Goal: Information Seeking & Learning: Learn about a topic

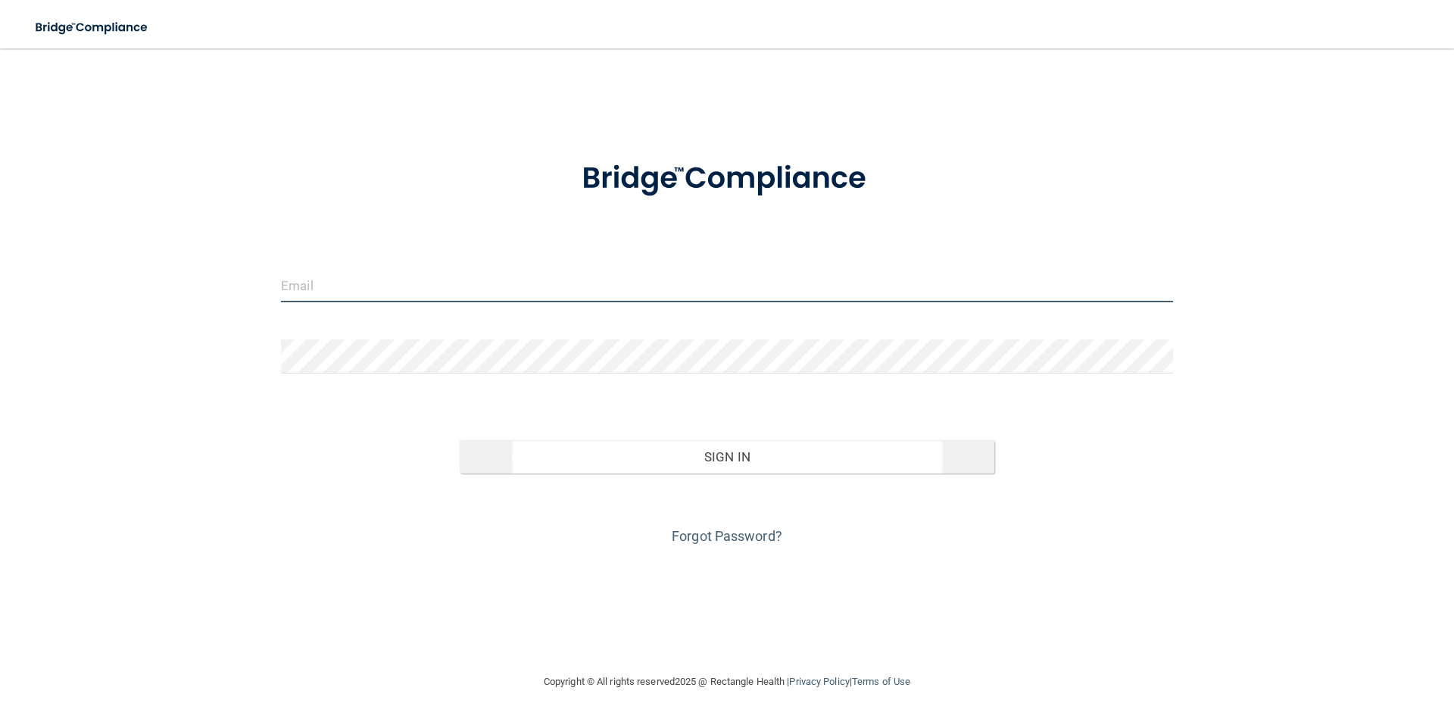
type input "[PERSON_NAME][EMAIL_ADDRESS][PERSON_NAME][DOMAIN_NAME]"
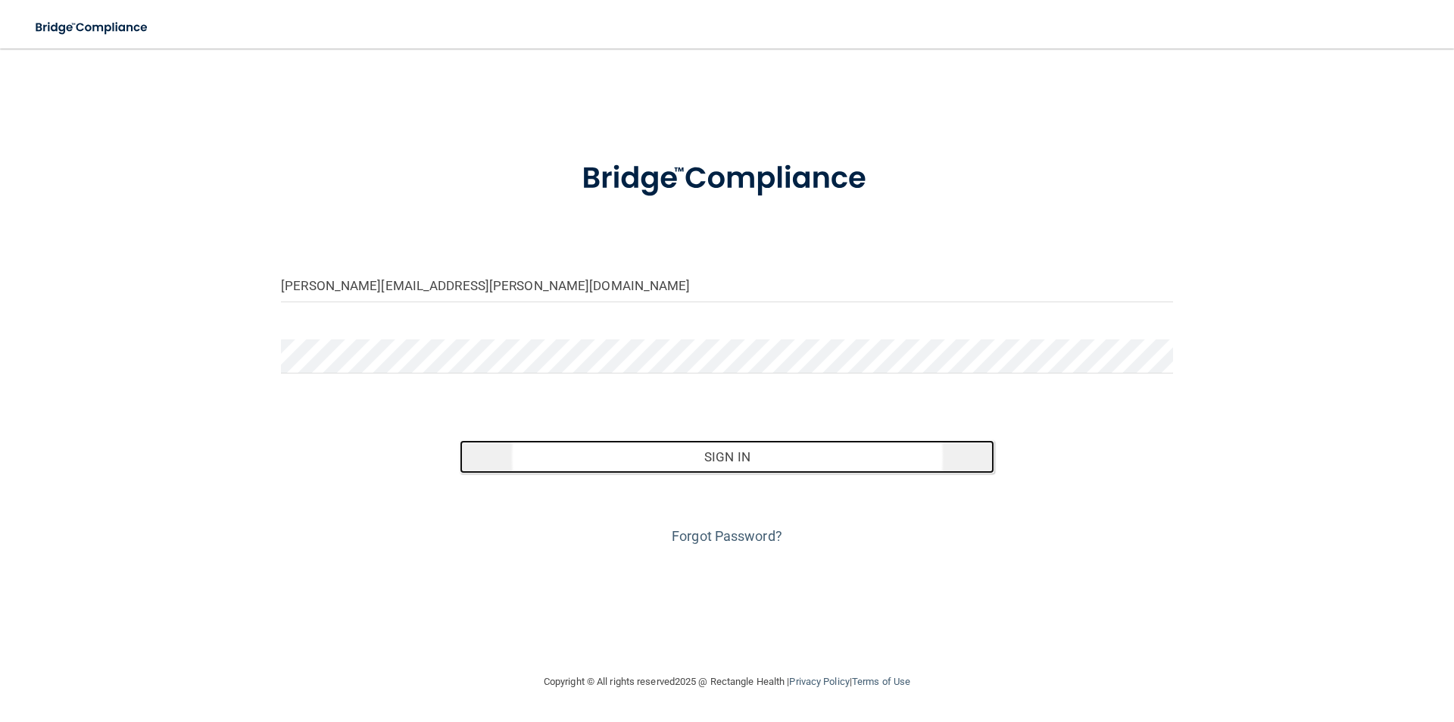
click at [742, 461] on button "Sign In" at bounding box center [727, 456] width 535 height 33
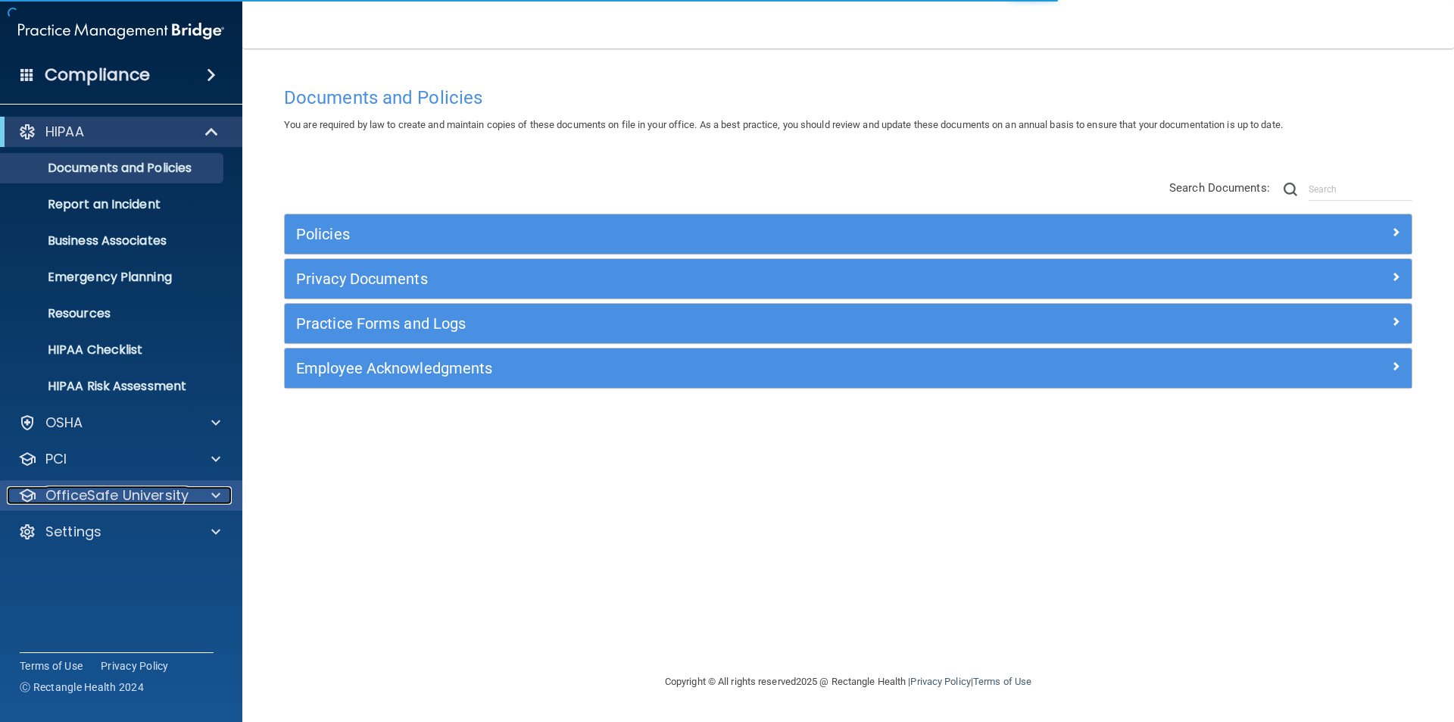
click at [108, 498] on p "OfficeSafe University" at bounding box center [116, 495] width 143 height 18
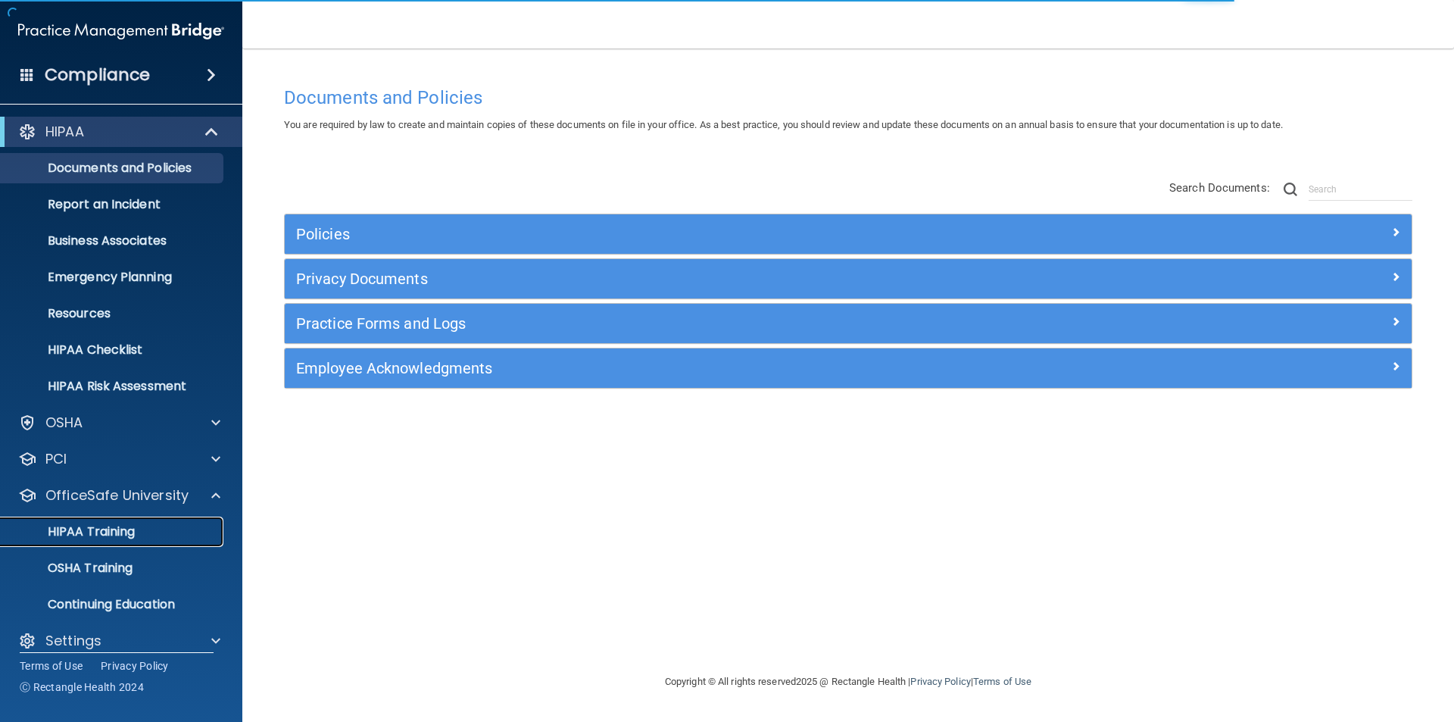
click at [100, 532] on p "HIPAA Training" at bounding box center [72, 531] width 125 height 15
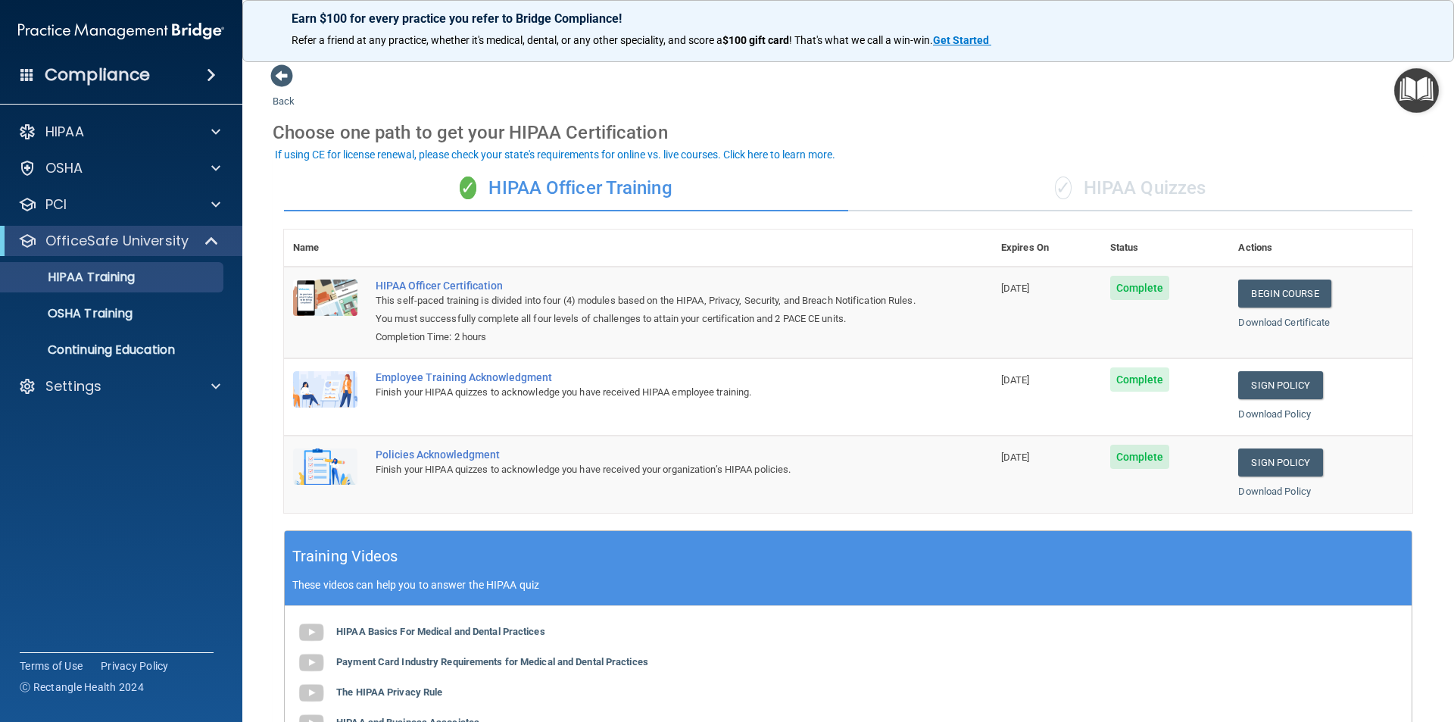
click at [1104, 189] on div "✓ HIPAA Quizzes" at bounding box center [1130, 188] width 564 height 45
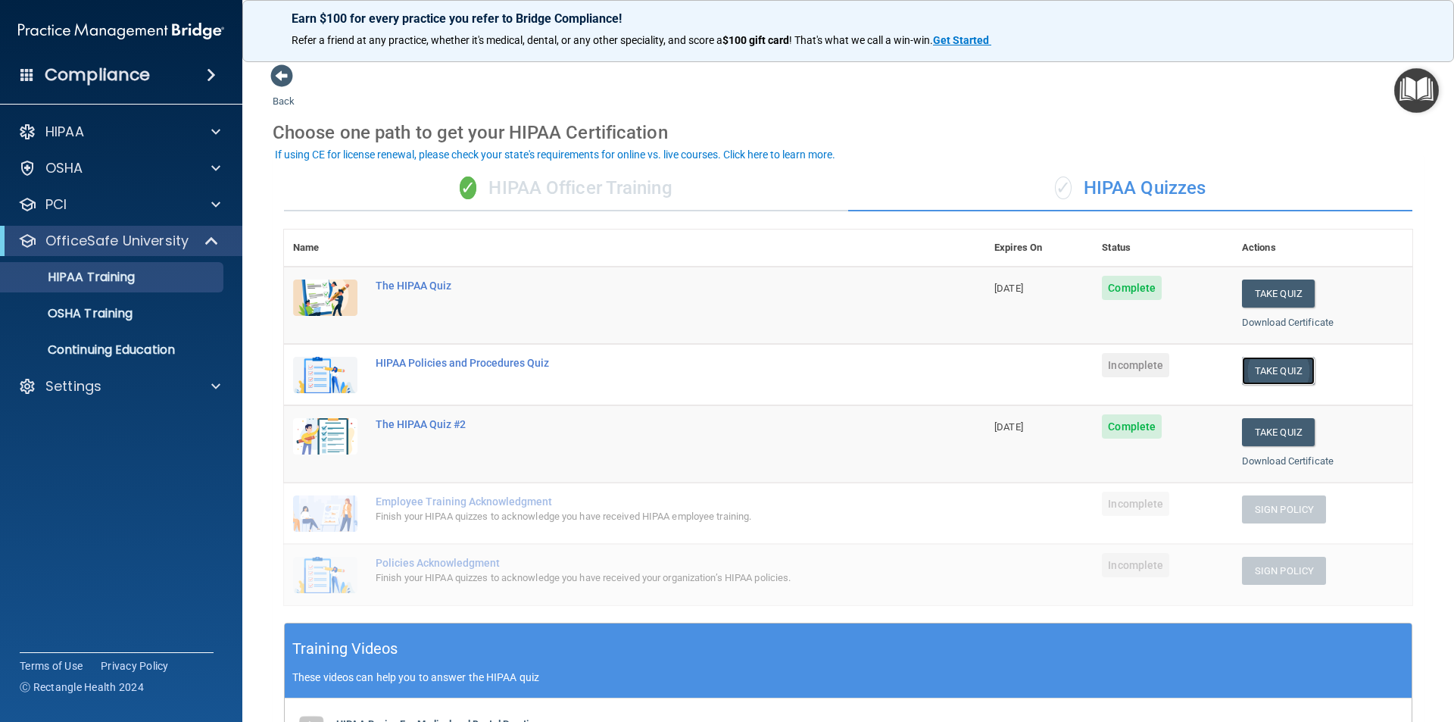
click at [1263, 366] on button "Take Quiz" at bounding box center [1278, 371] width 73 height 28
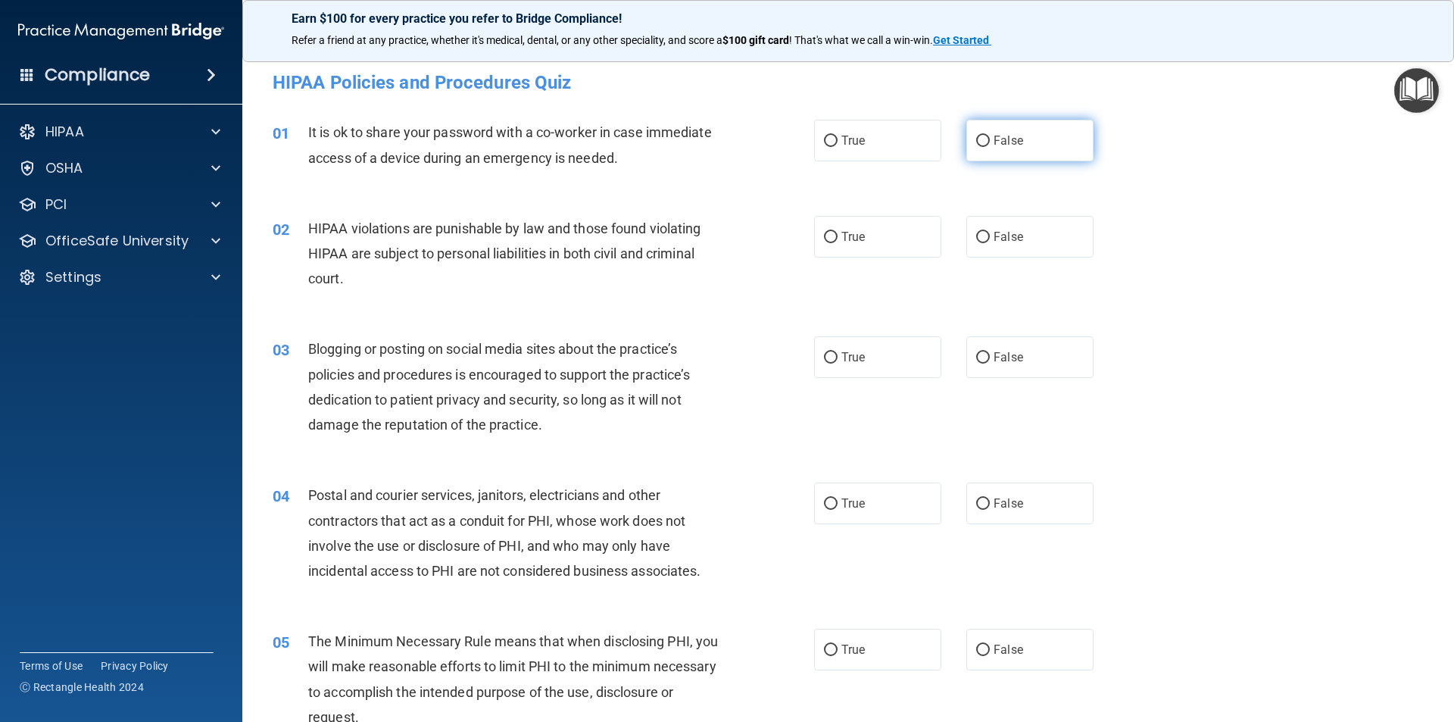
click at [977, 148] on label "False" at bounding box center [1029, 141] width 127 height 42
click at [977, 147] on input "False" at bounding box center [983, 141] width 14 height 11
radio input "true"
click at [900, 226] on label "True" at bounding box center [877, 237] width 127 height 42
click at [838, 232] on input "True" at bounding box center [831, 237] width 14 height 11
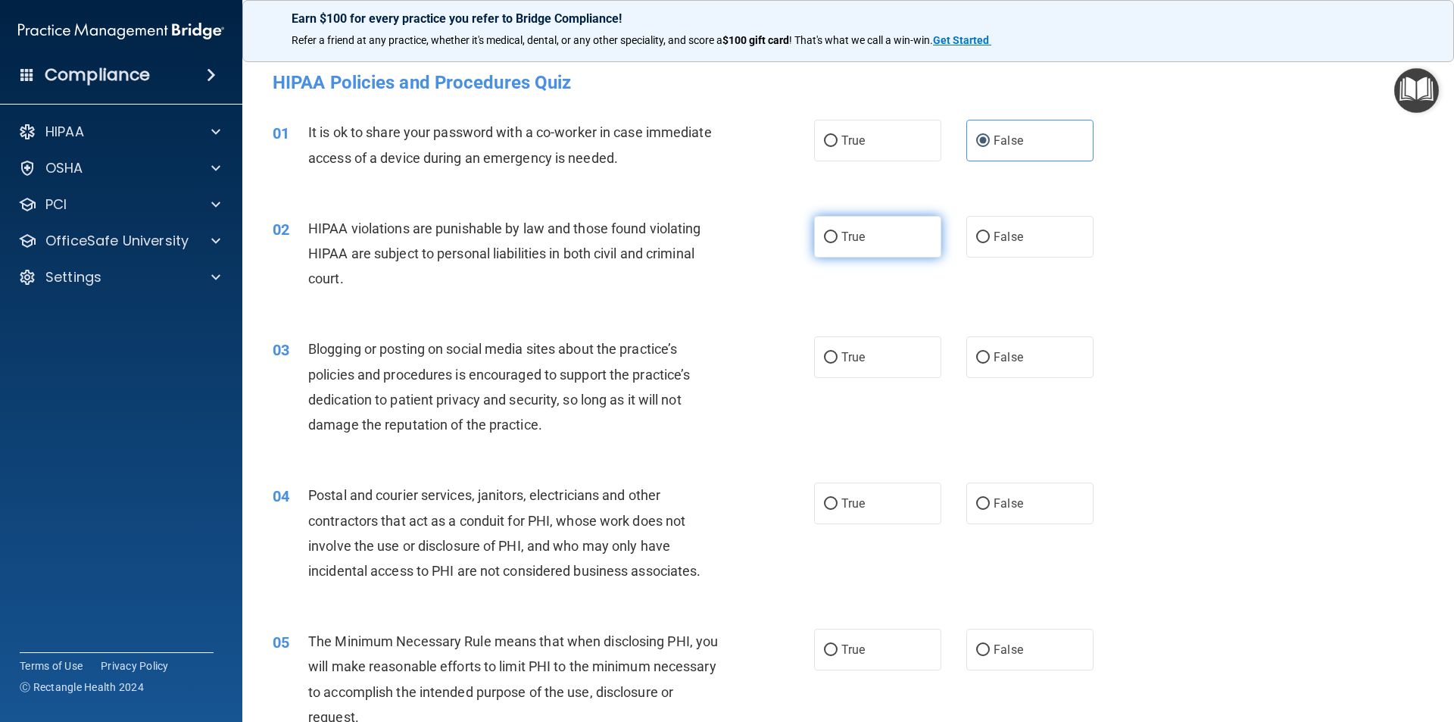
radio input "true"
click at [1009, 372] on label "False" at bounding box center [1029, 357] width 127 height 42
click at [990, 364] on input "False" at bounding box center [983, 357] width 14 height 11
radio input "true"
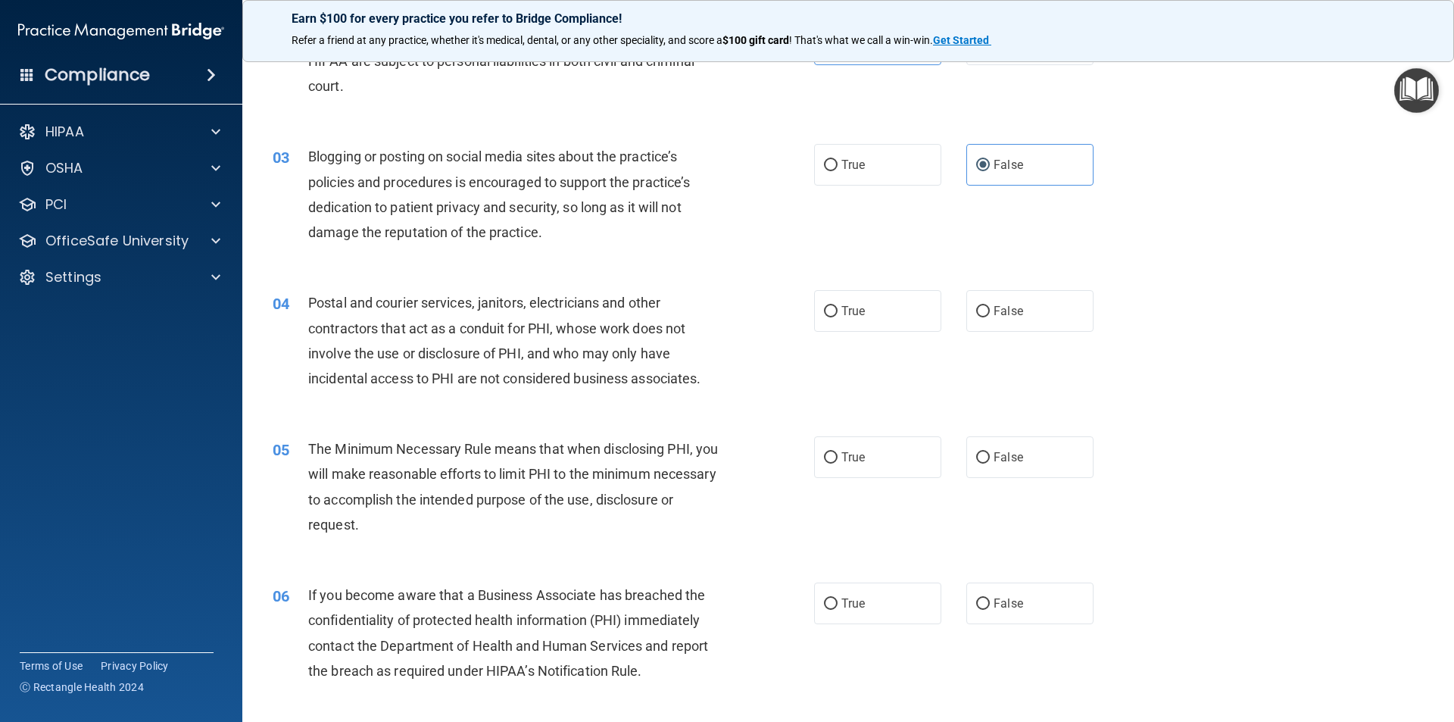
scroll to position [227, 0]
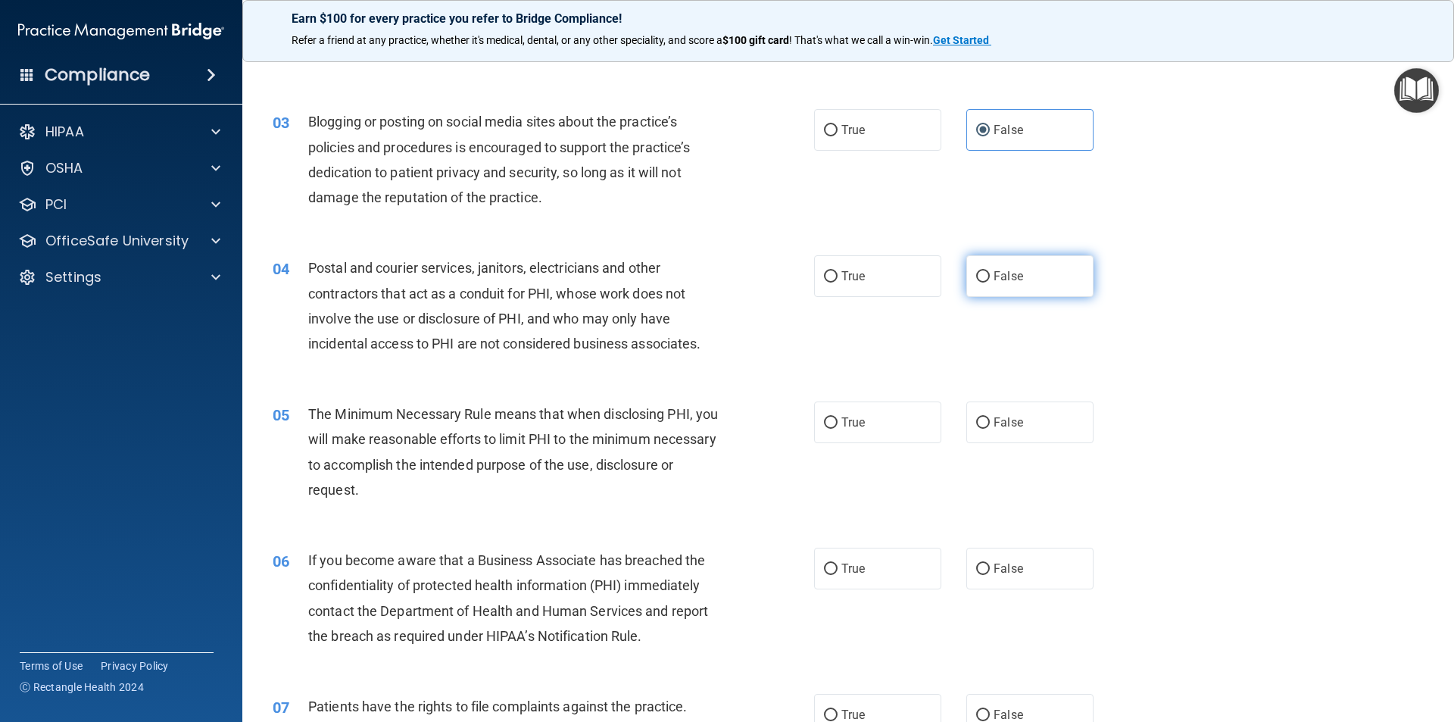
click at [998, 284] on label "False" at bounding box center [1029, 276] width 127 height 42
click at [990, 282] on input "False" at bounding box center [983, 276] width 14 height 11
radio input "true"
click at [1056, 424] on label "False" at bounding box center [1029, 422] width 127 height 42
click at [990, 424] on input "False" at bounding box center [983, 422] width 14 height 11
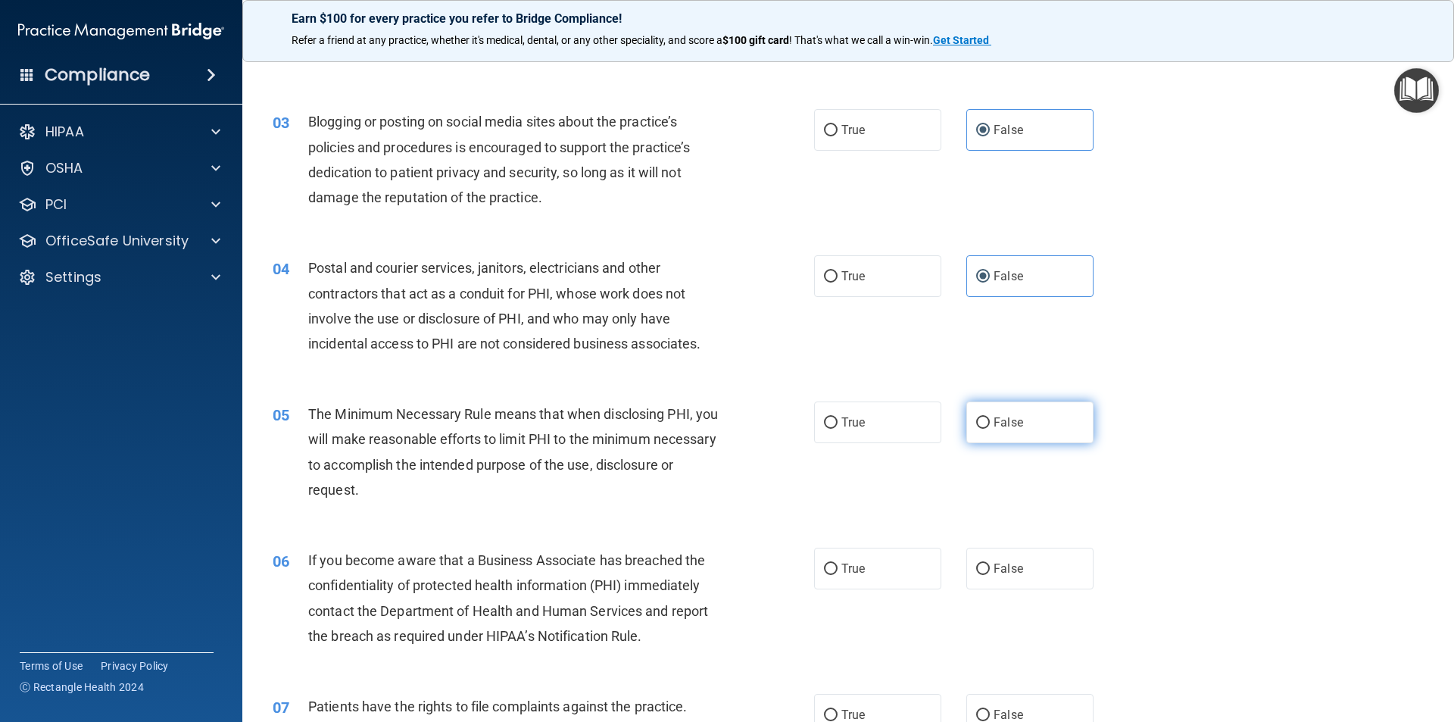
radio input "true"
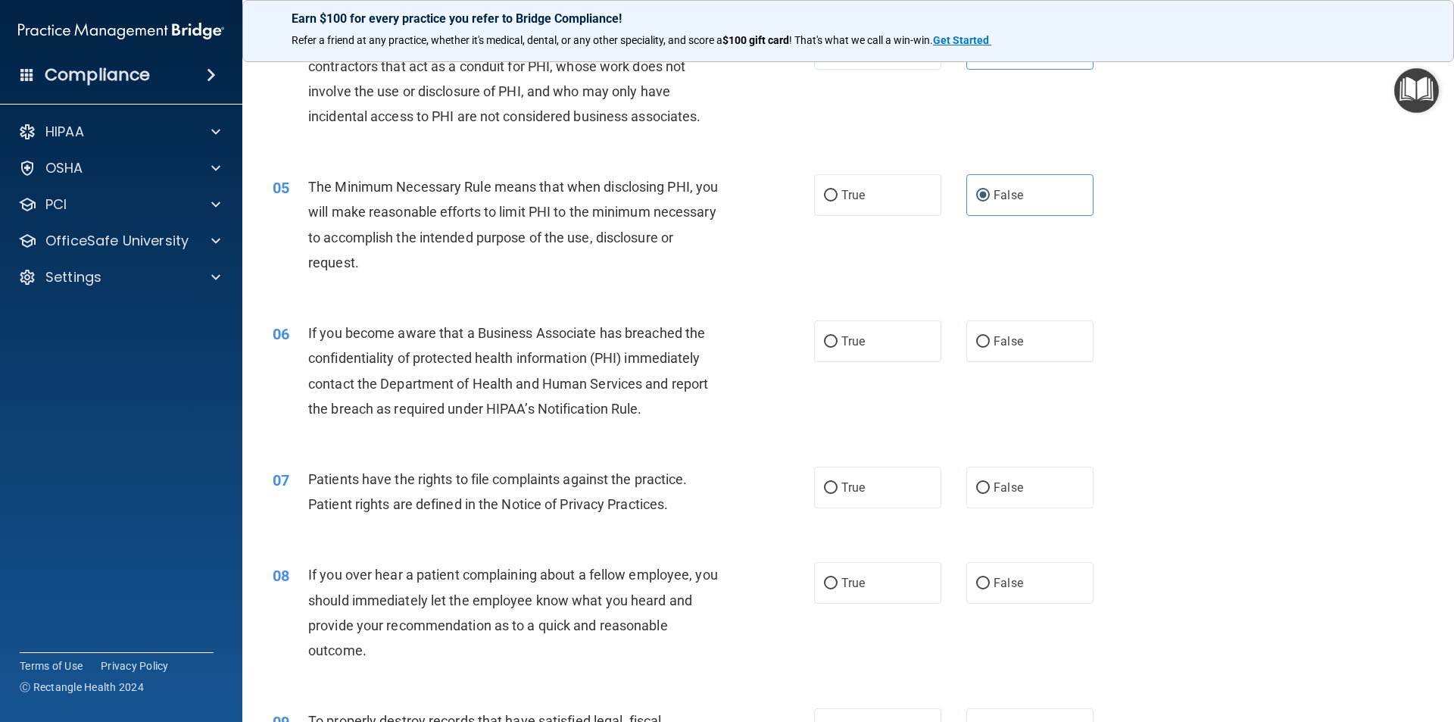
scroll to position [530, 0]
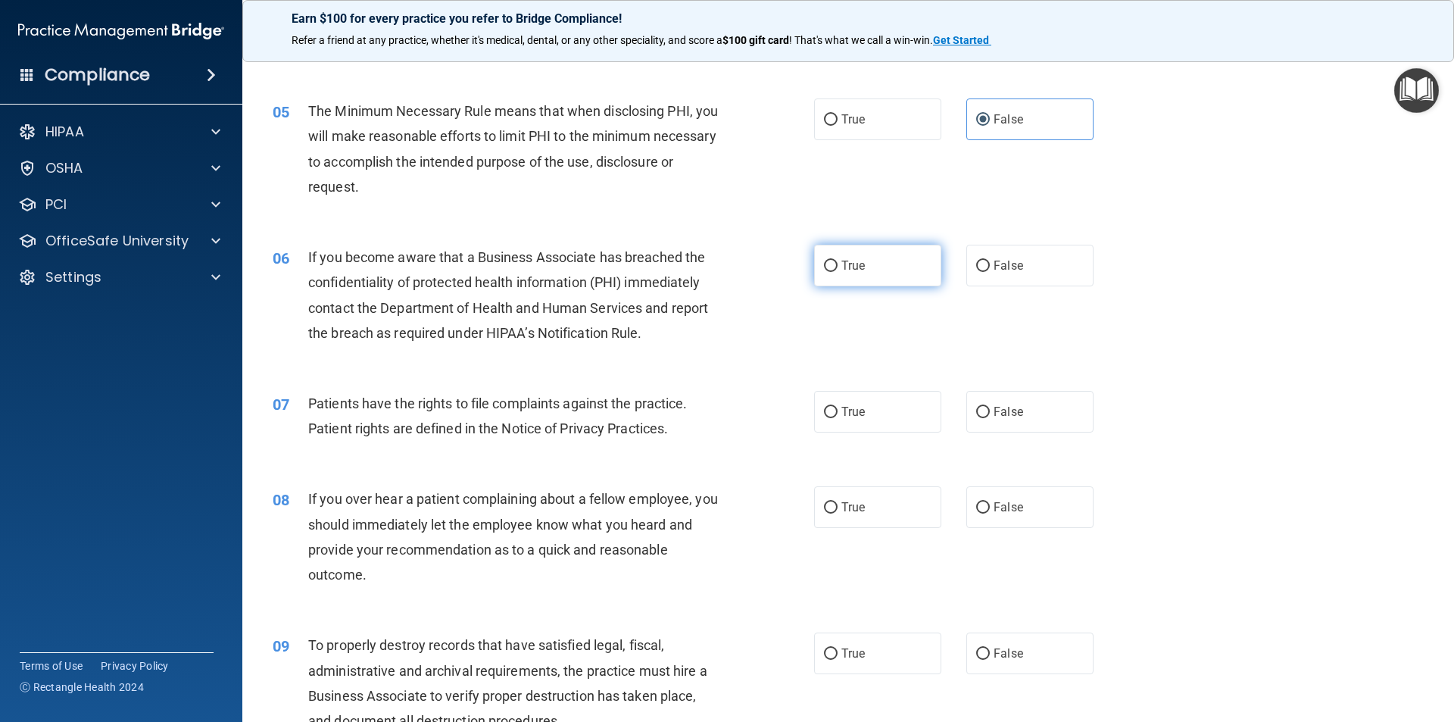
click at [860, 261] on label "True" at bounding box center [877, 266] width 127 height 42
click at [838, 261] on input "True" at bounding box center [831, 266] width 14 height 11
radio input "true"
click at [913, 408] on label "True" at bounding box center [877, 412] width 127 height 42
click at [838, 408] on input "True" at bounding box center [831, 412] width 14 height 11
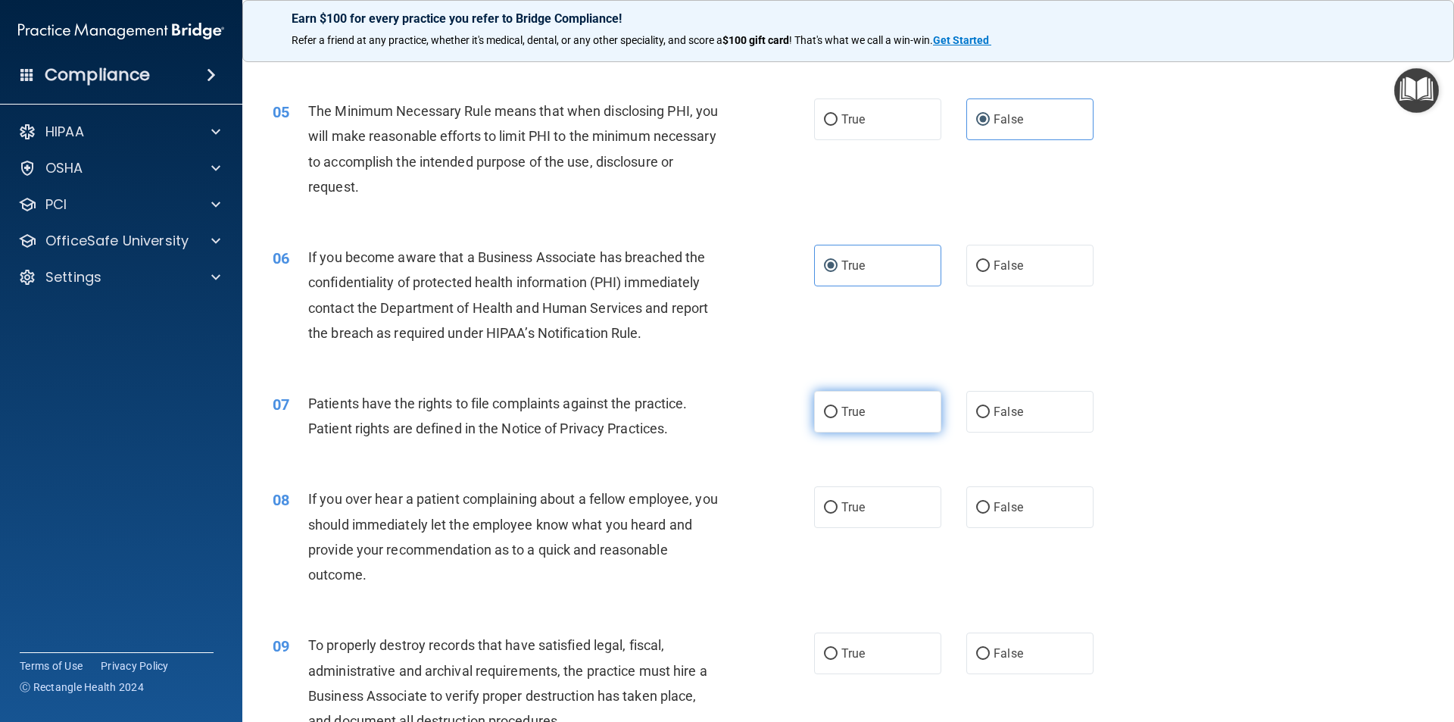
radio input "true"
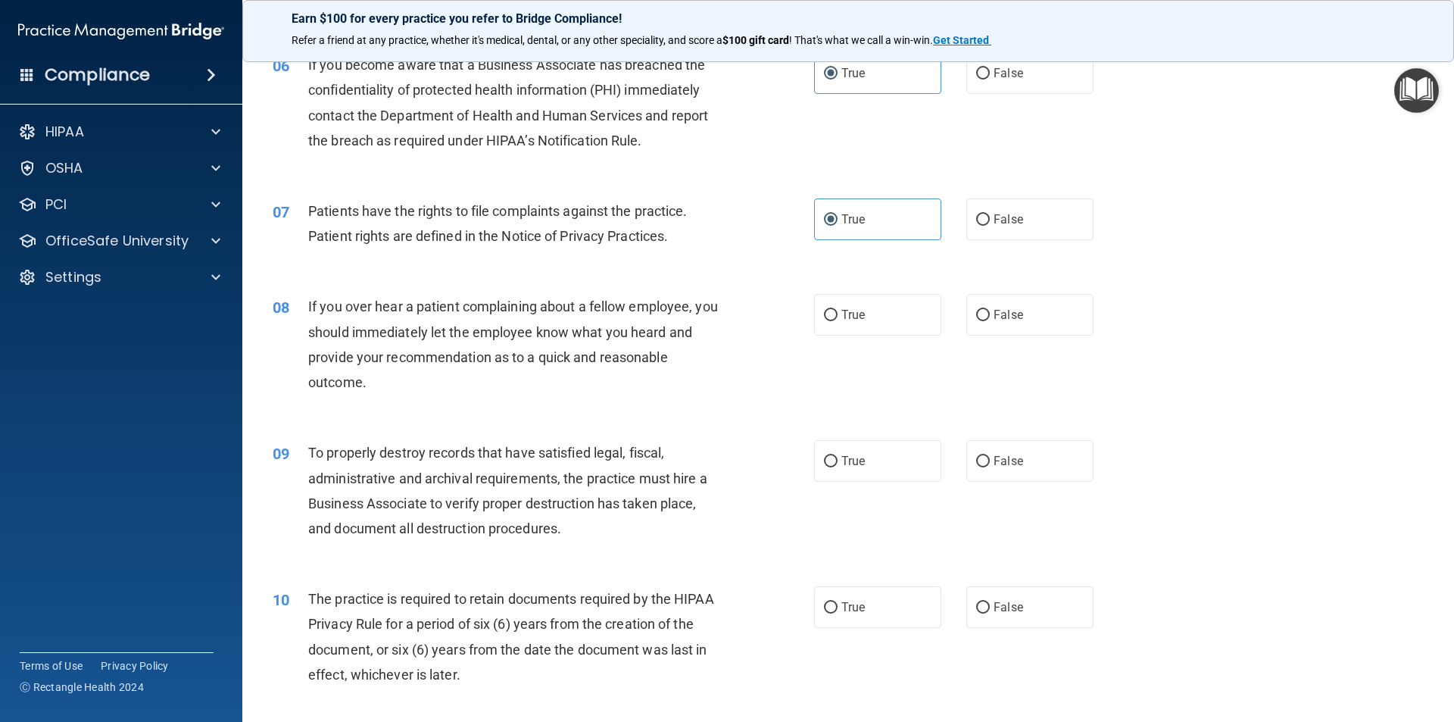
scroll to position [757, 0]
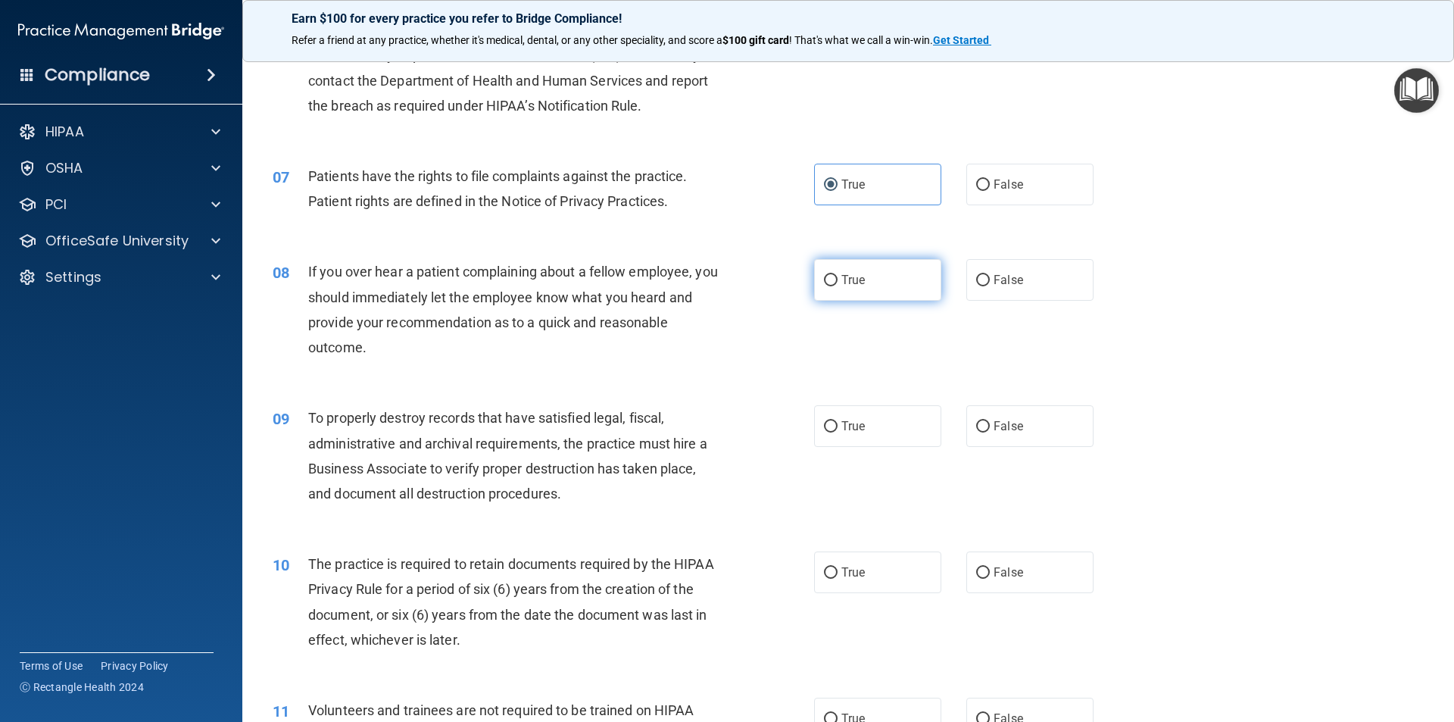
click at [892, 273] on label "True" at bounding box center [877, 280] width 127 height 42
click at [838, 275] on input "True" at bounding box center [831, 280] width 14 height 11
radio input "true"
click at [996, 420] on span "False" at bounding box center [1009, 426] width 30 height 14
click at [990, 421] on input "False" at bounding box center [983, 426] width 14 height 11
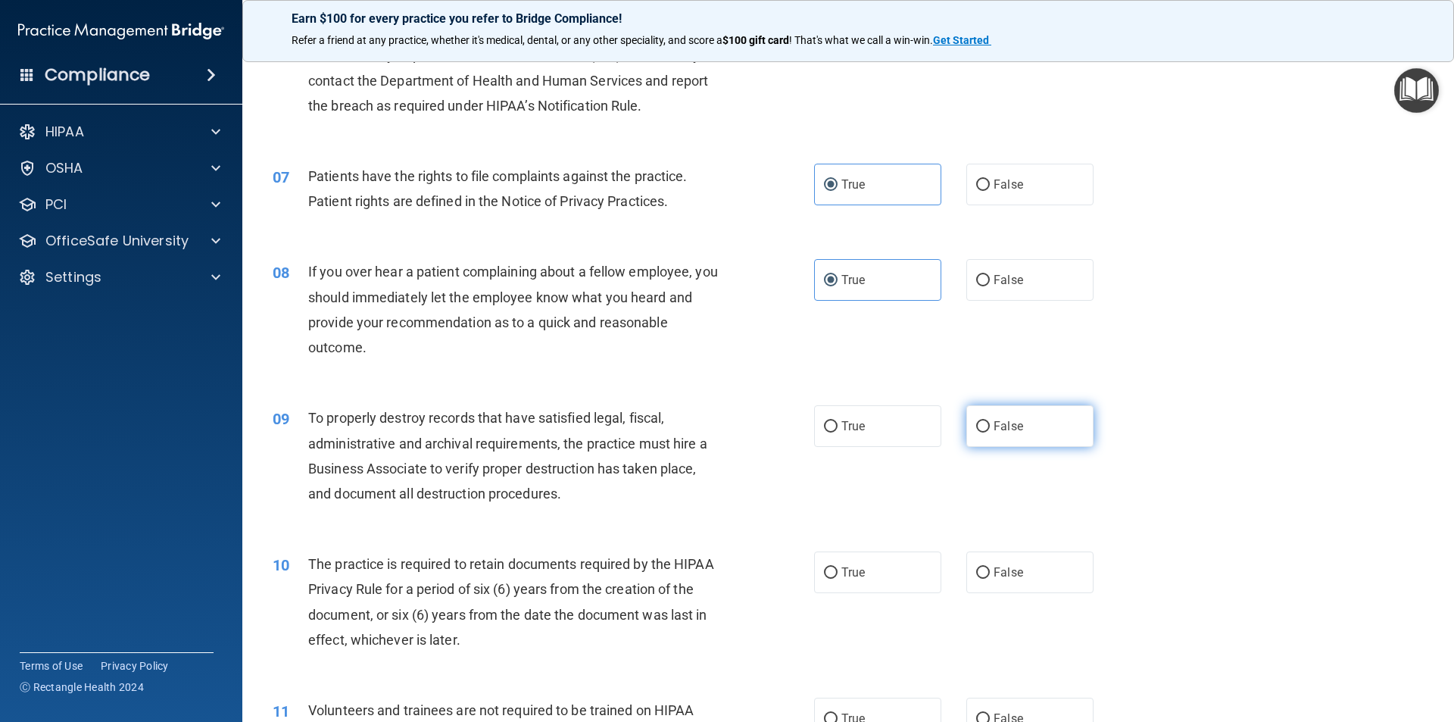
radio input "true"
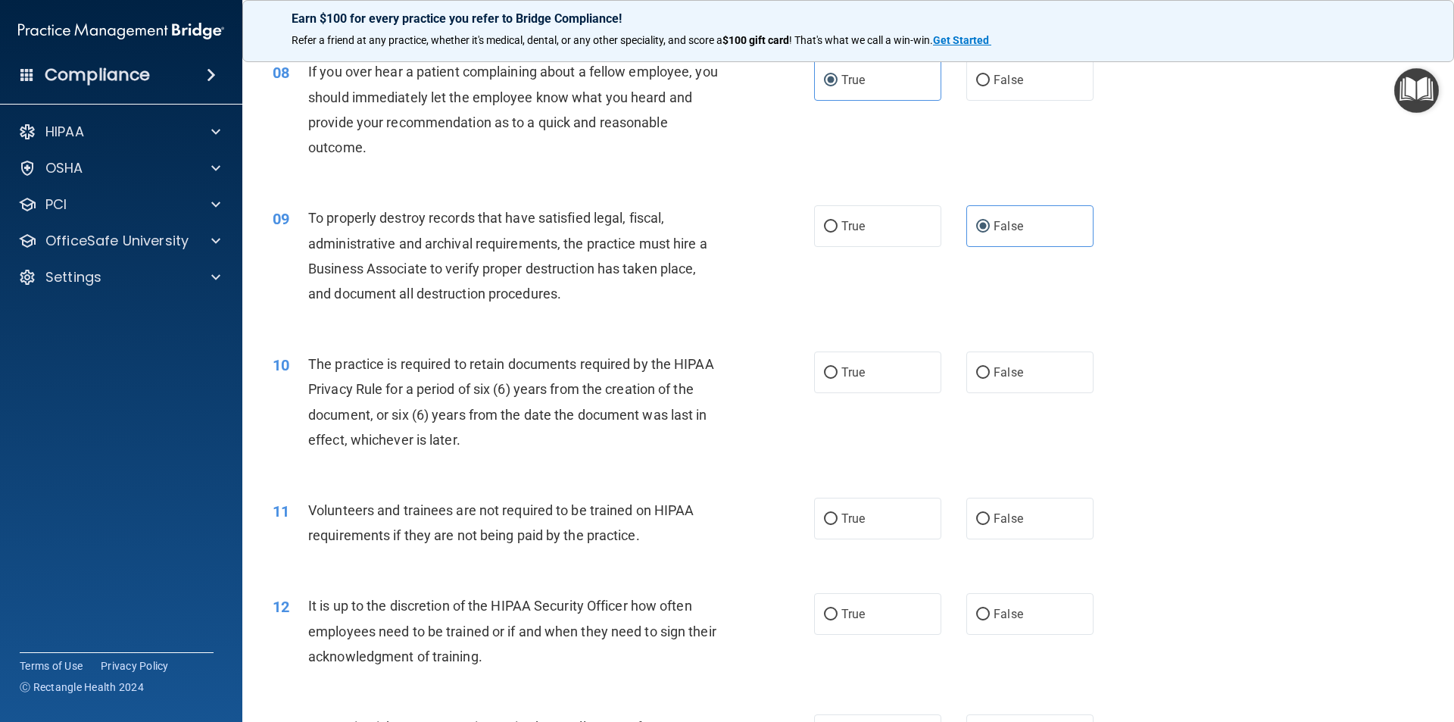
scroll to position [984, 0]
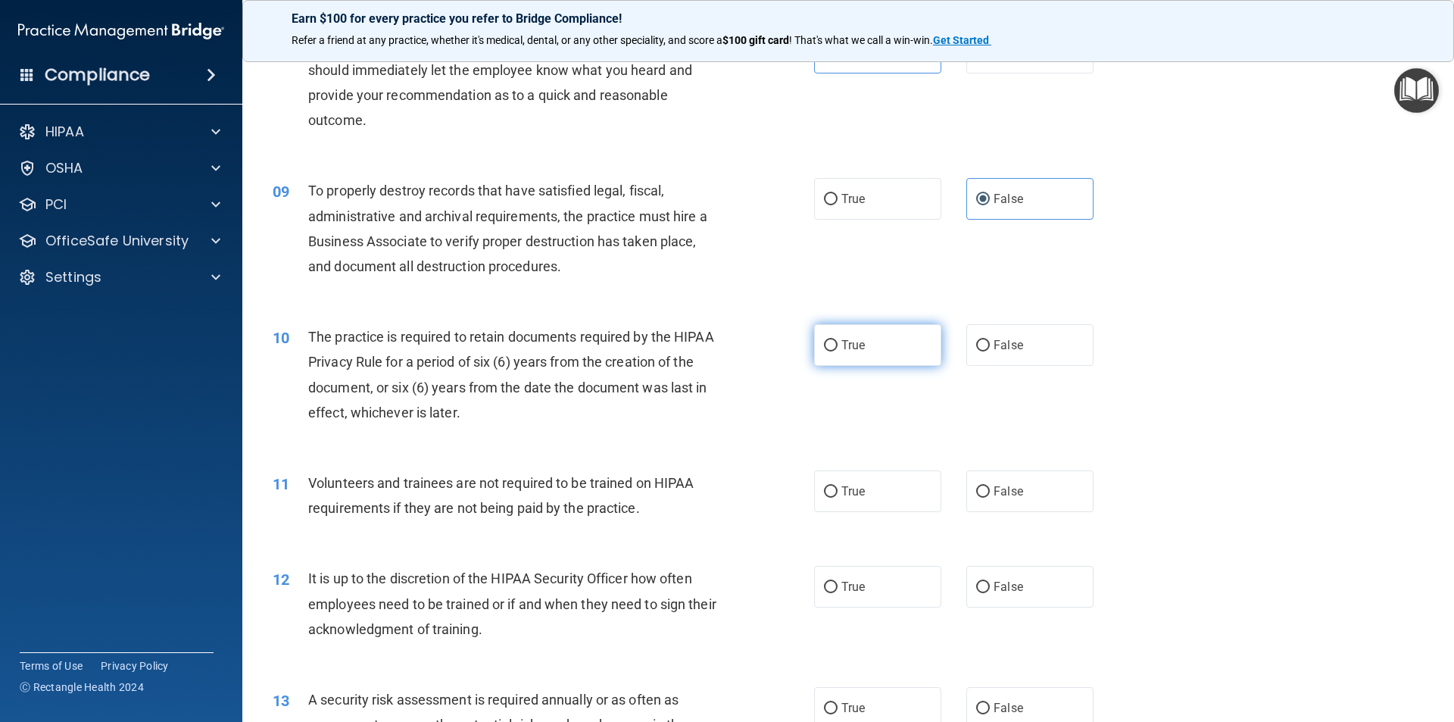
click at [846, 346] on span "True" at bounding box center [852, 345] width 23 height 14
click at [838, 346] on input "True" at bounding box center [831, 345] width 14 height 11
radio input "true"
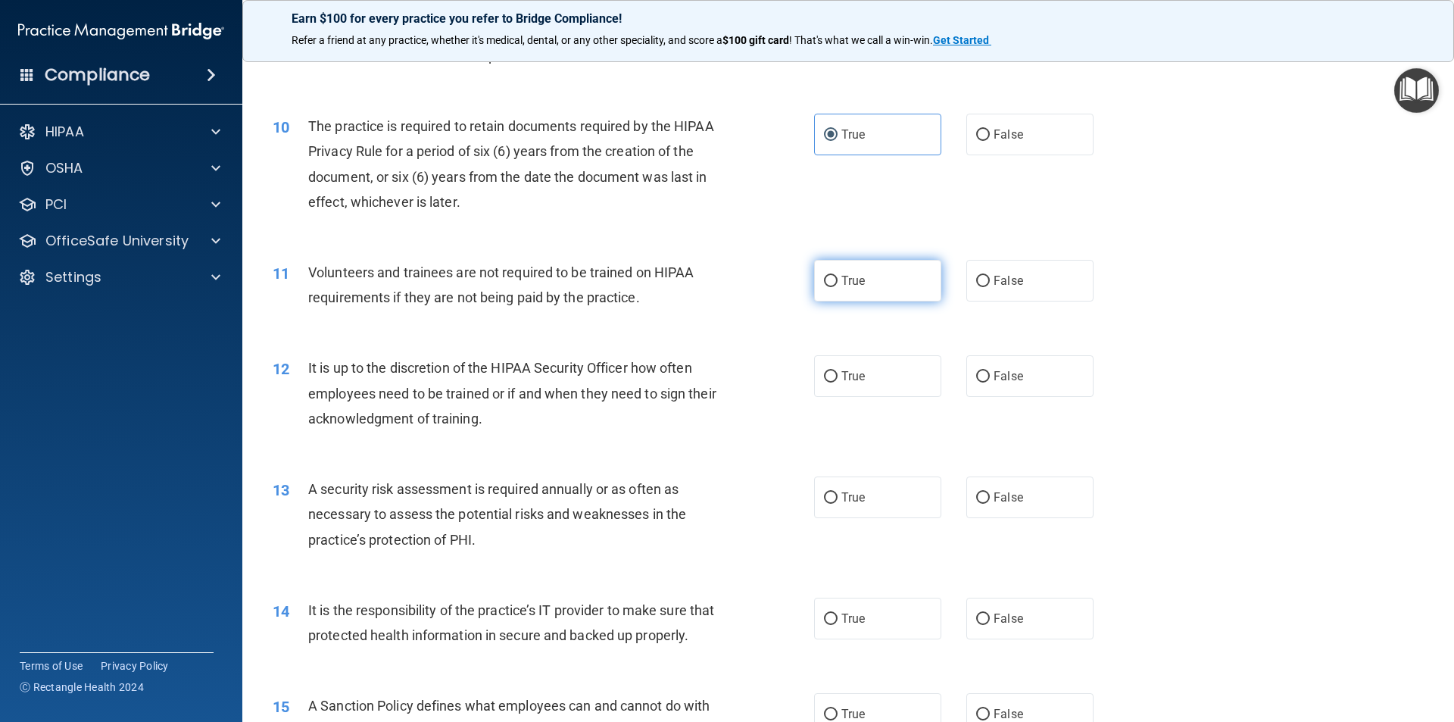
scroll to position [1212, 0]
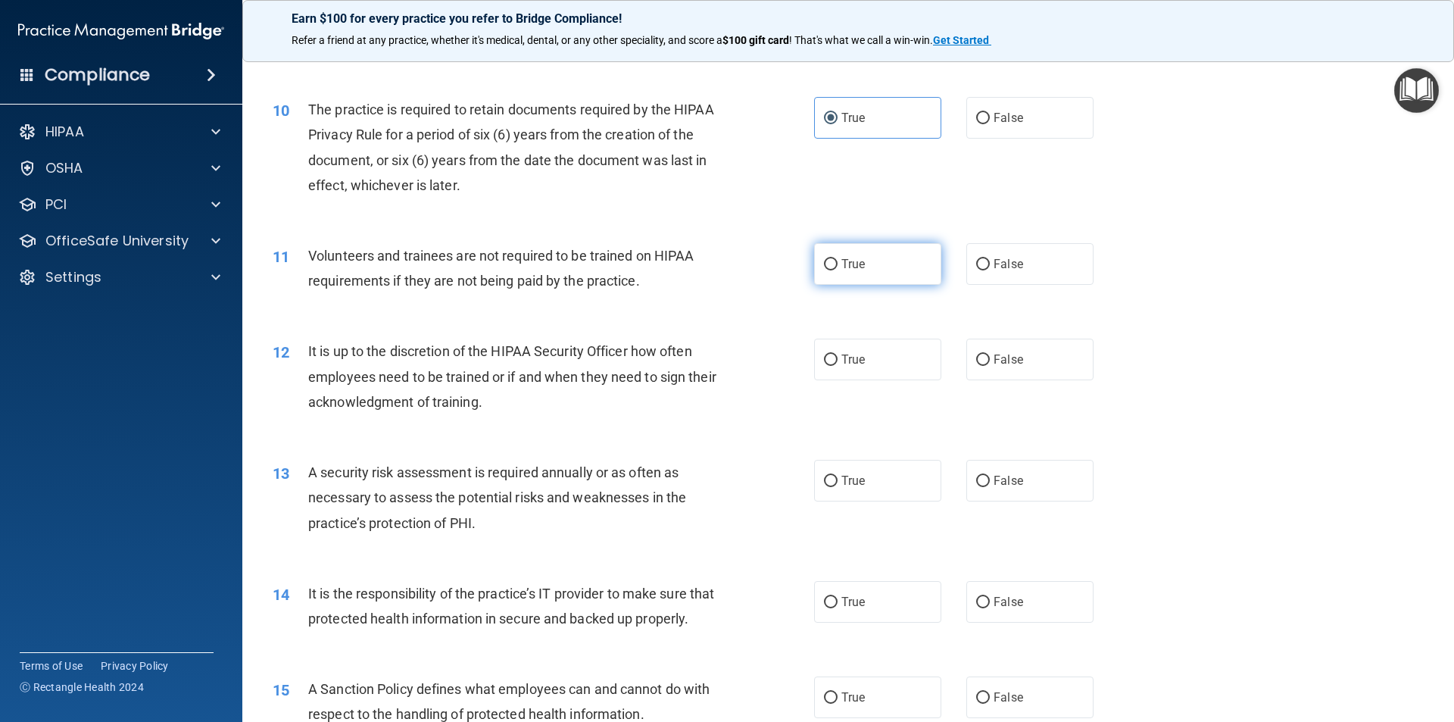
click at [841, 269] on span "True" at bounding box center [852, 264] width 23 height 14
click at [838, 269] on input "True" at bounding box center [831, 264] width 14 height 11
radio input "true"
click at [976, 354] on input "False" at bounding box center [983, 359] width 14 height 11
radio input "true"
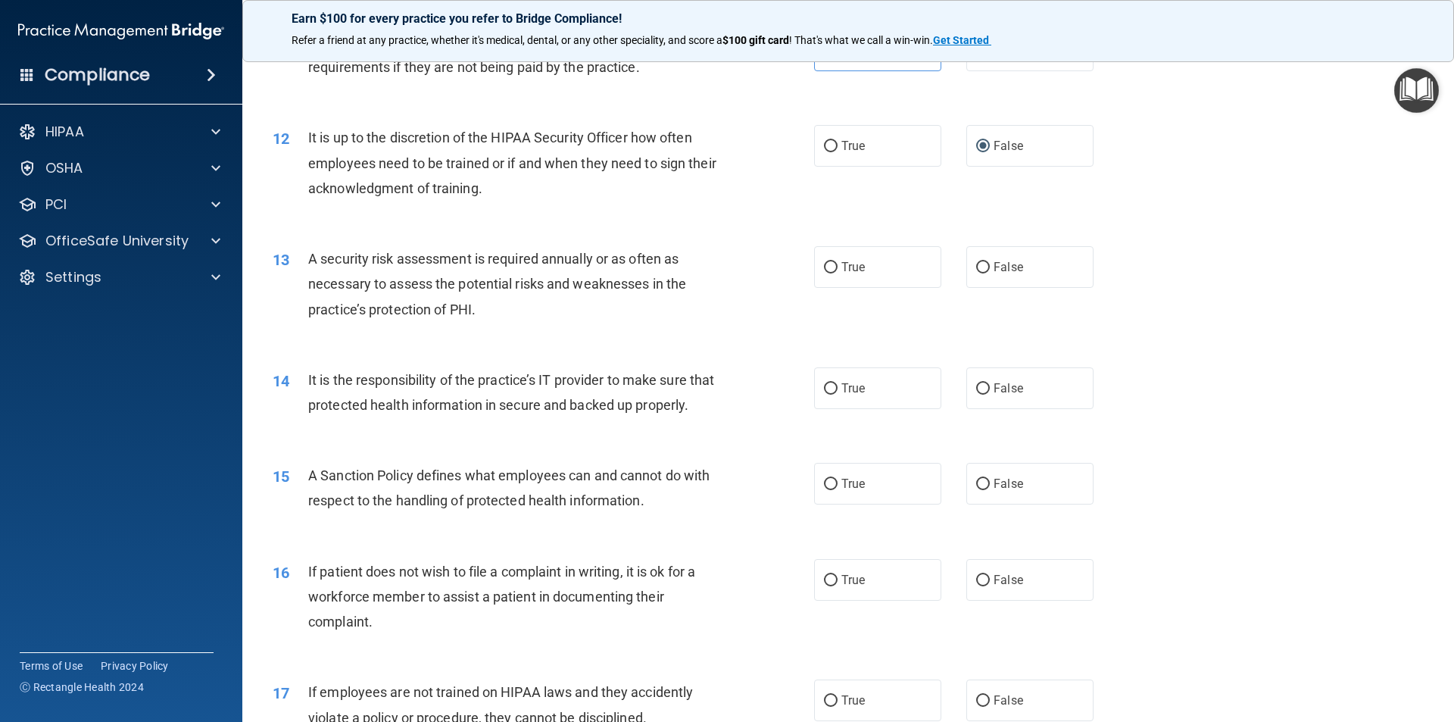
scroll to position [1439, 0]
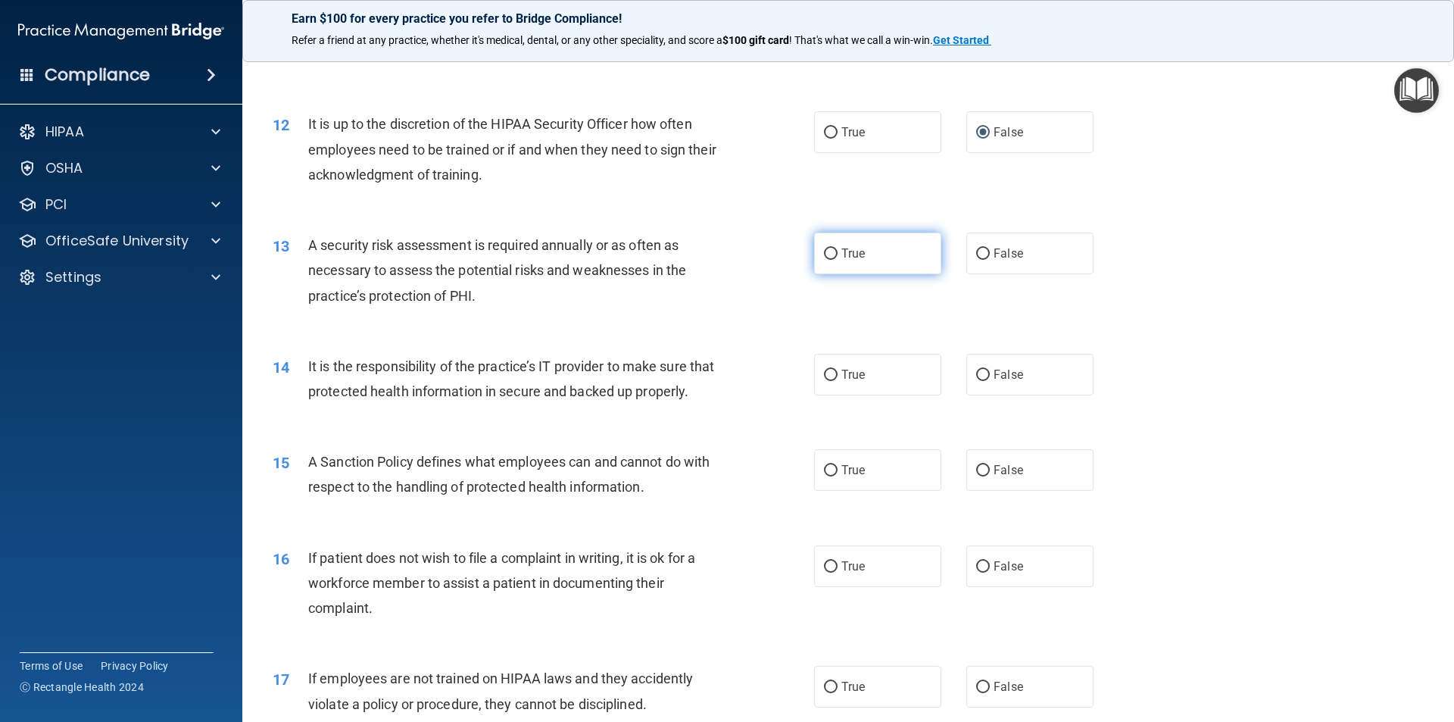
click at [844, 257] on span "True" at bounding box center [852, 253] width 23 height 14
click at [838, 257] on input "True" at bounding box center [831, 253] width 14 height 11
radio input "true"
click at [855, 373] on span "True" at bounding box center [852, 374] width 23 height 14
click at [838, 373] on input "True" at bounding box center [831, 375] width 14 height 11
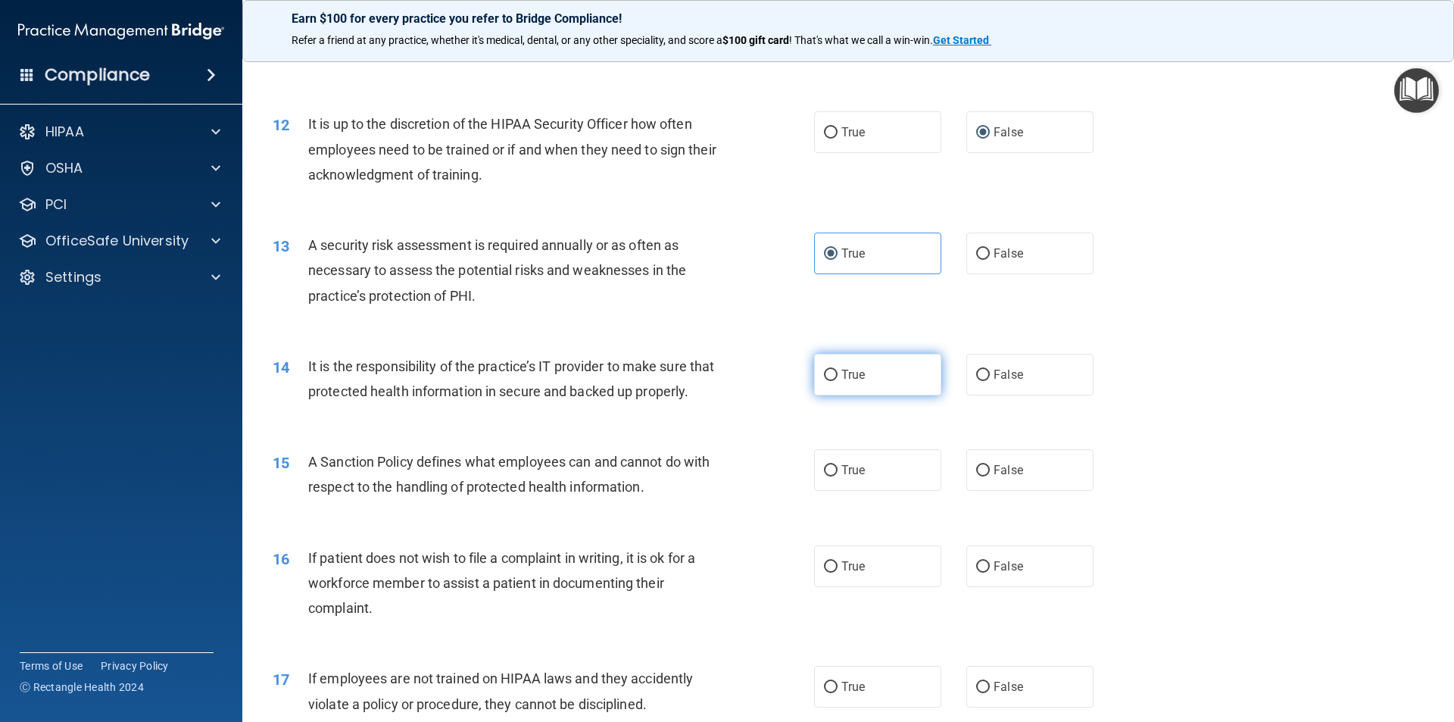
radio input "true"
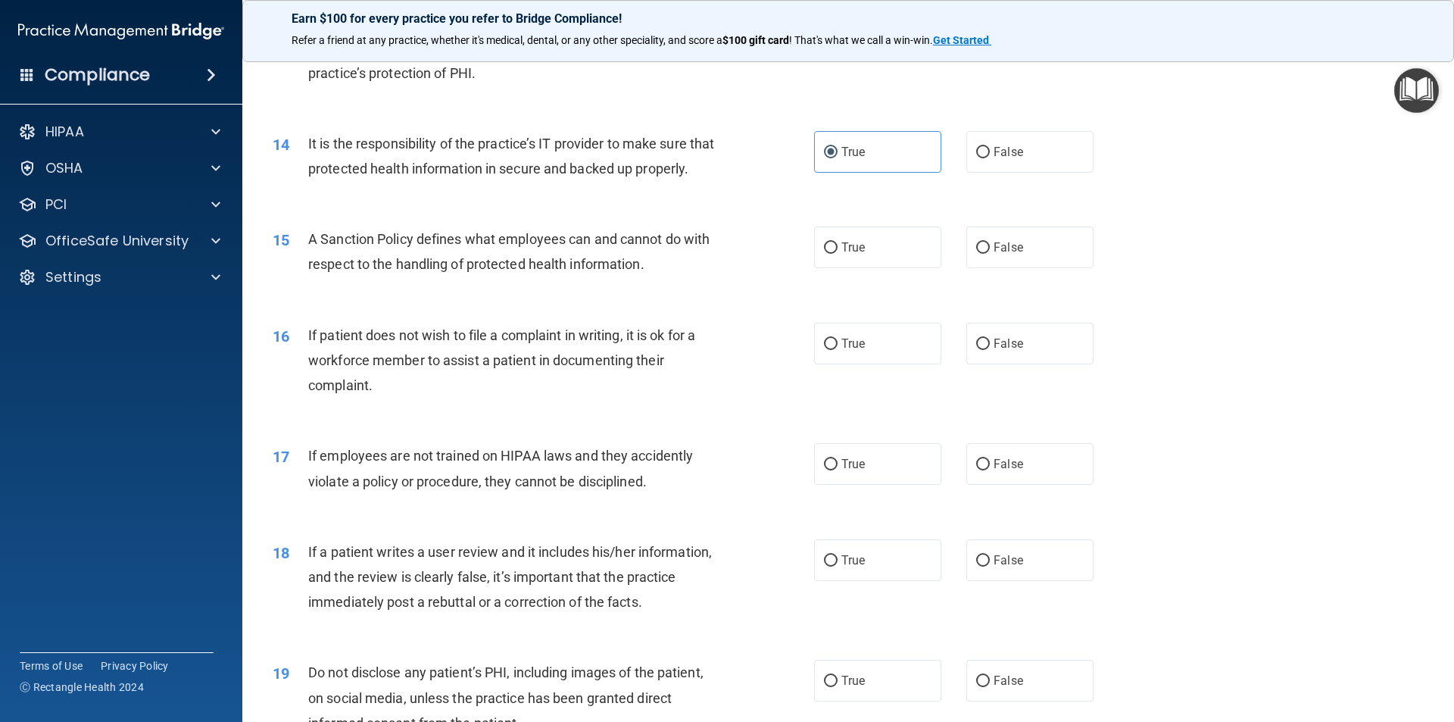
scroll to position [1666, 0]
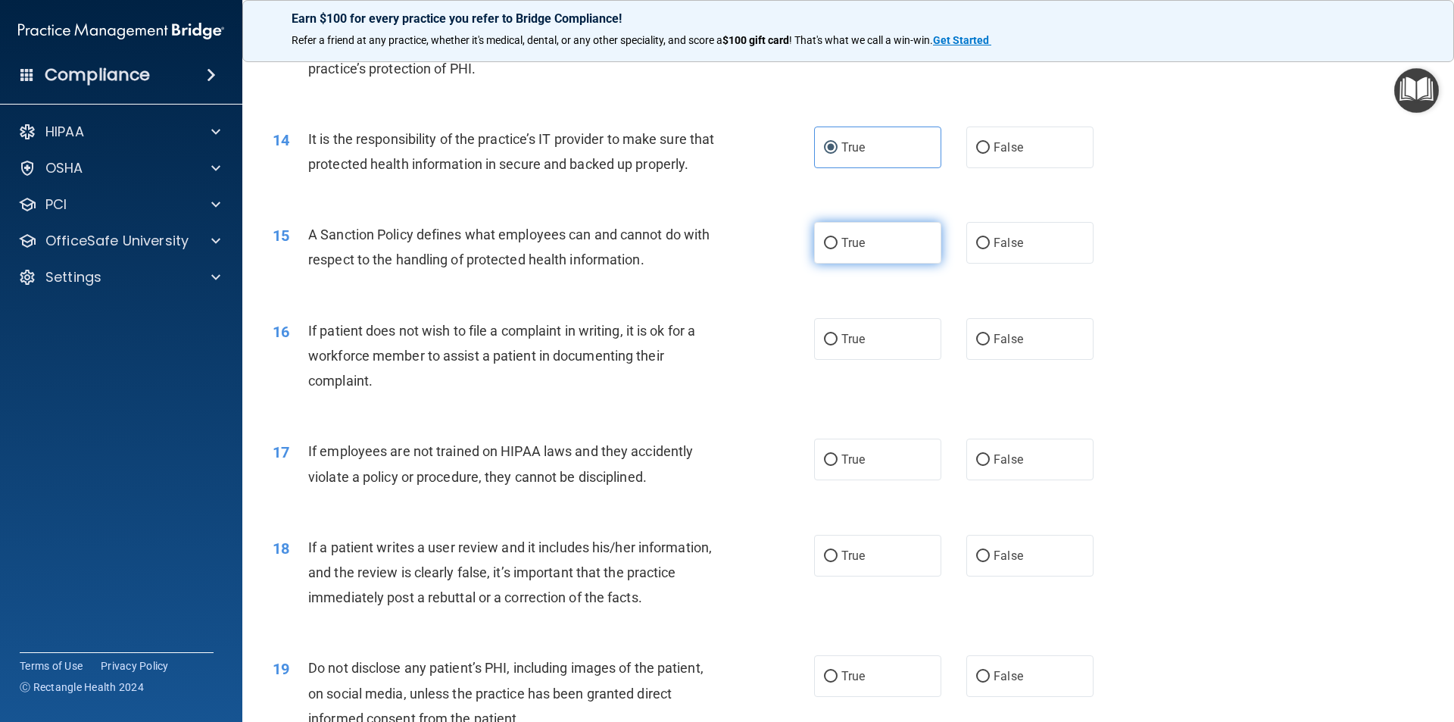
click at [847, 250] on span "True" at bounding box center [852, 243] width 23 height 14
click at [838, 249] on input "True" at bounding box center [831, 243] width 14 height 11
radio input "true"
click at [996, 360] on label "False" at bounding box center [1029, 339] width 127 height 42
click at [990, 345] on input "False" at bounding box center [983, 339] width 14 height 11
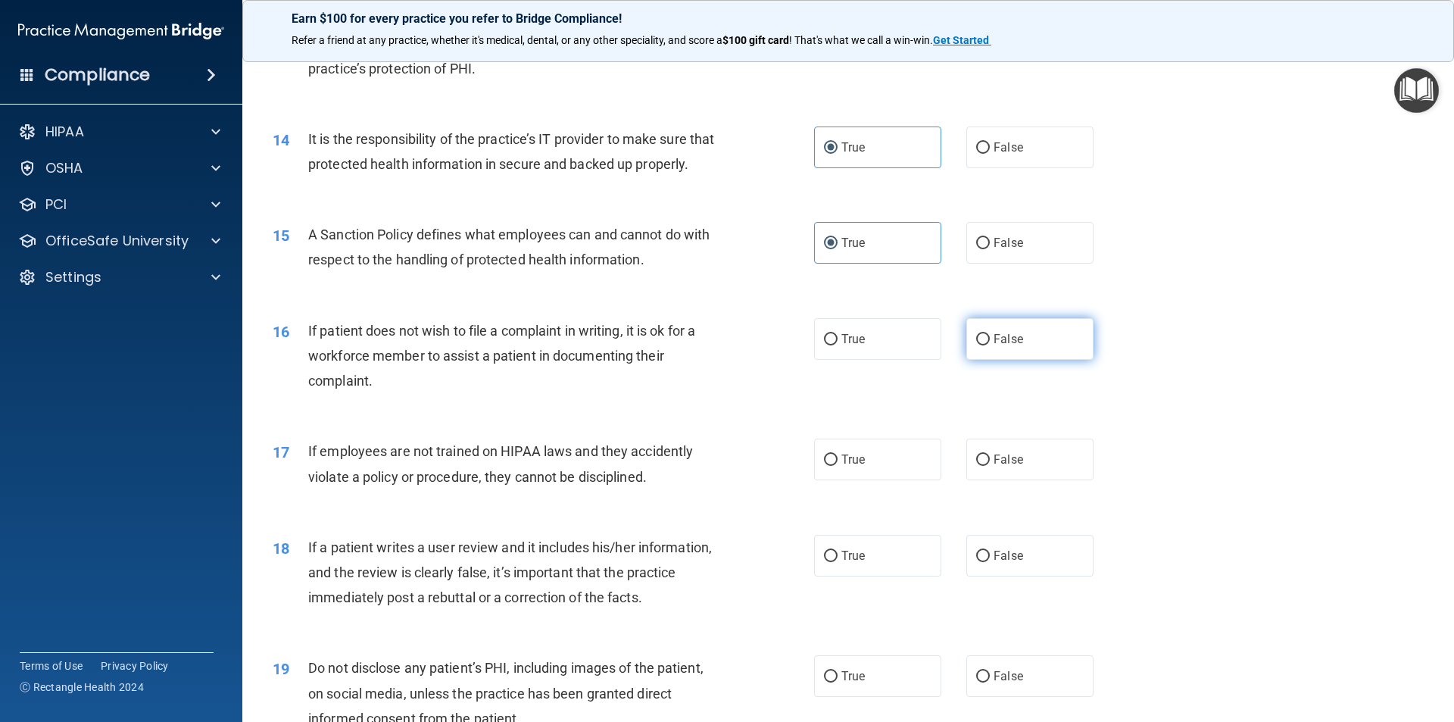
radio input "true"
click at [999, 466] on span "False" at bounding box center [1009, 459] width 30 height 14
click at [990, 466] on input "False" at bounding box center [983, 459] width 14 height 11
radio input "true"
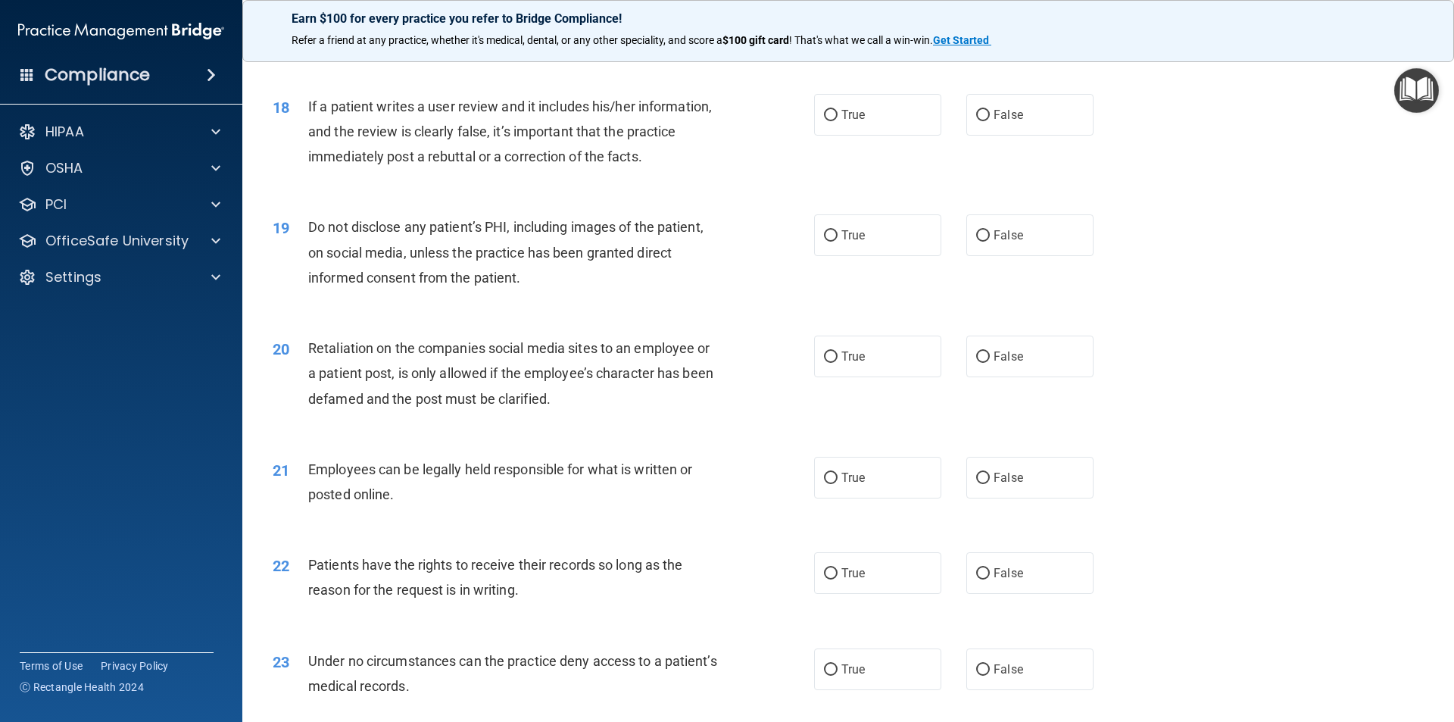
scroll to position [2120, 0]
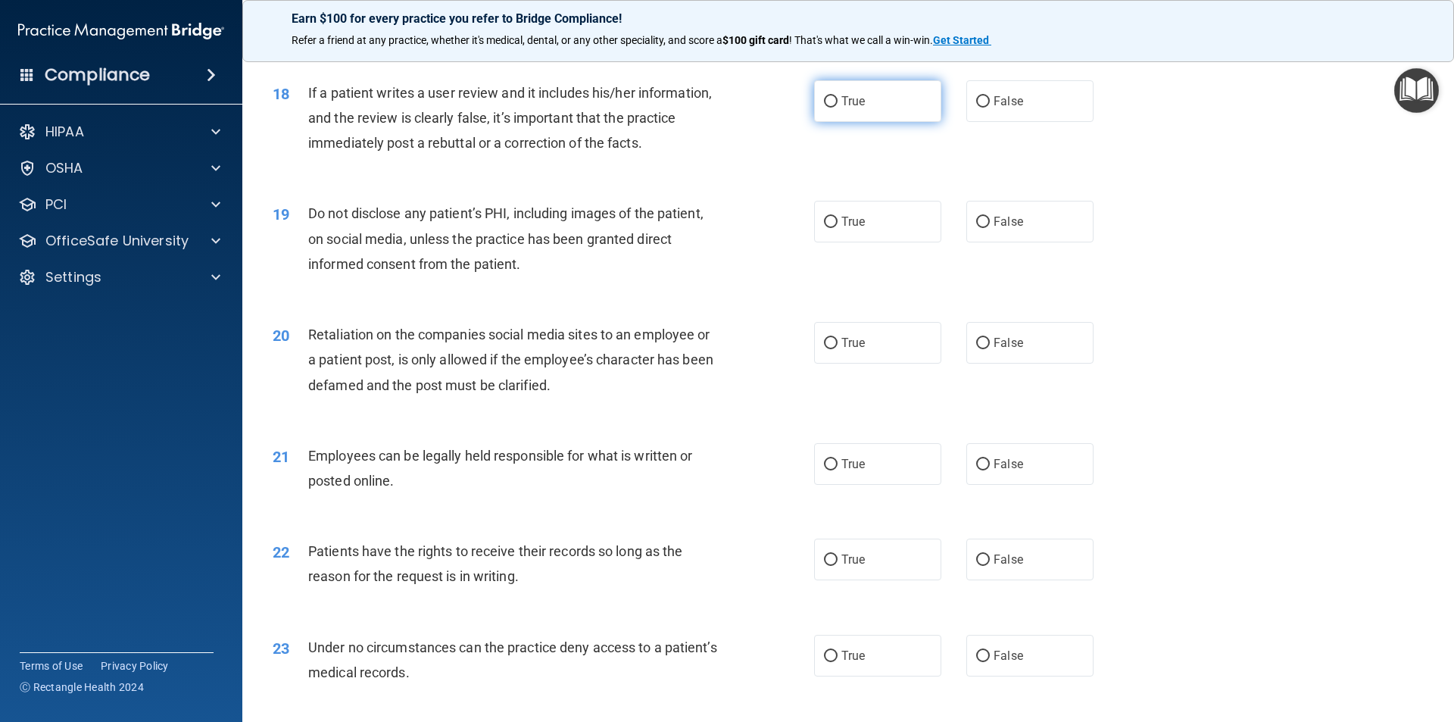
click at [875, 122] on label "True" at bounding box center [877, 101] width 127 height 42
click at [838, 108] on input "True" at bounding box center [831, 101] width 14 height 11
radio input "true"
click at [816, 242] on label "True" at bounding box center [877, 222] width 127 height 42
click at [824, 228] on input "True" at bounding box center [831, 222] width 14 height 11
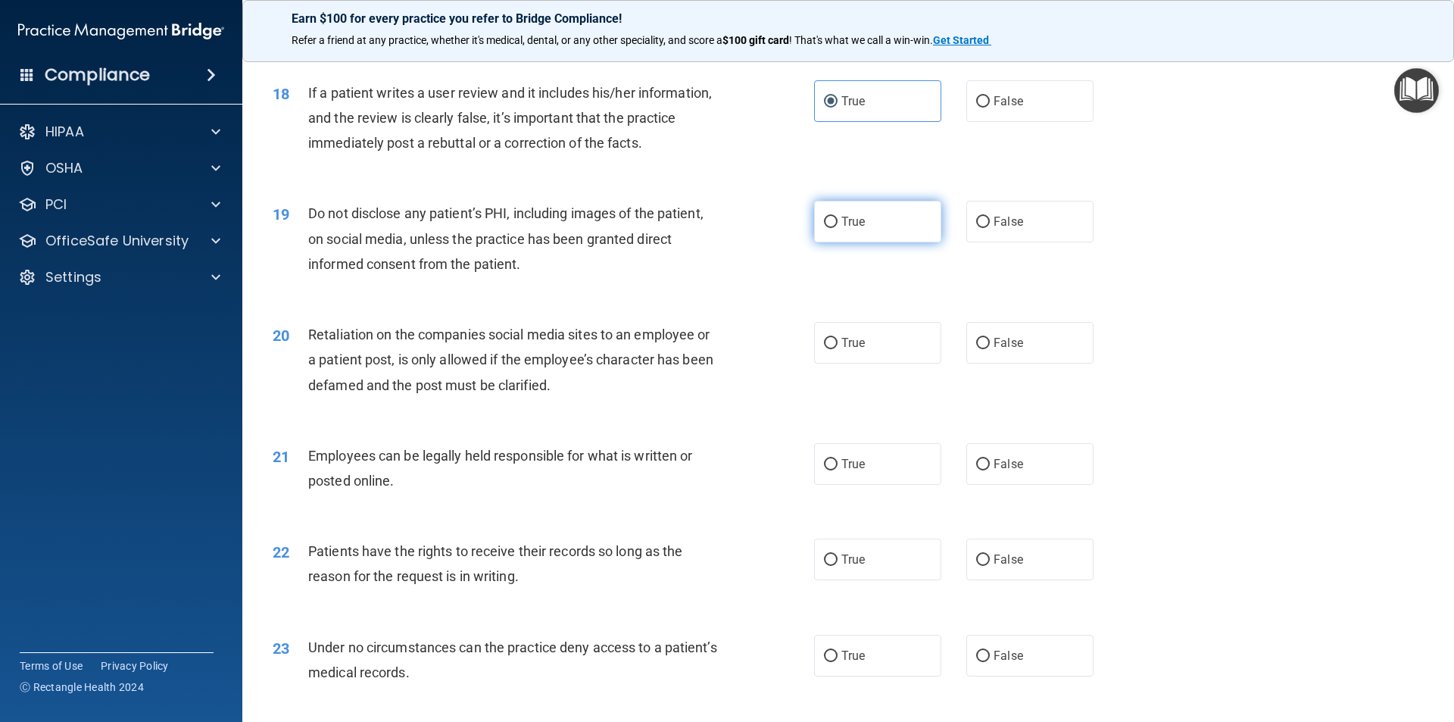
radio input "true"
click at [986, 364] on label "False" at bounding box center [1029, 343] width 127 height 42
click at [986, 349] on input "False" at bounding box center [983, 343] width 14 height 11
radio input "true"
click at [887, 485] on label "True" at bounding box center [877, 464] width 127 height 42
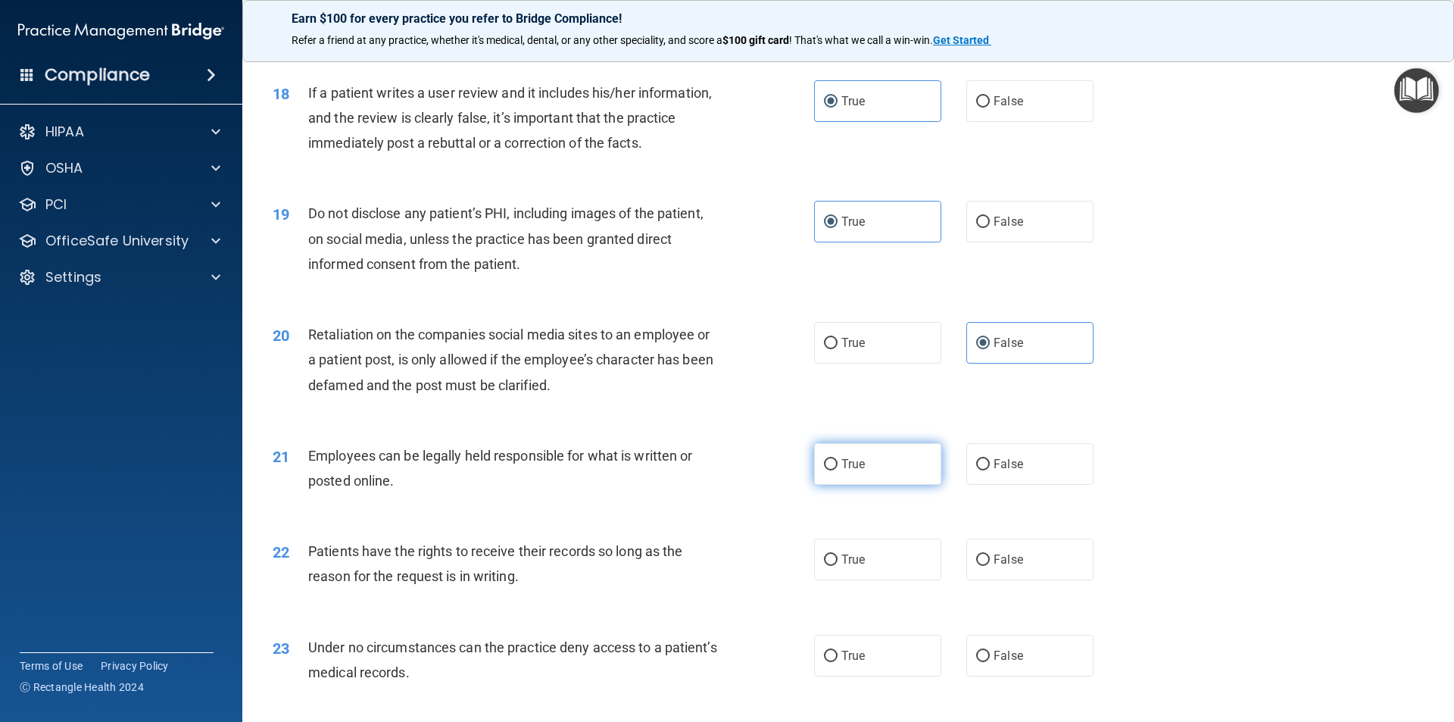
click at [838, 470] on input "True" at bounding box center [831, 464] width 14 height 11
radio input "true"
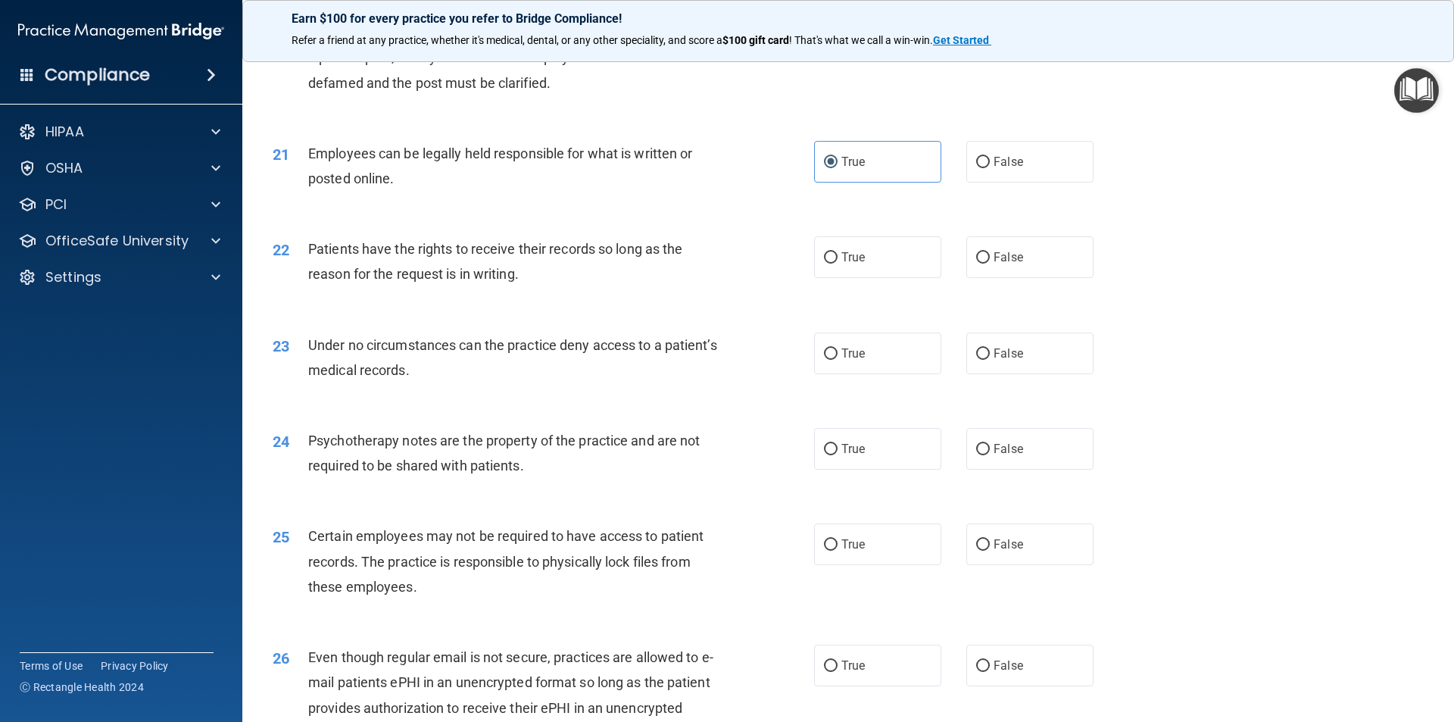
scroll to position [2423, 0]
click at [847, 264] on span "True" at bounding box center [852, 256] width 23 height 14
click at [838, 263] on input "True" at bounding box center [831, 256] width 14 height 11
radio input "true"
click at [1015, 360] on span "False" at bounding box center [1009, 352] width 30 height 14
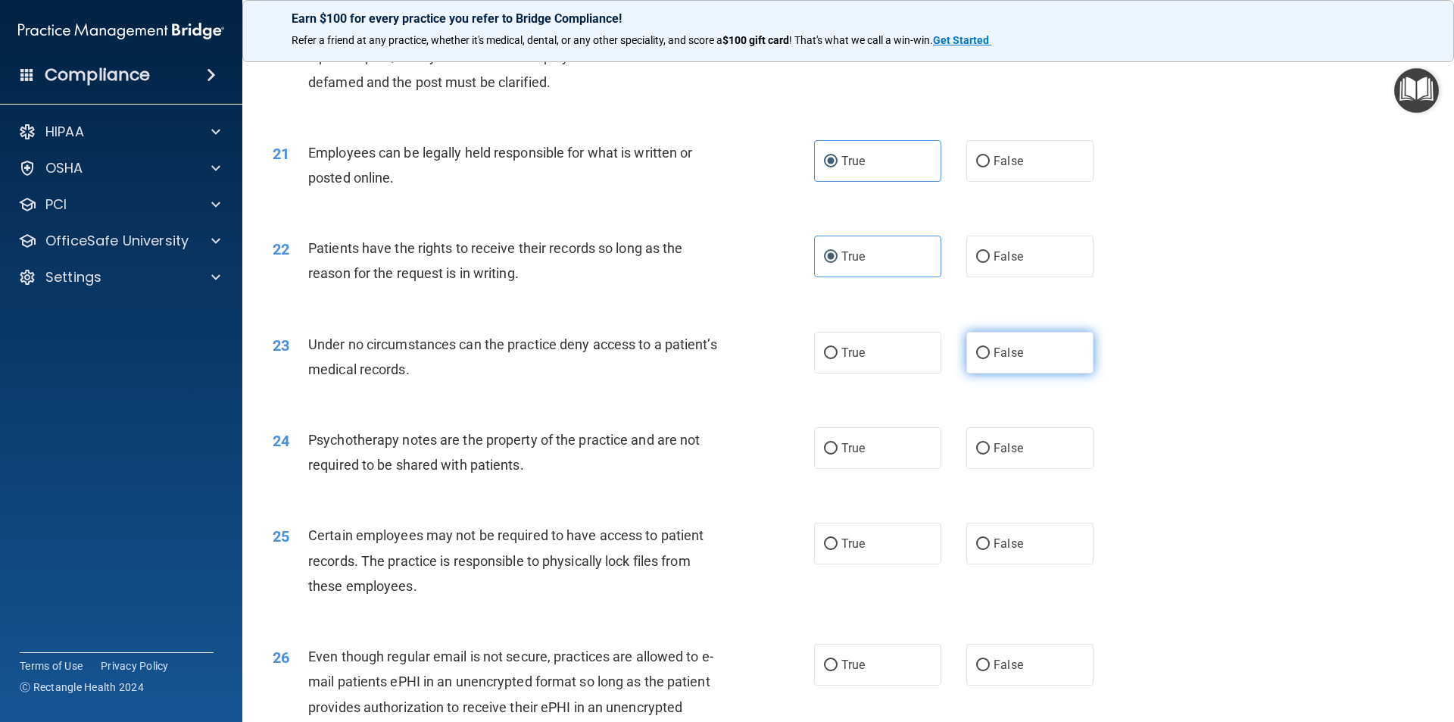
click at [990, 359] on input "False" at bounding box center [983, 353] width 14 height 11
radio input "true"
click at [841, 455] on span "True" at bounding box center [852, 448] width 23 height 14
click at [837, 454] on input "True" at bounding box center [831, 448] width 14 height 11
radio input "true"
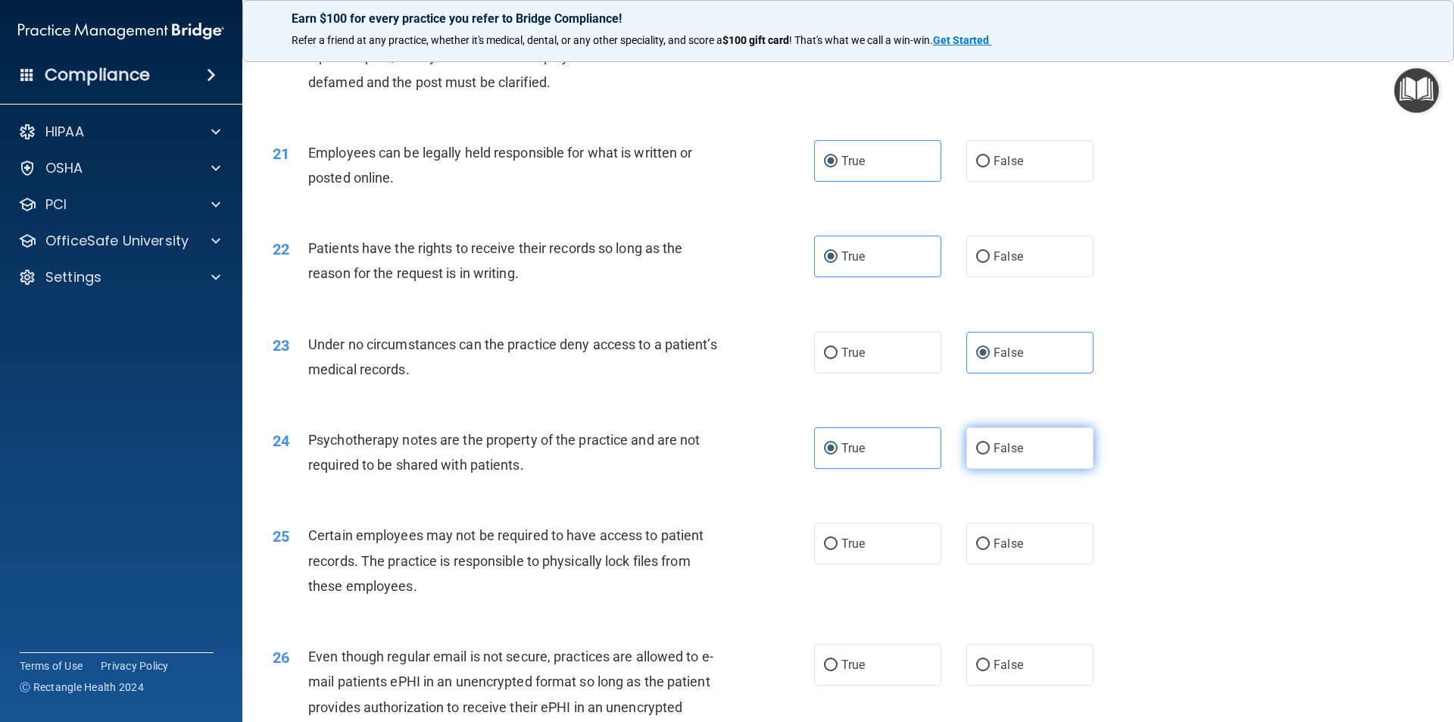
click at [984, 469] on label "False" at bounding box center [1029, 448] width 127 height 42
click at [984, 454] on input "False" at bounding box center [983, 448] width 14 height 11
radio input "true"
radio input "false"
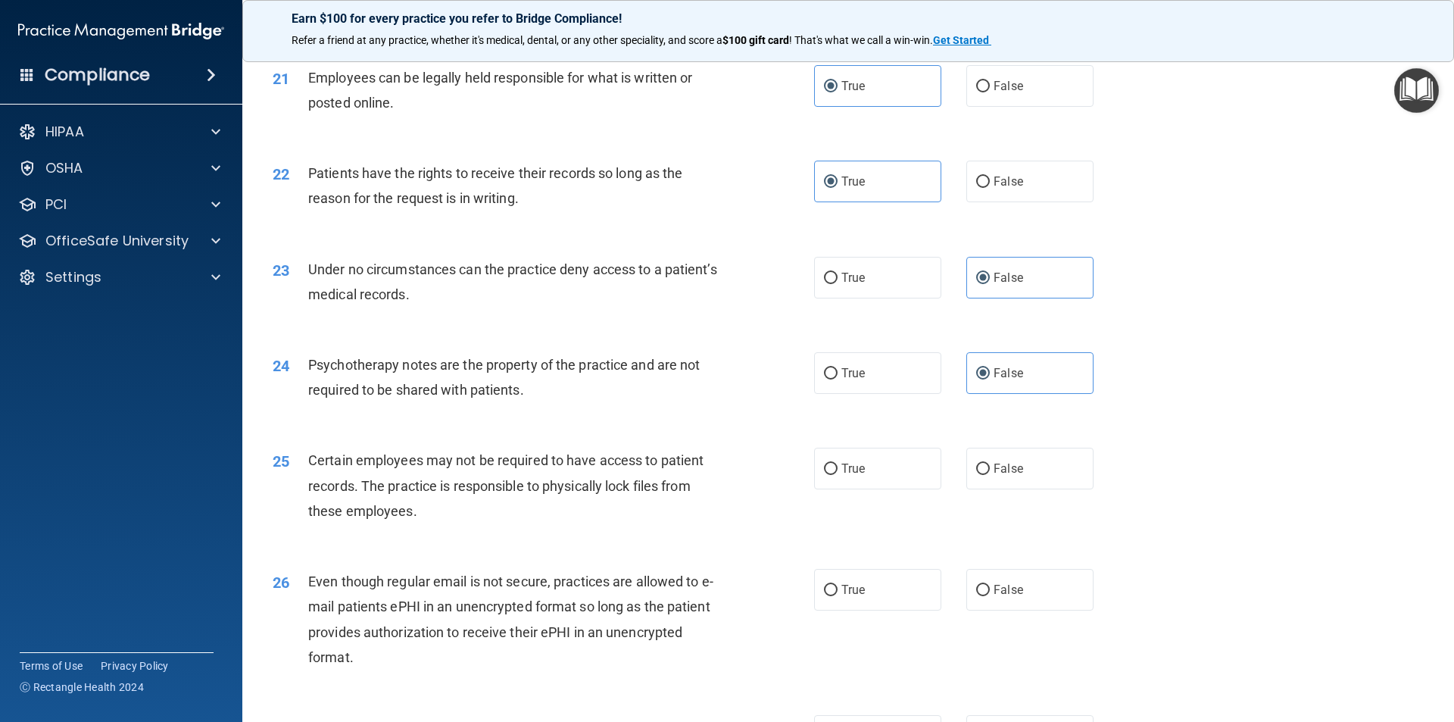
scroll to position [2499, 0]
click at [872, 488] on label "True" at bounding box center [877, 468] width 127 height 42
click at [838, 474] on input "True" at bounding box center [831, 468] width 14 height 11
radio input "true"
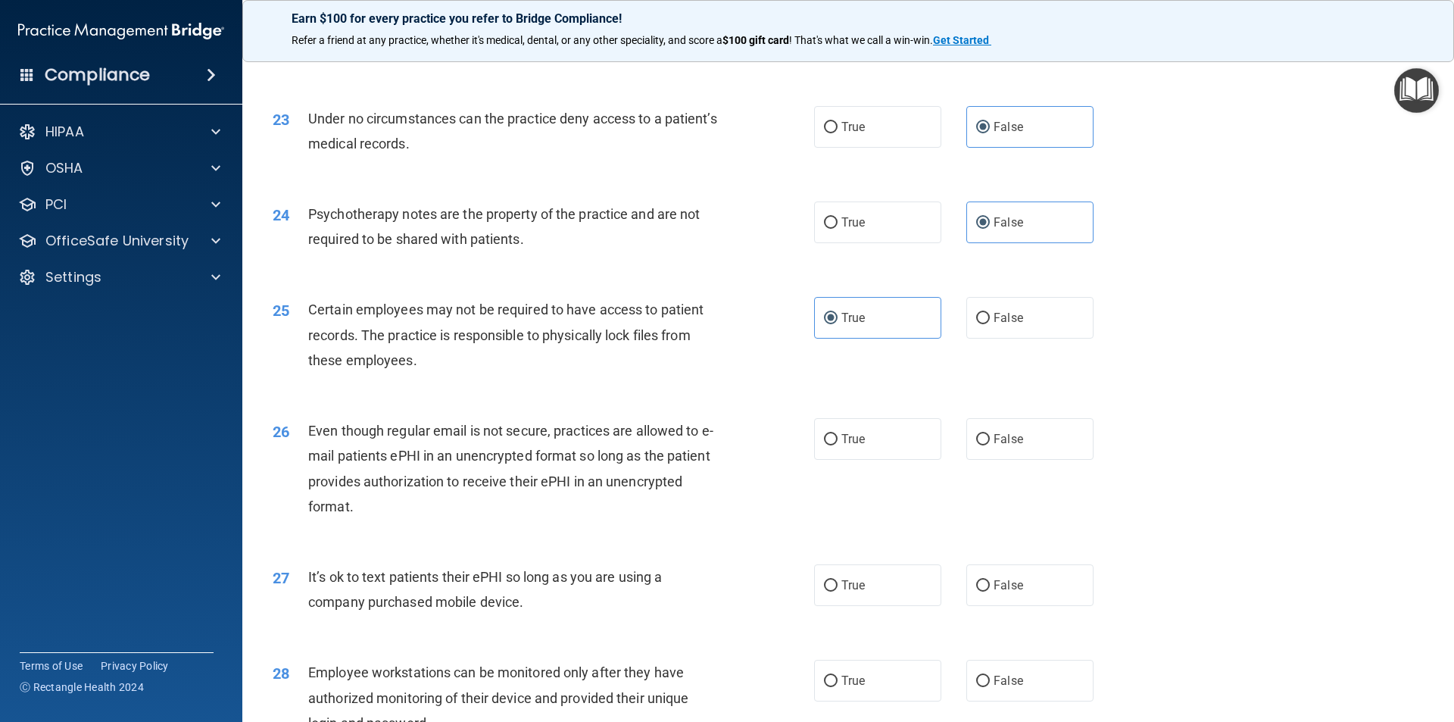
scroll to position [2726, 0]
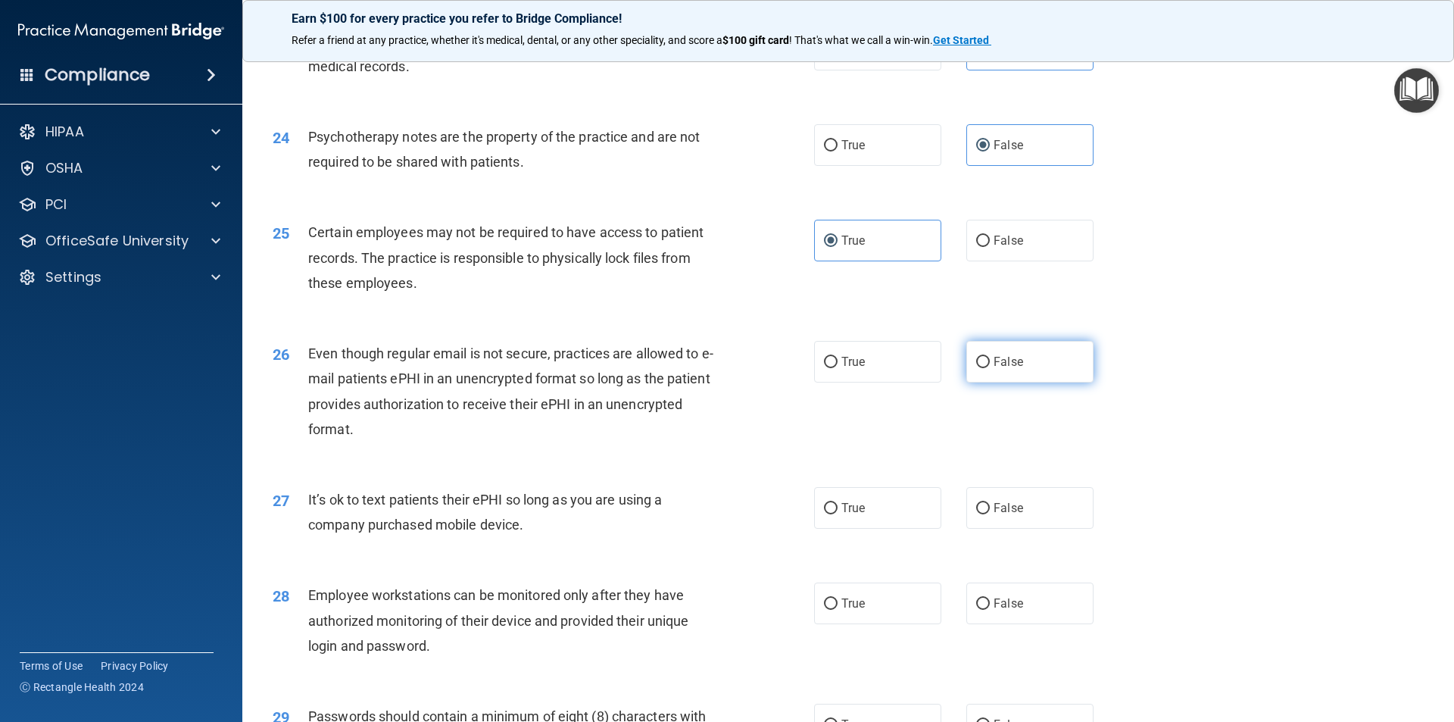
click at [999, 369] on span "False" at bounding box center [1009, 361] width 30 height 14
click at [990, 368] on input "False" at bounding box center [983, 362] width 14 height 11
radio input "true"
click at [864, 529] on label "True" at bounding box center [877, 508] width 127 height 42
click at [838, 514] on input "True" at bounding box center [831, 508] width 14 height 11
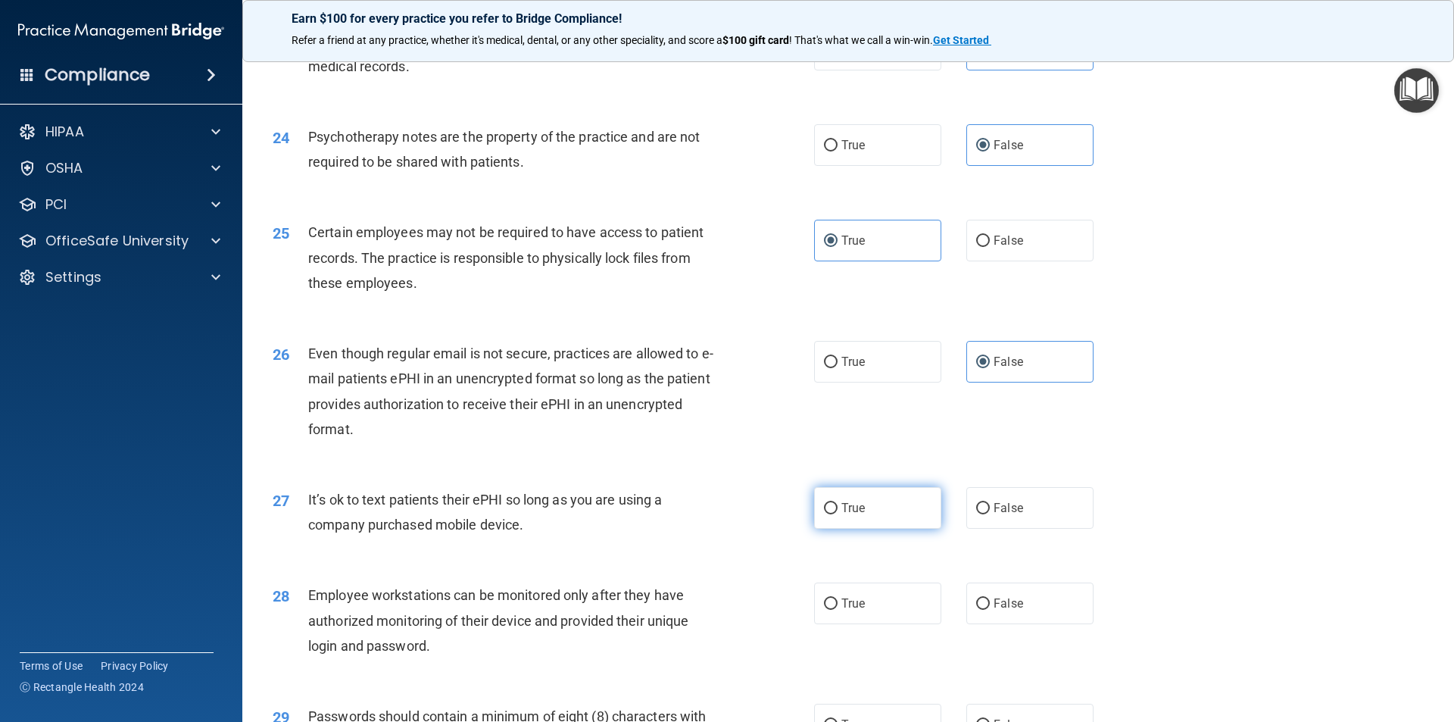
radio input "true"
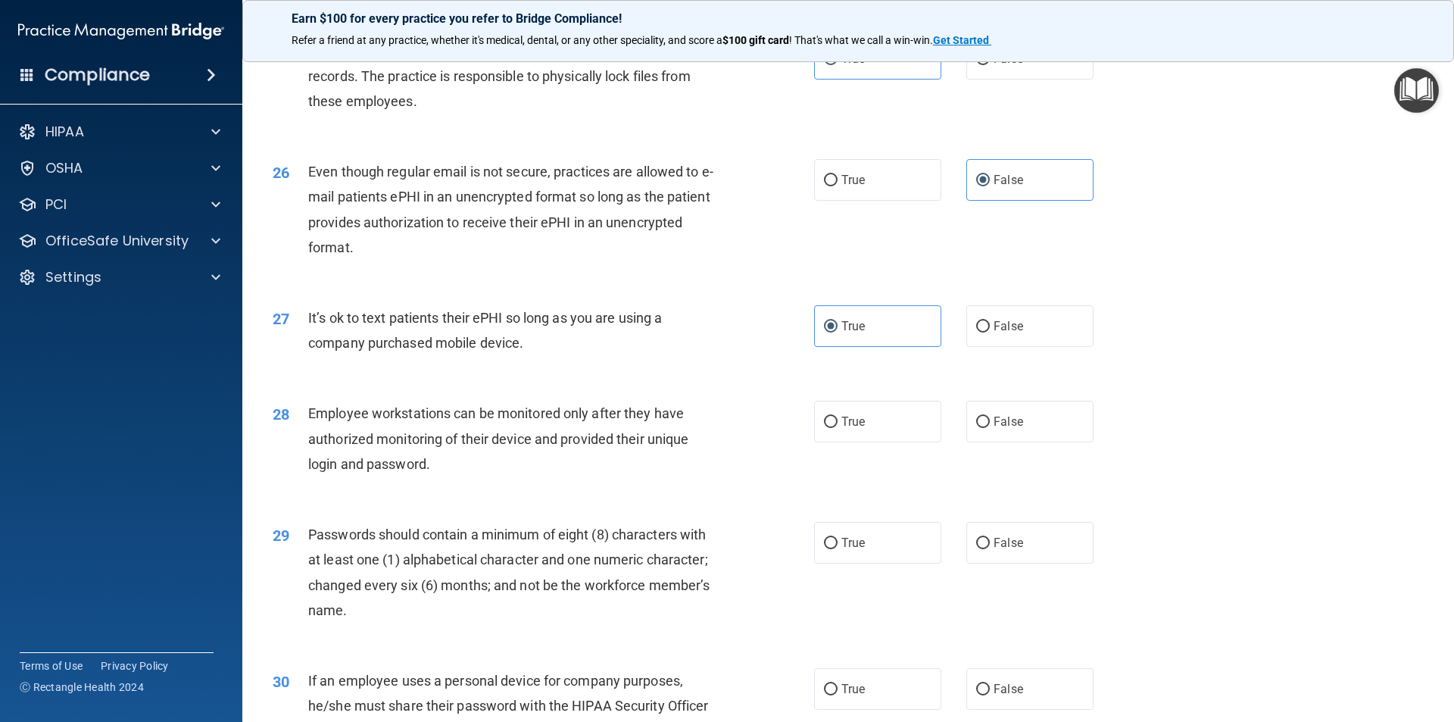
scroll to position [2953, 0]
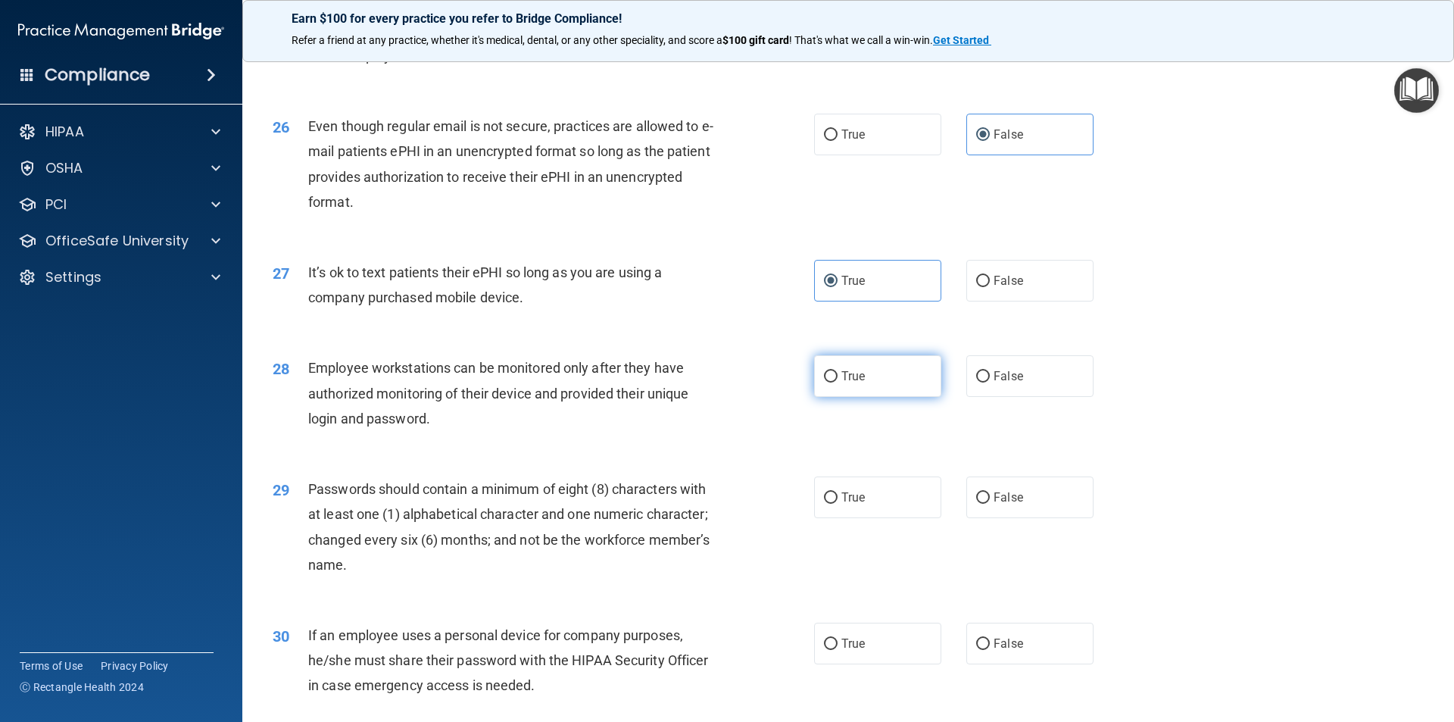
click at [867, 397] on label "True" at bounding box center [877, 376] width 127 height 42
click at [838, 382] on input "True" at bounding box center [831, 376] width 14 height 11
radio input "true"
click at [1006, 394] on label "False" at bounding box center [1029, 376] width 127 height 42
click at [990, 382] on input "False" at bounding box center [983, 376] width 14 height 11
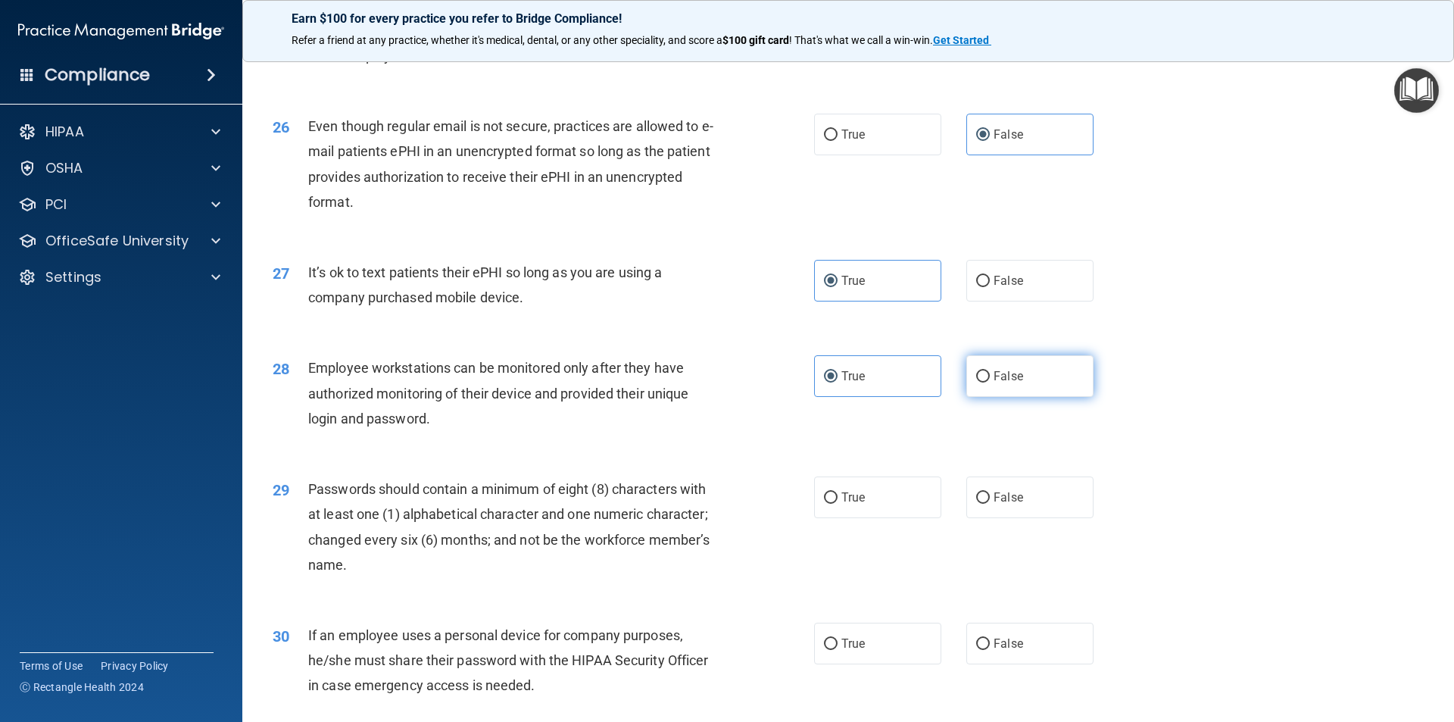
radio input "true"
radio input "false"
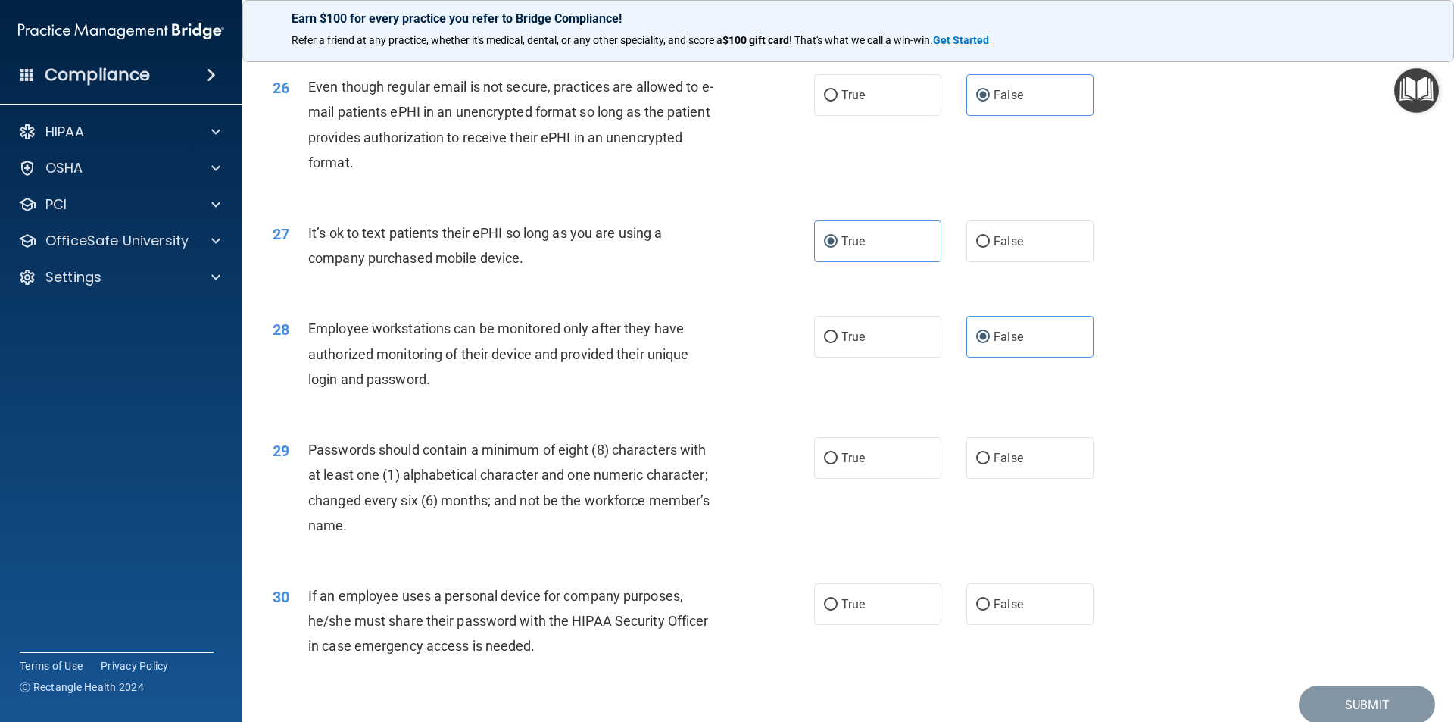
scroll to position [3080, 0]
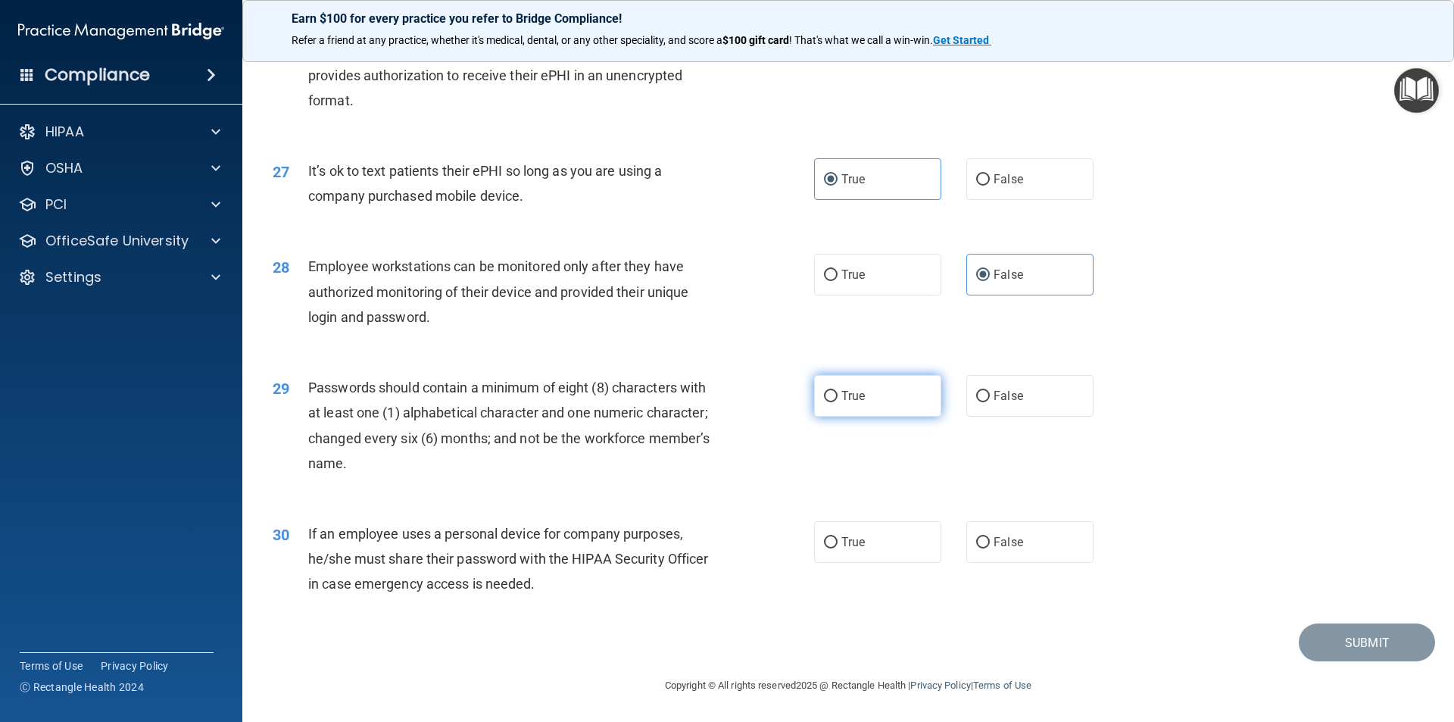
click at [855, 398] on span "True" at bounding box center [852, 395] width 23 height 14
click at [838, 398] on input "True" at bounding box center [831, 396] width 14 height 11
radio input "true"
click at [1027, 551] on label "False" at bounding box center [1029, 542] width 127 height 42
click at [990, 548] on input "False" at bounding box center [983, 542] width 14 height 11
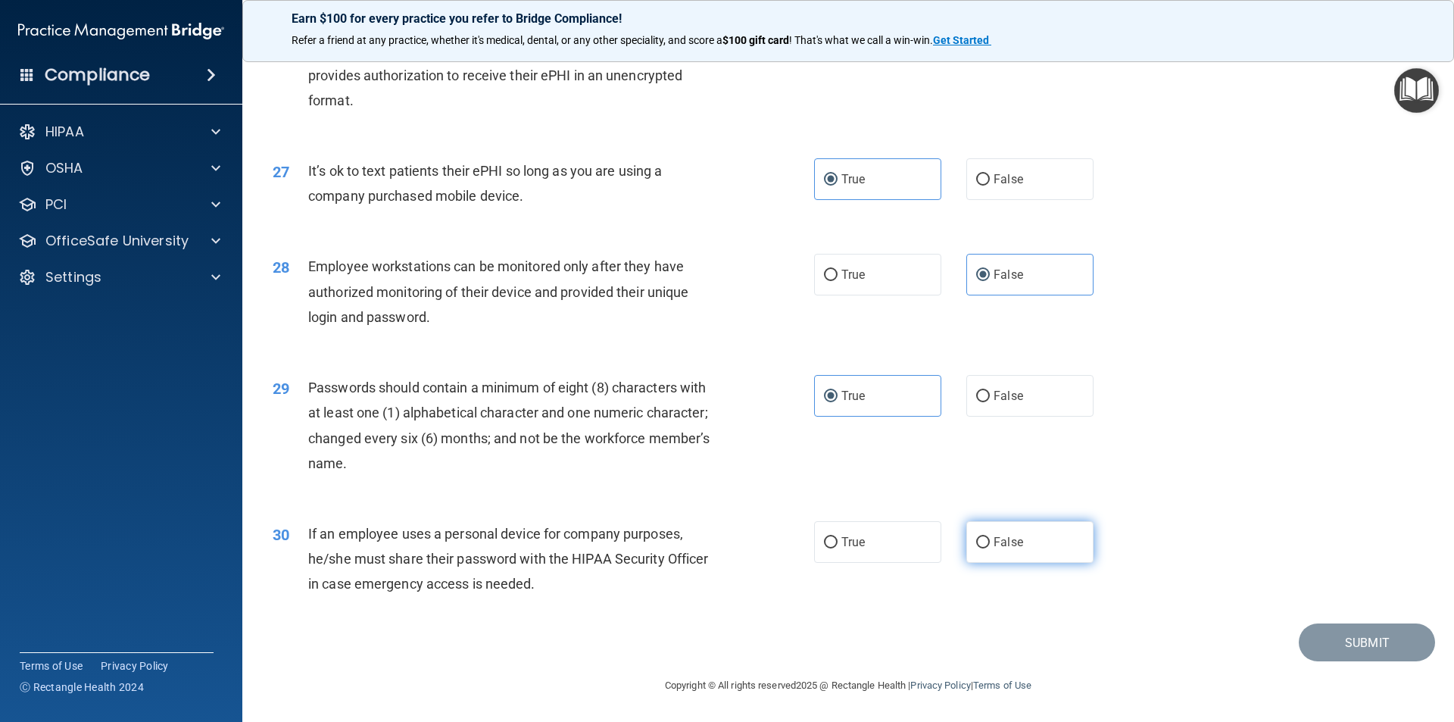
radio input "true"
click at [1366, 647] on button "Submit" at bounding box center [1367, 642] width 136 height 39
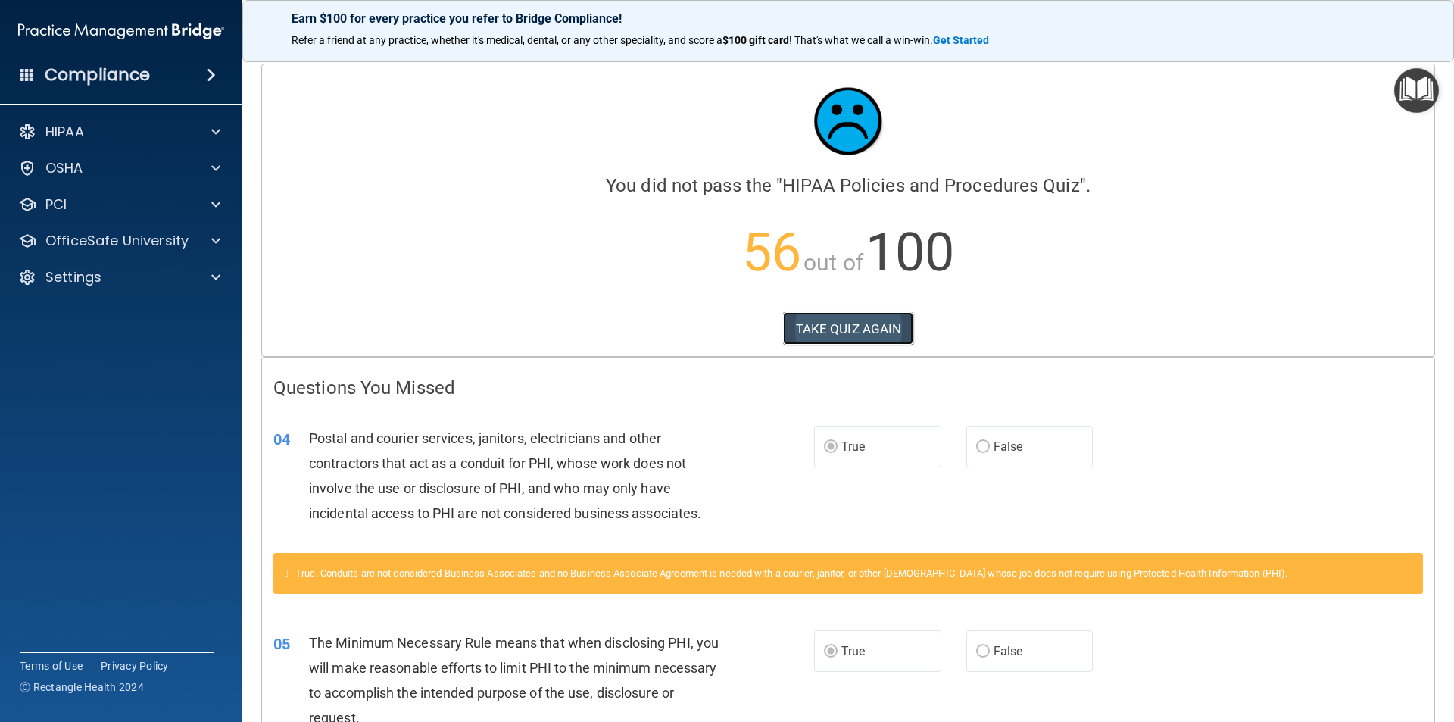
click at [855, 328] on button "TAKE QUIZ AGAIN" at bounding box center [848, 328] width 131 height 33
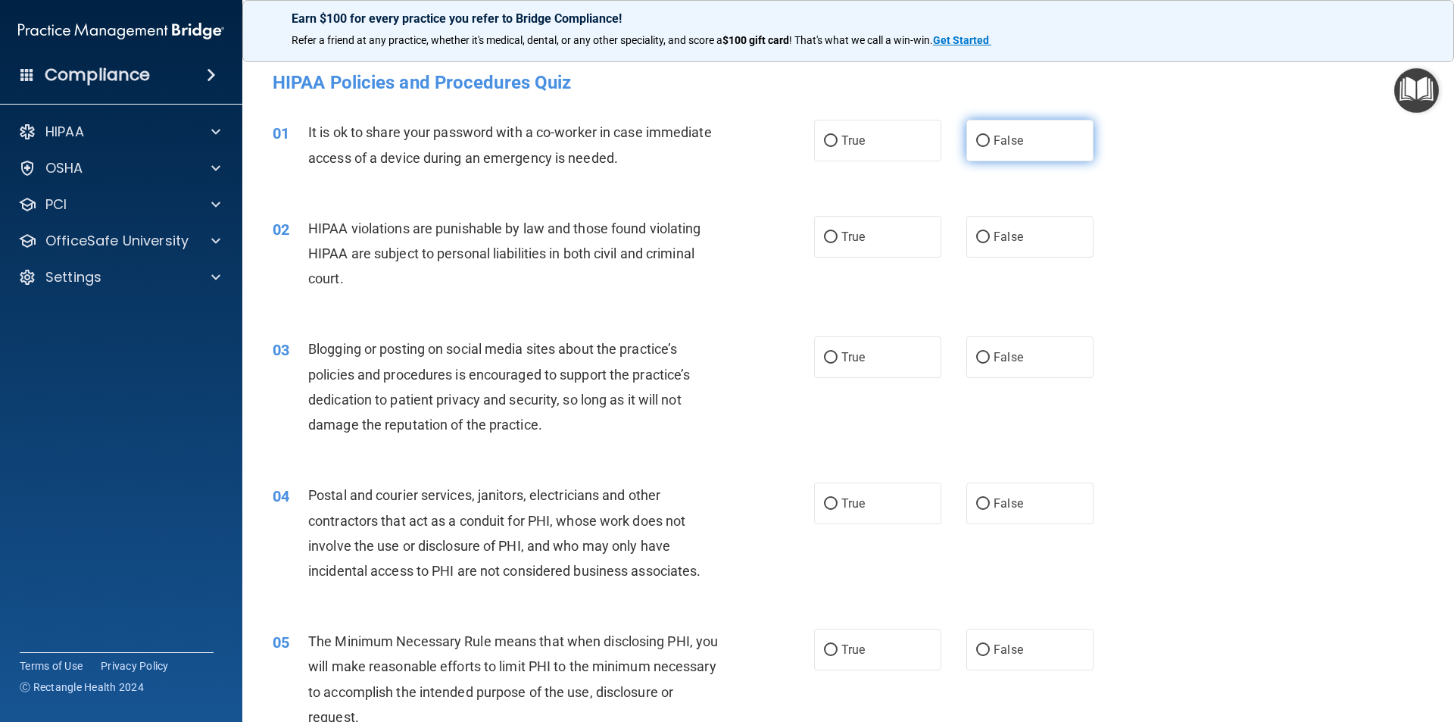
click at [1027, 145] on label "False" at bounding box center [1029, 141] width 127 height 42
click at [990, 145] on input "False" at bounding box center [983, 141] width 14 height 11
radio input "true"
click at [847, 234] on span "True" at bounding box center [852, 236] width 23 height 14
click at [838, 234] on input "True" at bounding box center [831, 237] width 14 height 11
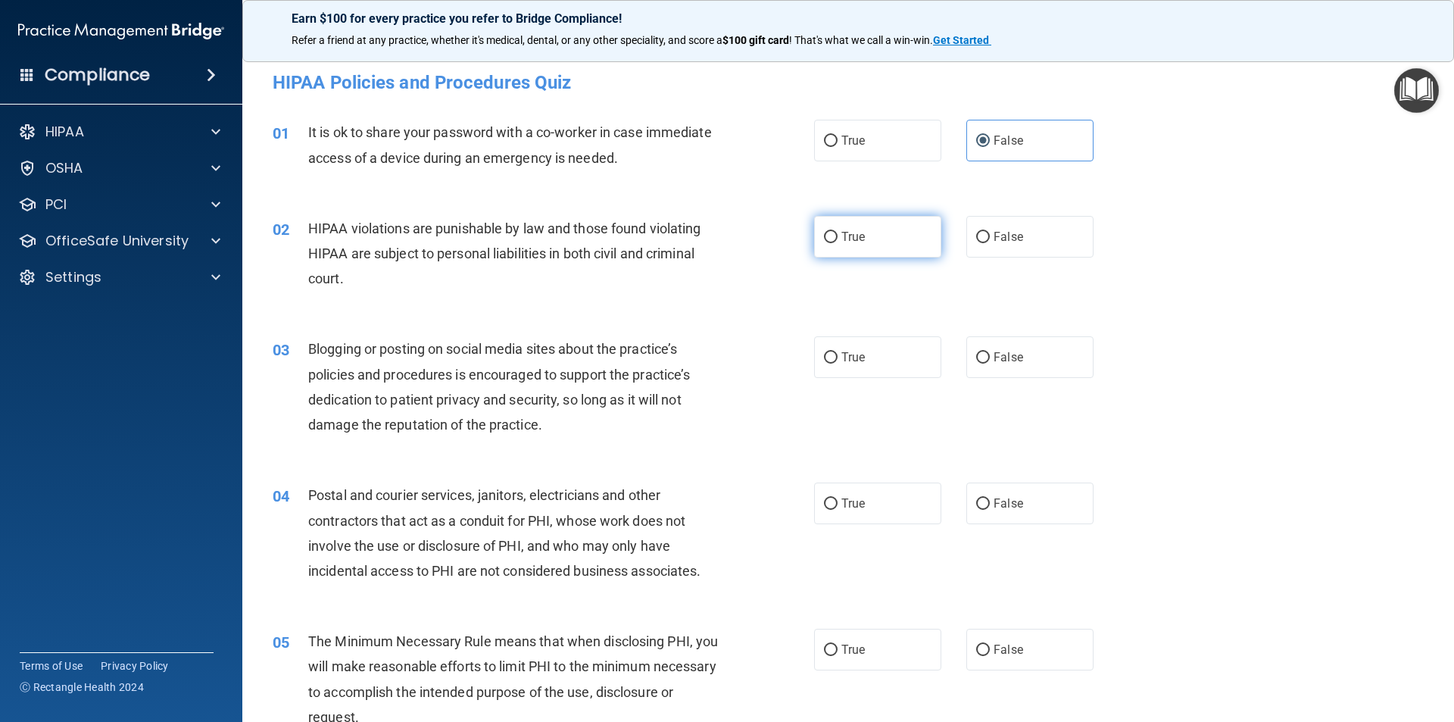
radio input "true"
click at [981, 364] on input "False" at bounding box center [983, 357] width 14 height 11
radio input "true"
click at [896, 512] on label "True" at bounding box center [877, 503] width 127 height 42
click at [838, 510] on input "True" at bounding box center [831, 503] width 14 height 11
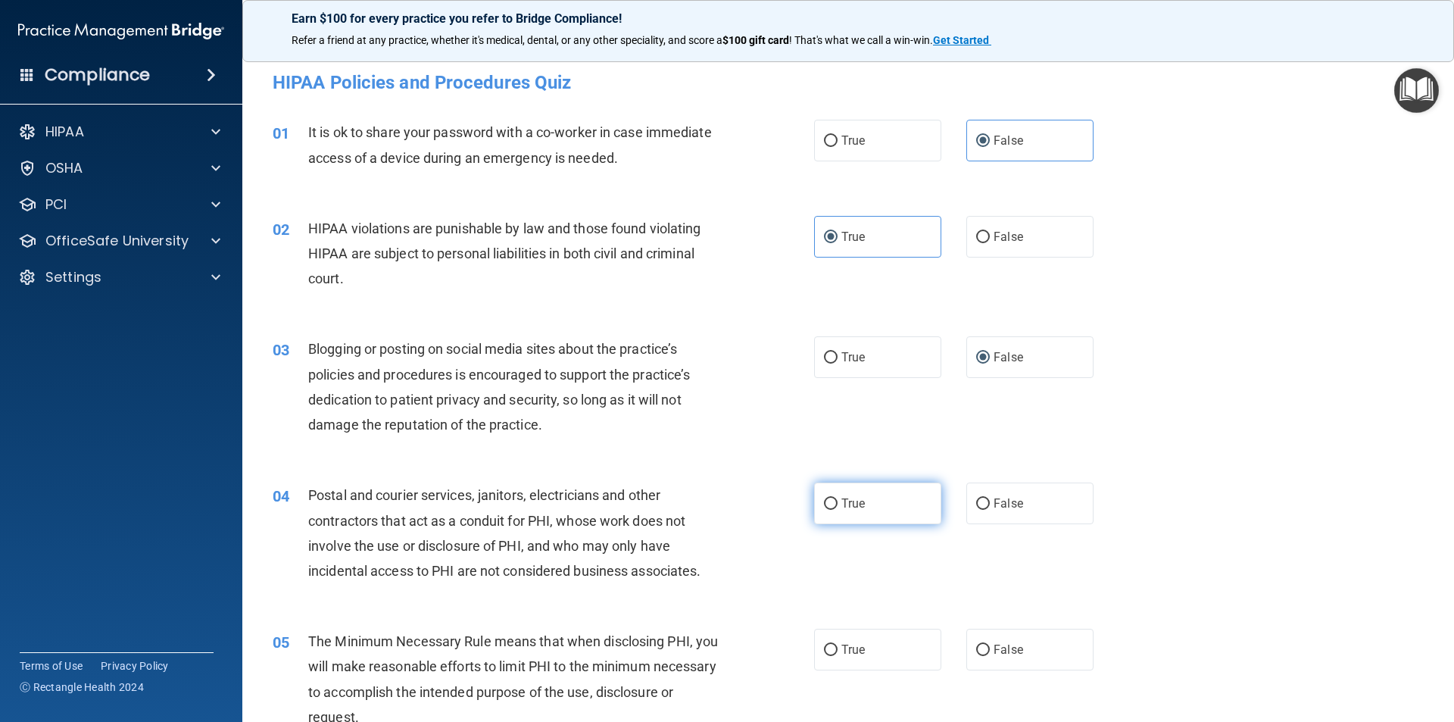
radio input "true"
click at [852, 636] on label "True" at bounding box center [877, 650] width 127 height 42
click at [838, 644] on input "True" at bounding box center [831, 649] width 14 height 11
radio input "true"
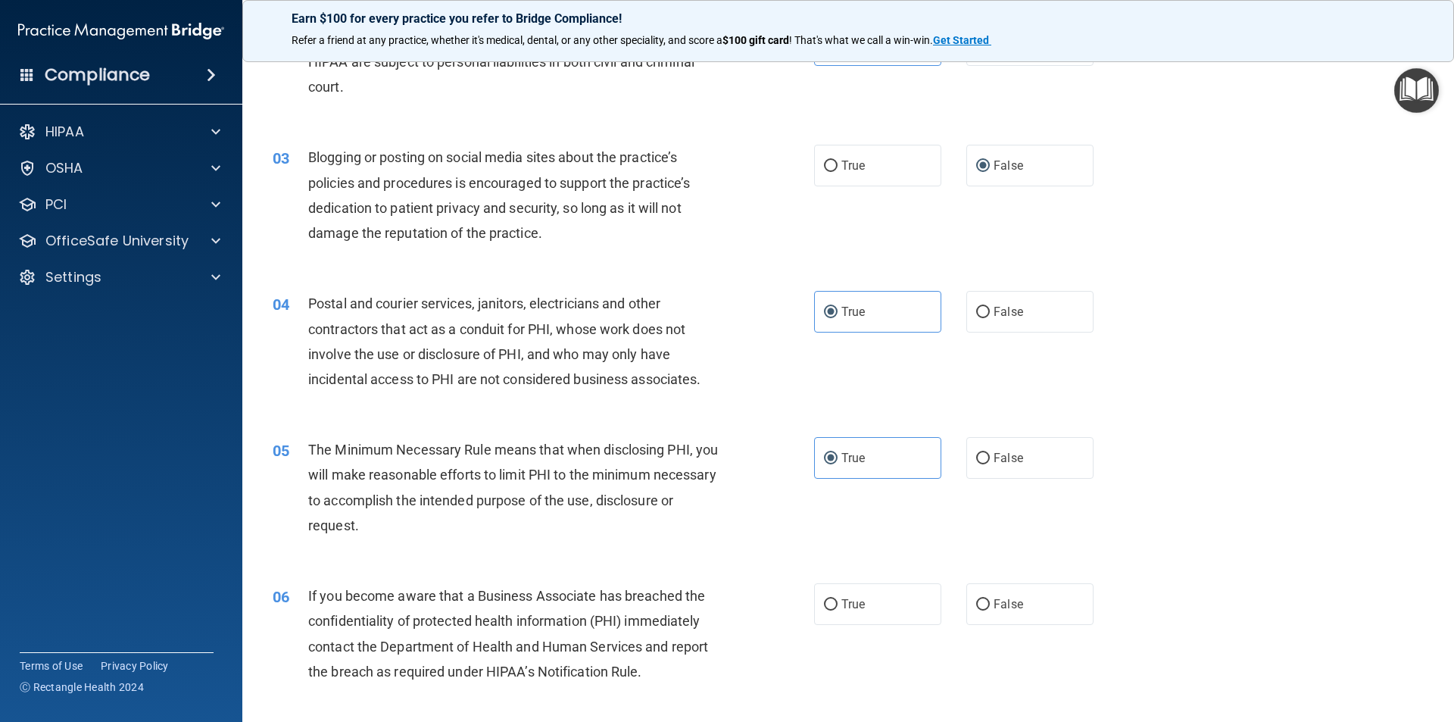
scroll to position [227, 0]
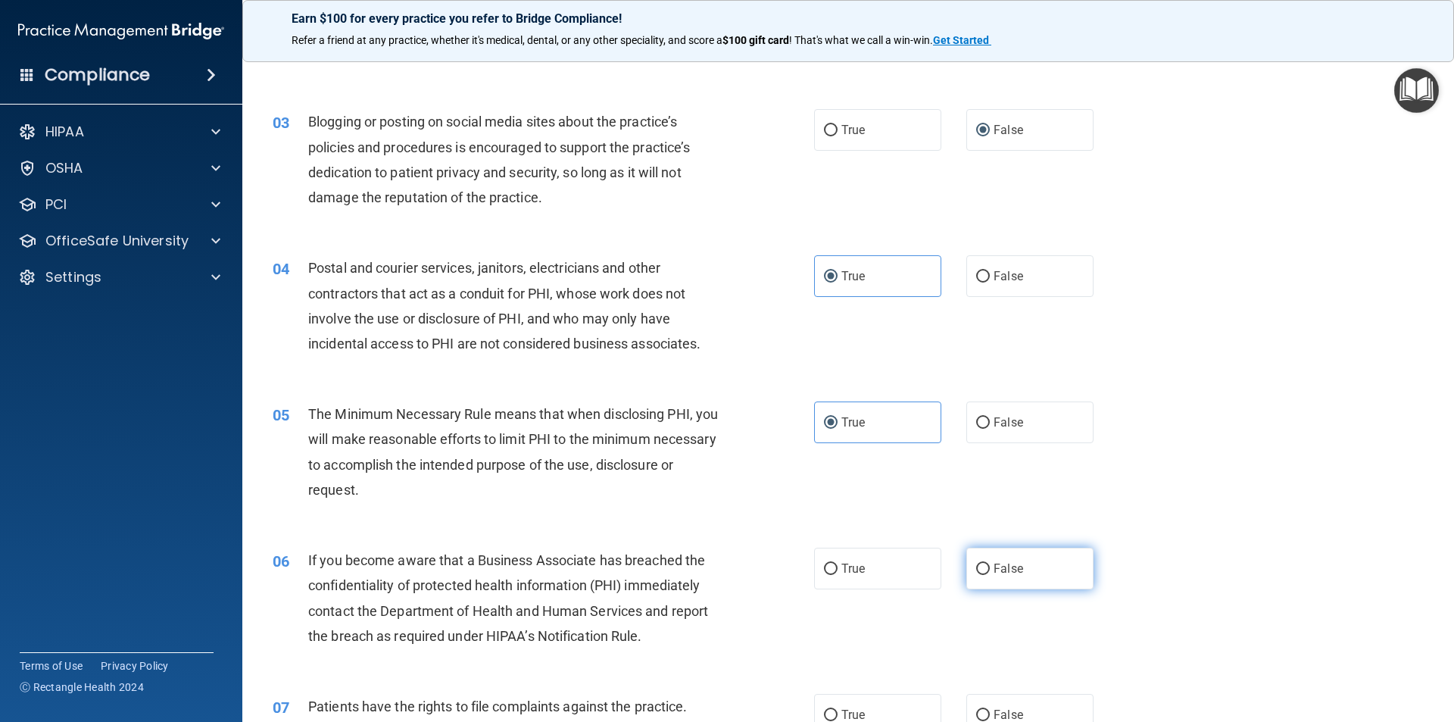
click at [994, 567] on span "False" at bounding box center [1009, 568] width 30 height 14
click at [990, 567] on input "False" at bounding box center [983, 568] width 14 height 11
radio input "true"
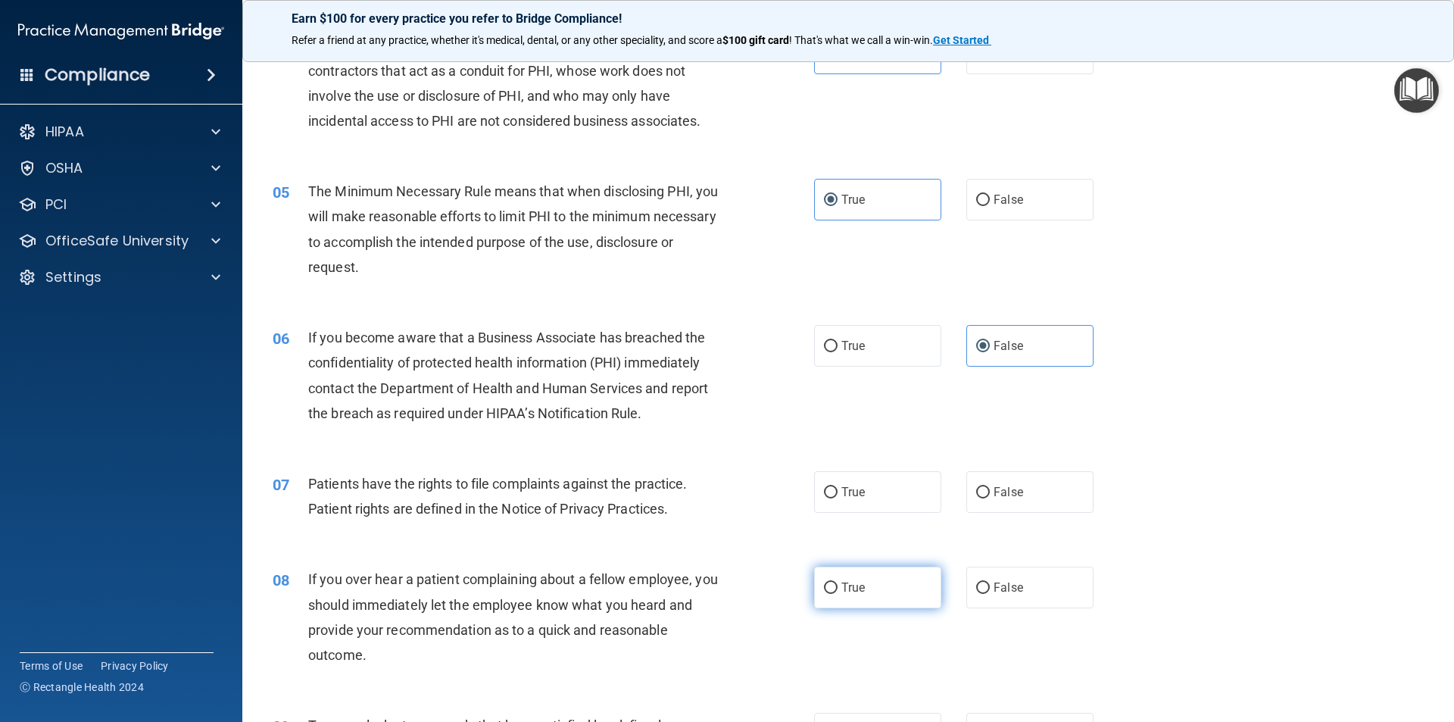
scroll to position [454, 0]
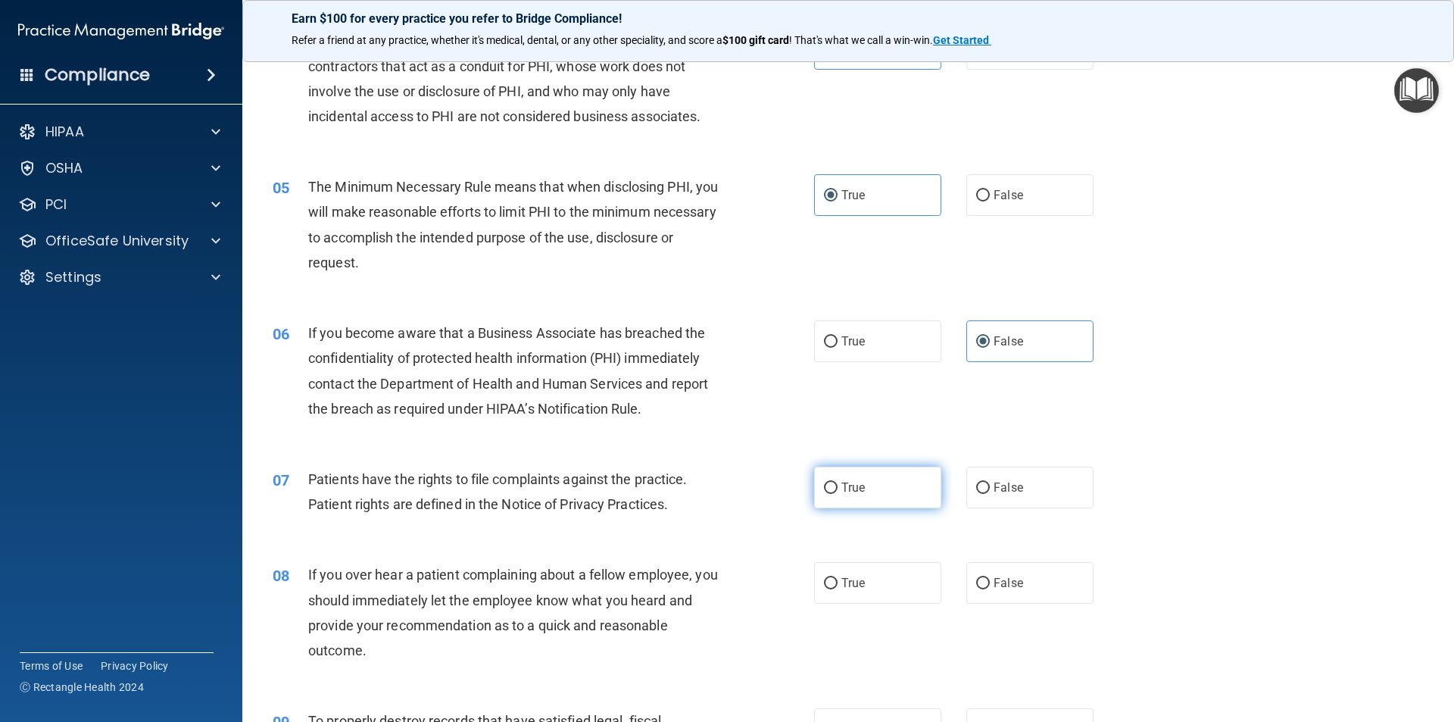
click at [857, 489] on span "True" at bounding box center [852, 487] width 23 height 14
click at [838, 489] on input "True" at bounding box center [831, 487] width 14 height 11
radio input "true"
click at [981, 585] on input "False" at bounding box center [983, 583] width 14 height 11
radio input "true"
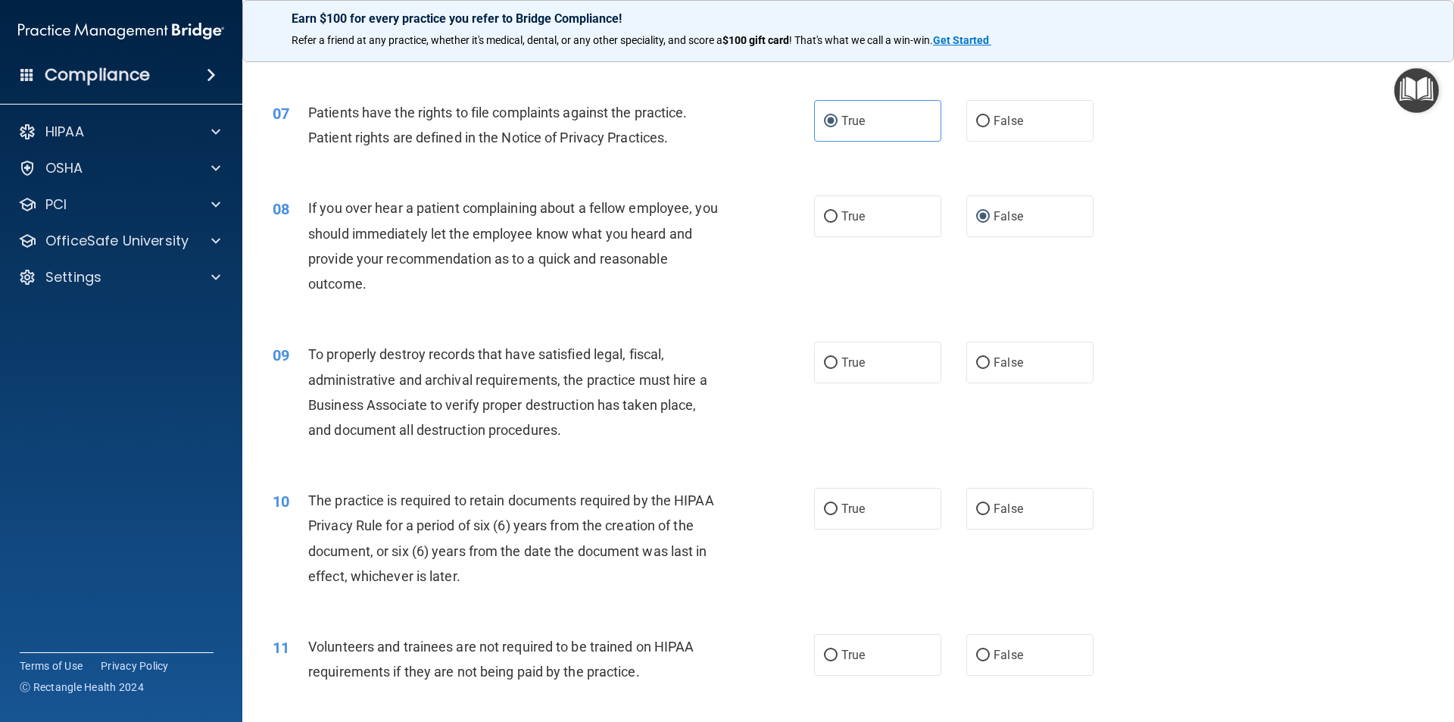
scroll to position [833, 0]
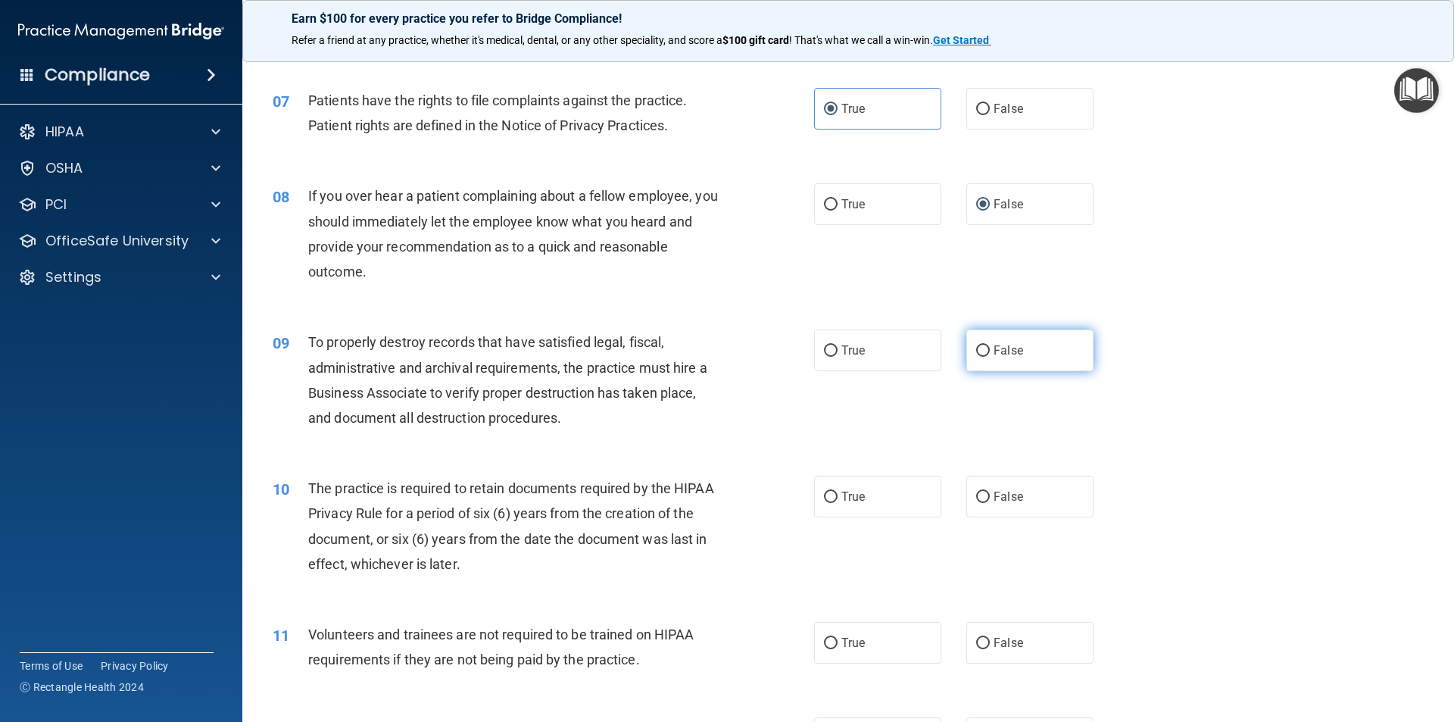
click at [979, 348] on input "False" at bounding box center [983, 350] width 14 height 11
radio input "true"
click at [874, 497] on label "True" at bounding box center [877, 497] width 127 height 42
click at [838, 497] on input "True" at bounding box center [831, 496] width 14 height 11
radio input "true"
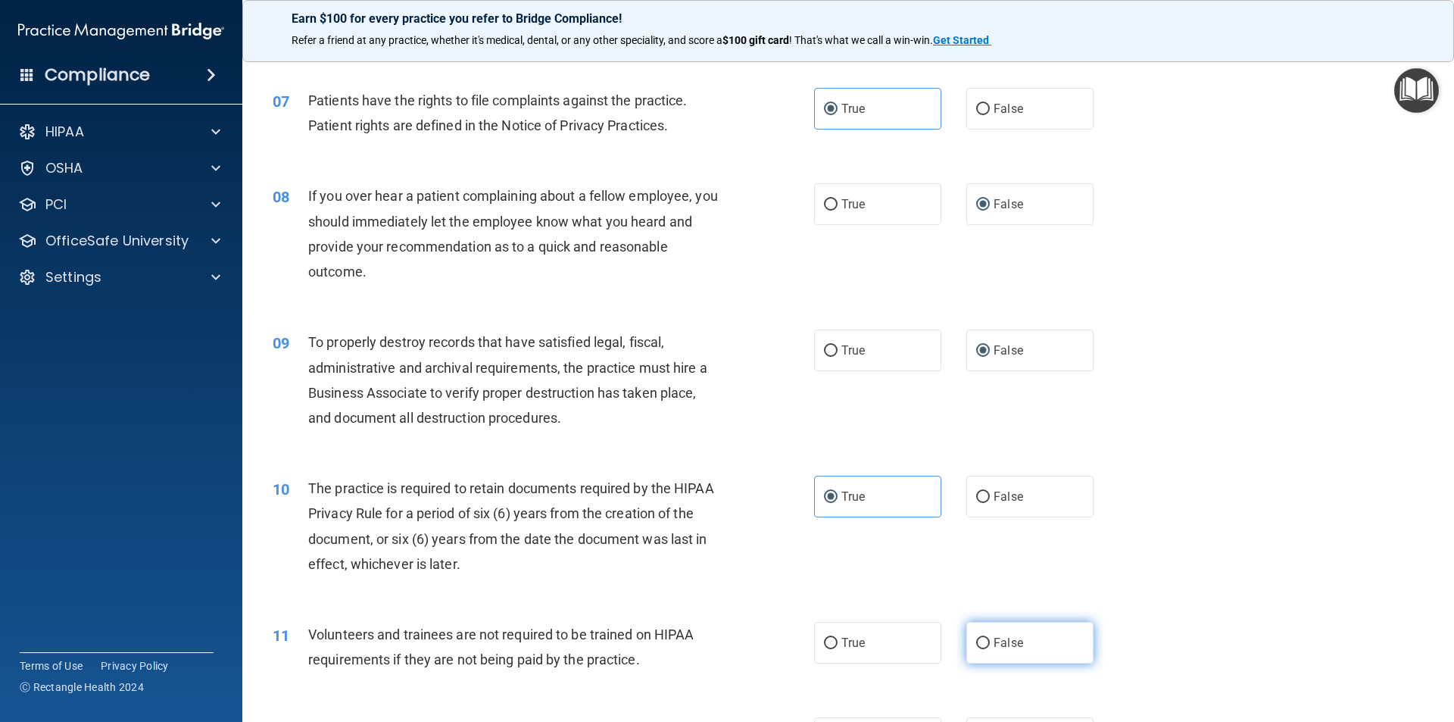
click at [1004, 650] on label "False" at bounding box center [1029, 643] width 127 height 42
click at [990, 649] on input "False" at bounding box center [983, 643] width 14 height 11
radio input "true"
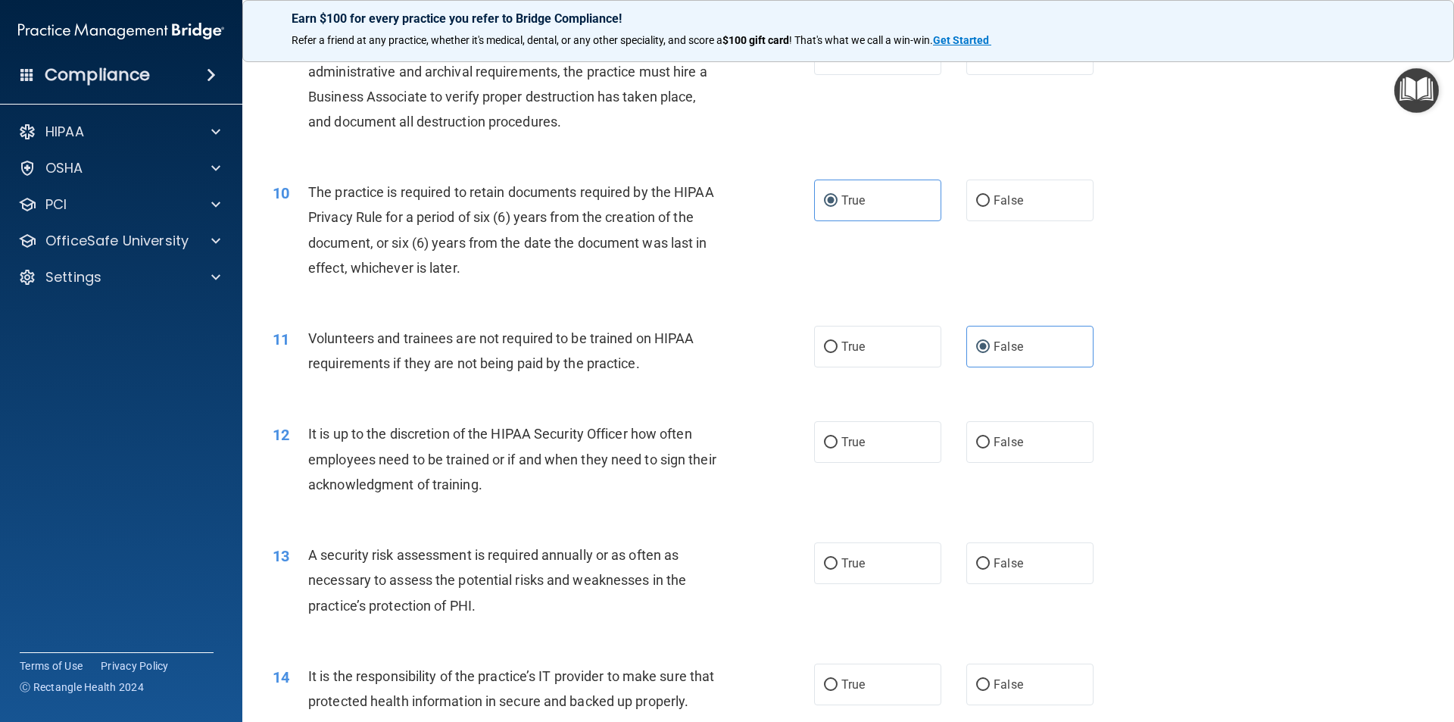
scroll to position [1136, 0]
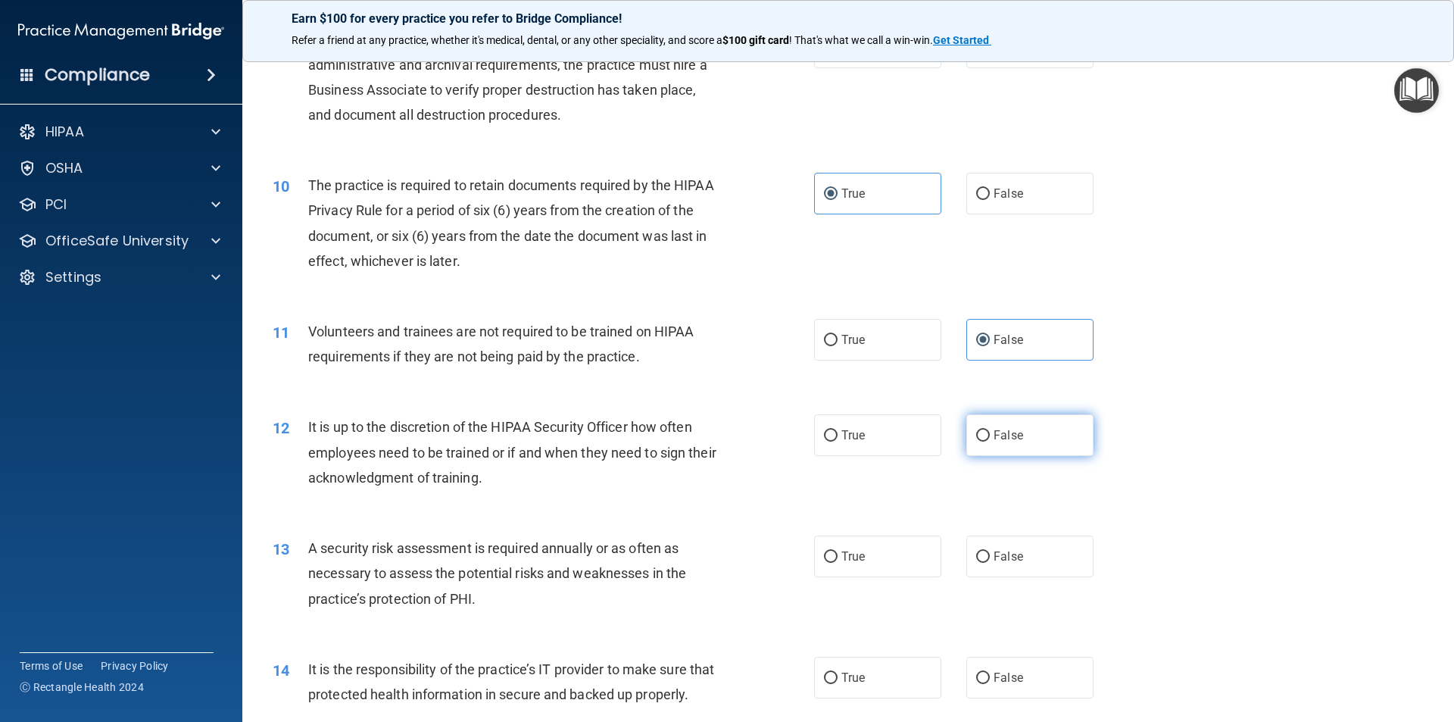
click at [980, 434] on input "False" at bounding box center [983, 435] width 14 height 11
radio input "true"
click at [859, 557] on span "True" at bounding box center [852, 556] width 23 height 14
click at [838, 557] on input "True" at bounding box center [831, 556] width 14 height 11
radio input "true"
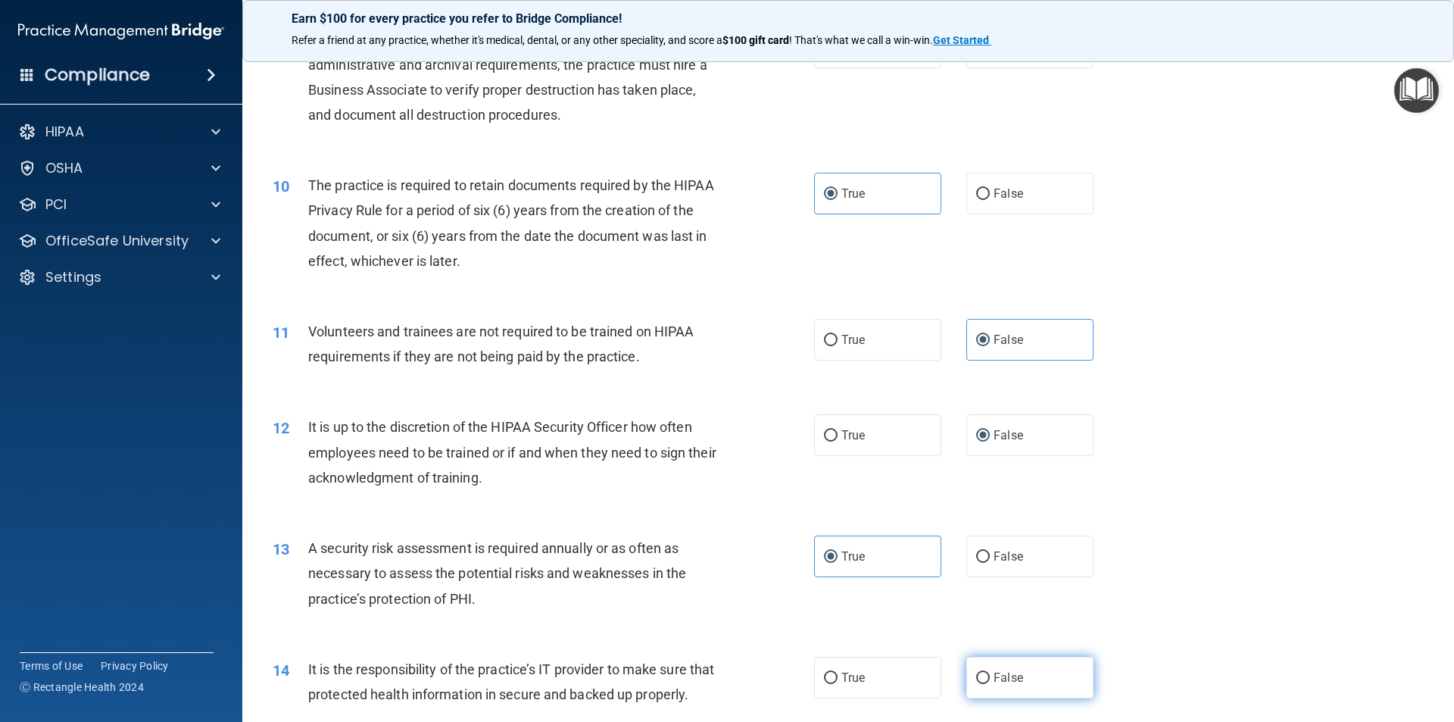
click at [974, 660] on label "False" at bounding box center [1029, 678] width 127 height 42
click at [976, 672] on input "False" at bounding box center [983, 677] width 14 height 11
radio input "true"
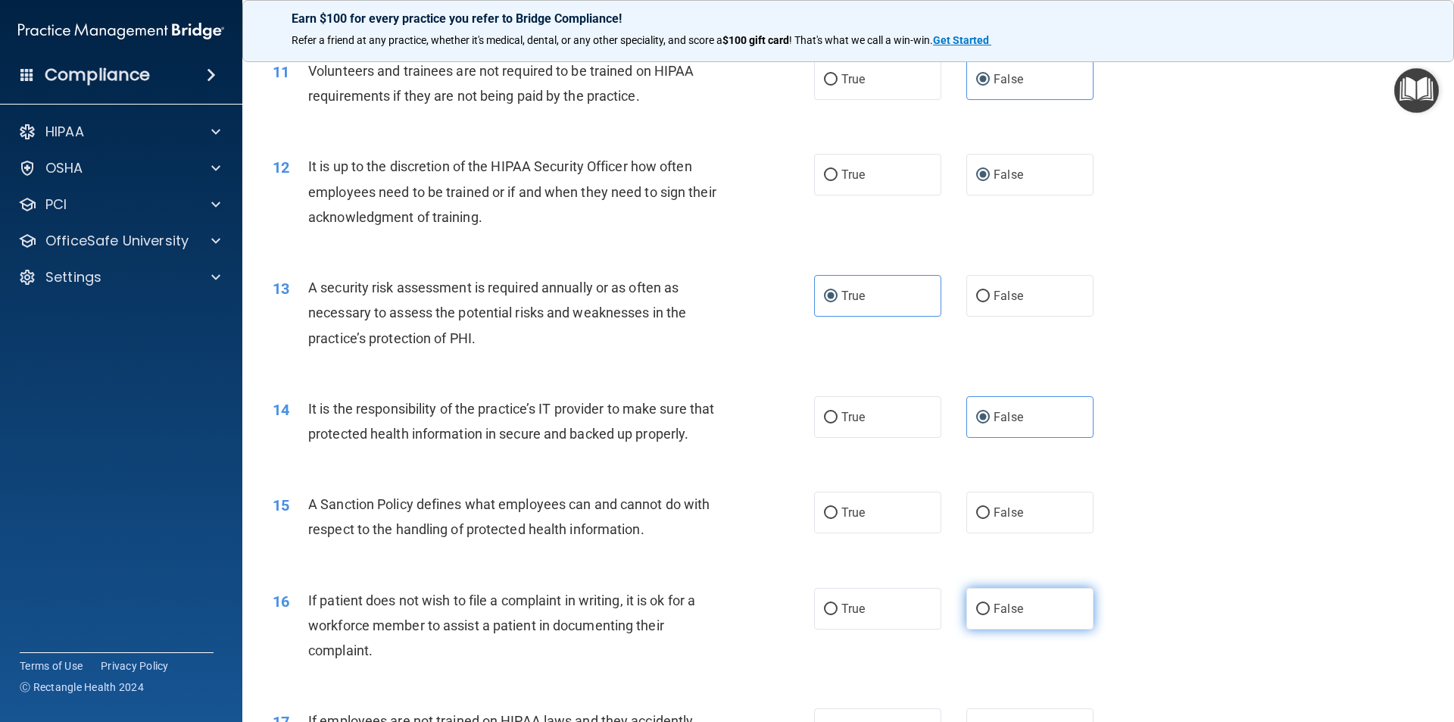
scroll to position [1439, 0]
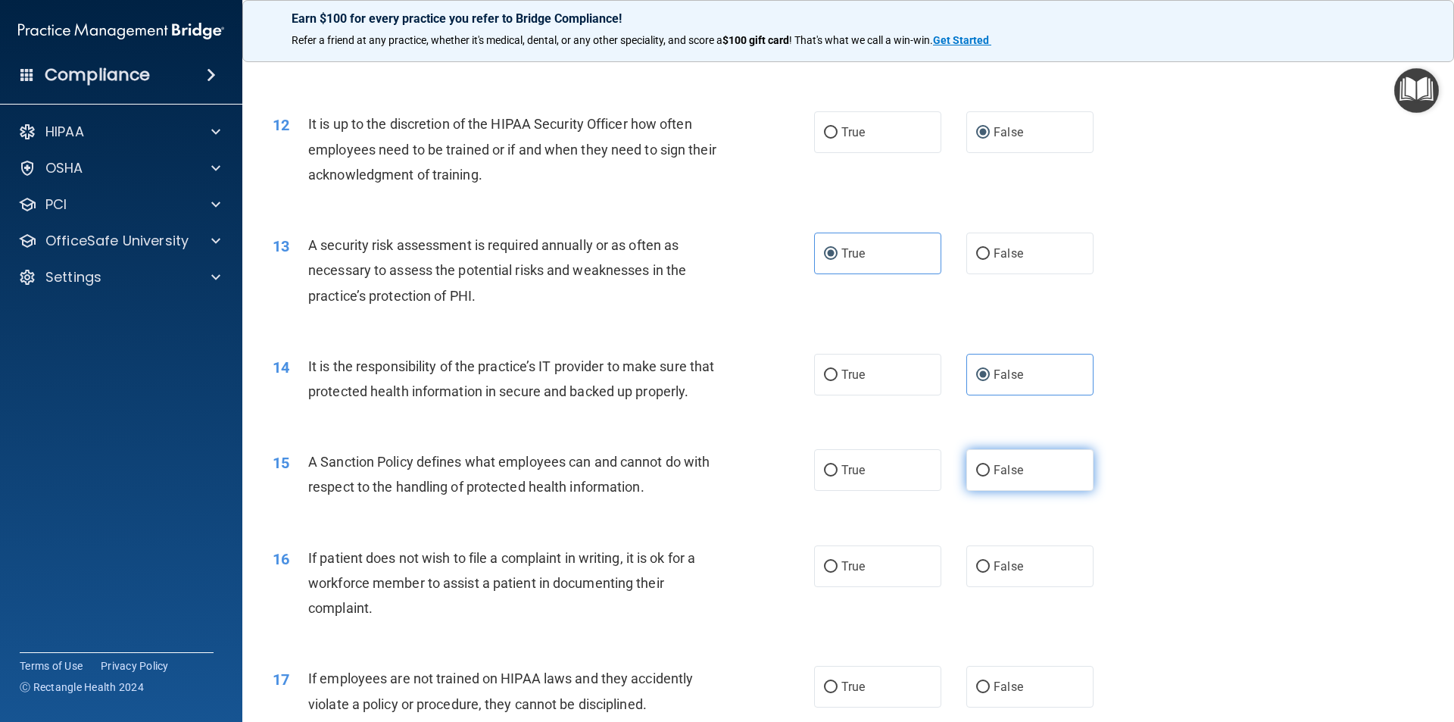
click at [978, 476] on input "False" at bounding box center [983, 470] width 14 height 11
radio input "true"
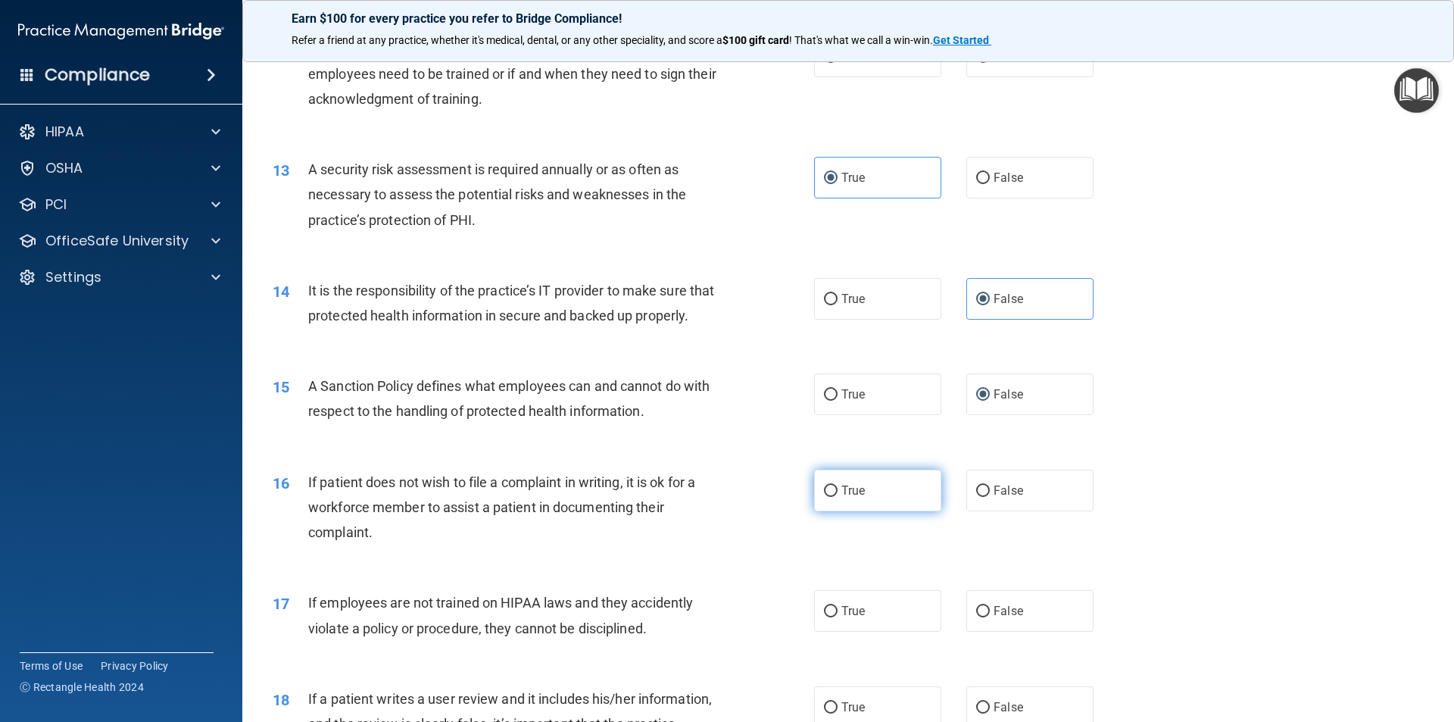
click at [878, 511] on label "True" at bounding box center [877, 491] width 127 height 42
click at [838, 497] on input "True" at bounding box center [831, 490] width 14 height 11
radio input "true"
click at [1031, 627] on label "False" at bounding box center [1029, 611] width 127 height 42
click at [990, 617] on input "False" at bounding box center [983, 611] width 14 height 11
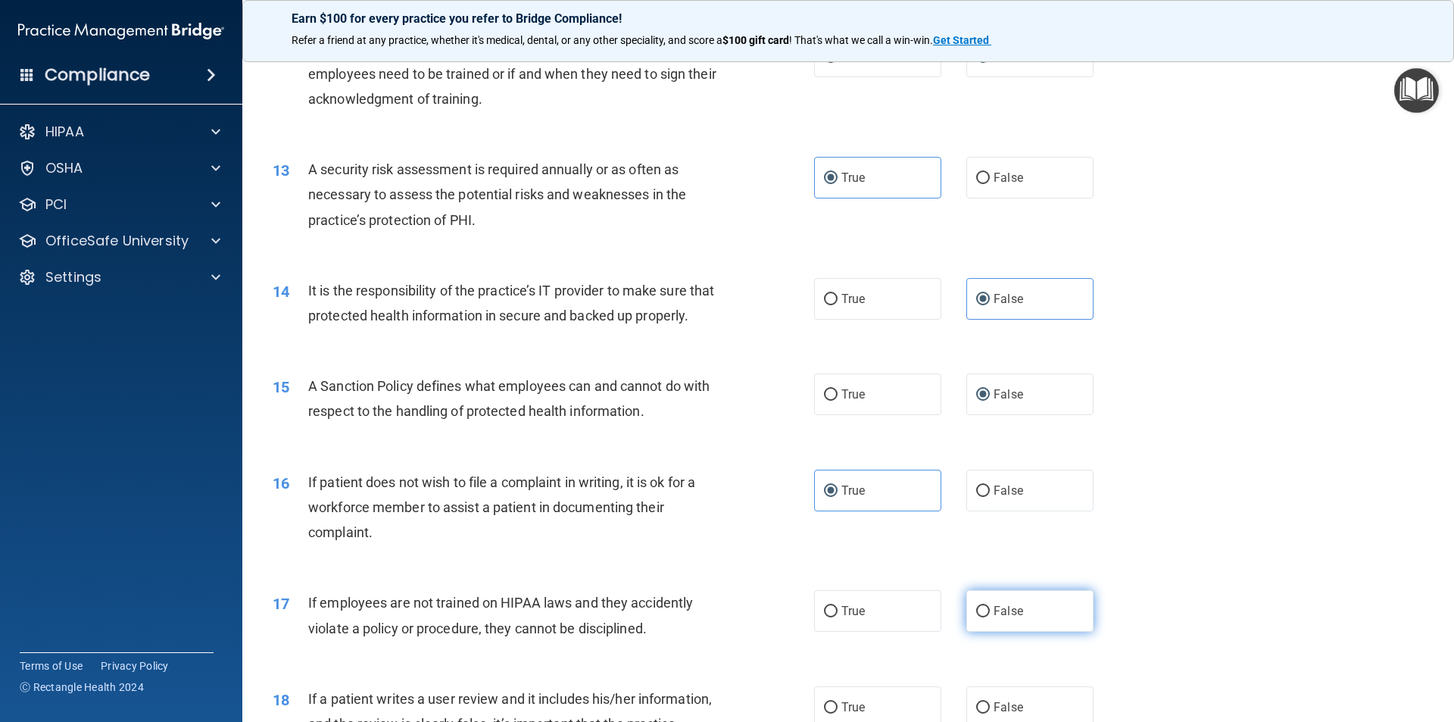
radio input "true"
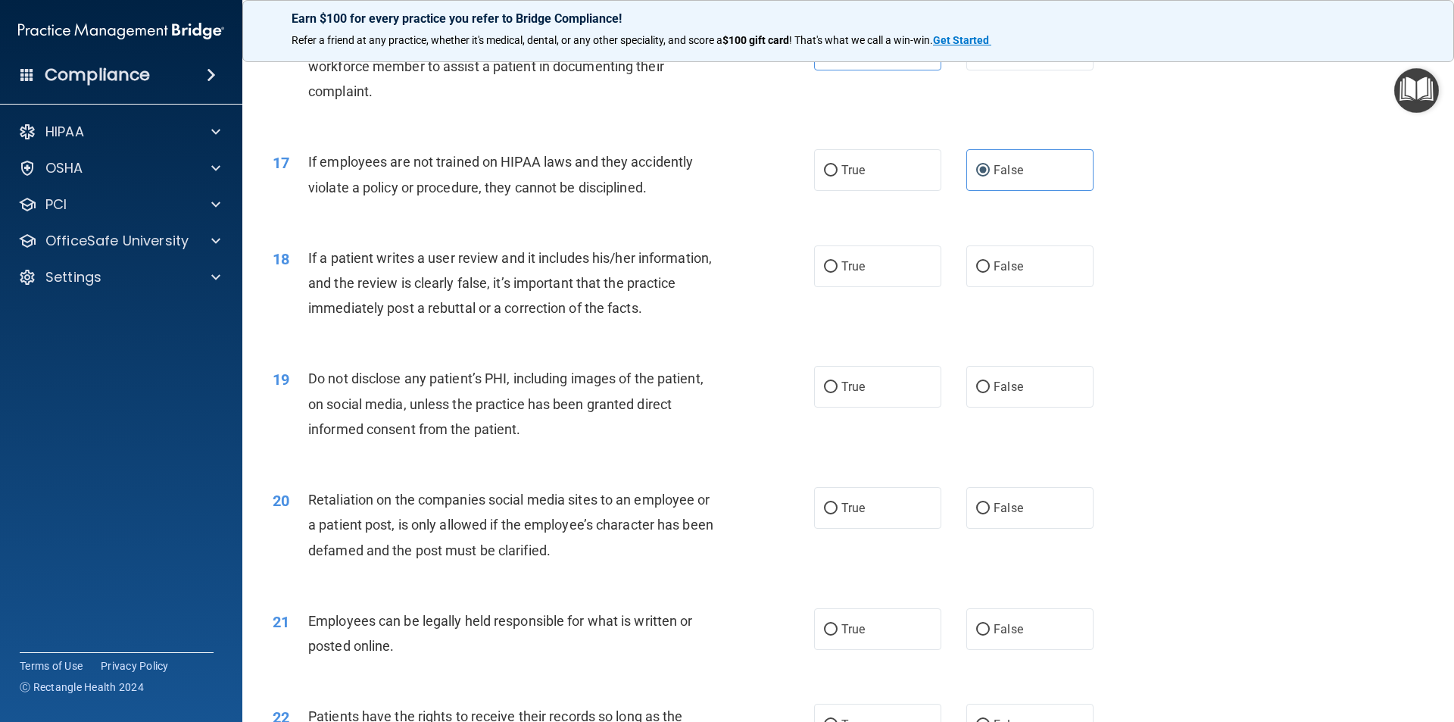
scroll to position [1969, 0]
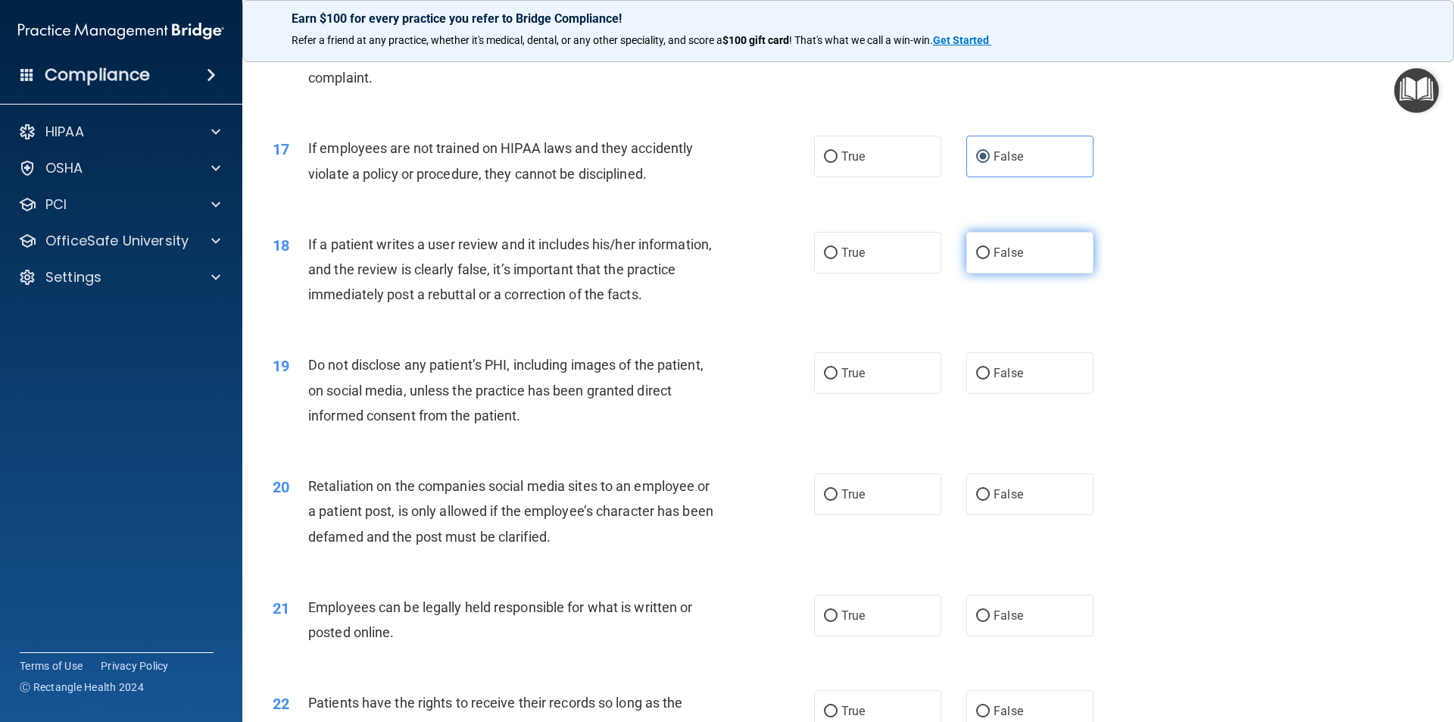
click at [1003, 260] on span "False" at bounding box center [1009, 252] width 30 height 14
click at [990, 259] on input "False" at bounding box center [983, 253] width 14 height 11
radio input "true"
click at [863, 394] on label "True" at bounding box center [877, 373] width 127 height 42
click at [838, 379] on input "True" at bounding box center [831, 373] width 14 height 11
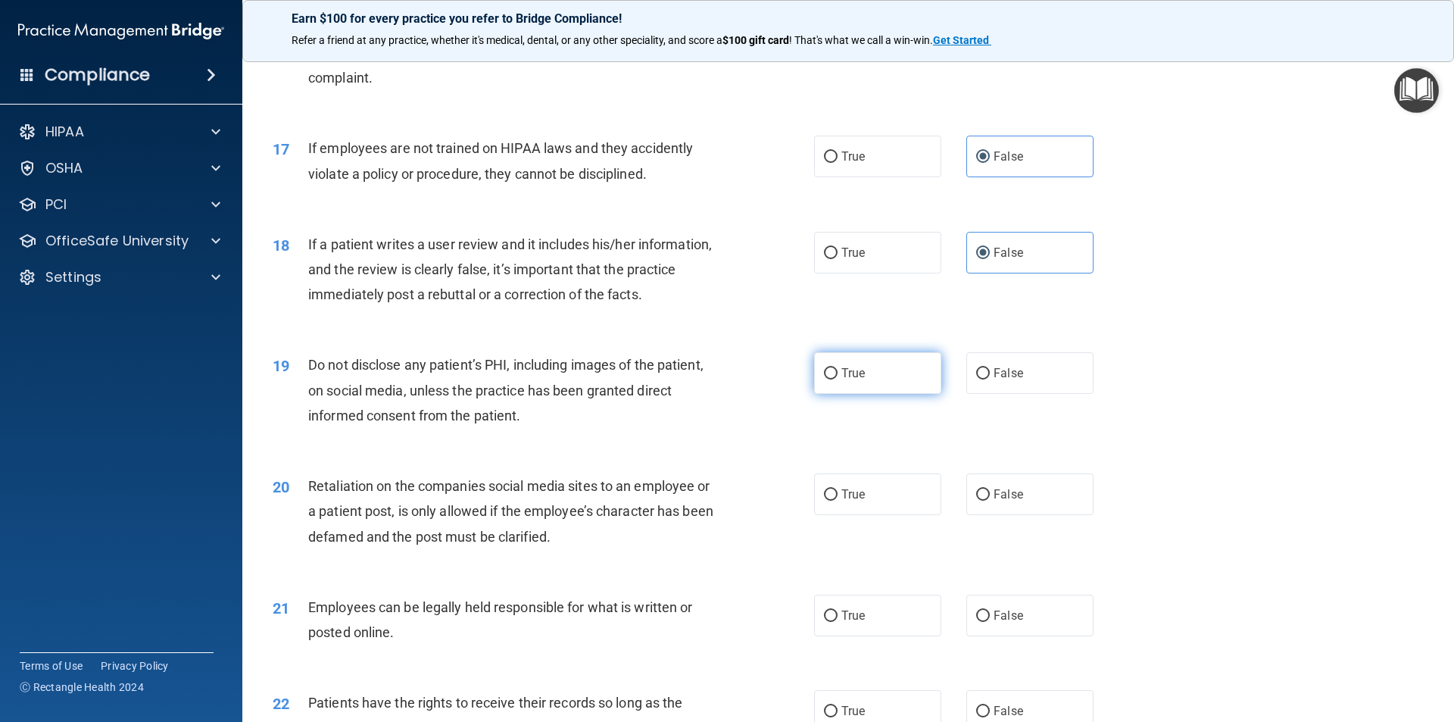
radio input "true"
click at [994, 501] on span "False" at bounding box center [1009, 494] width 30 height 14
click at [989, 501] on input "False" at bounding box center [983, 494] width 14 height 11
radio input "true"
click at [890, 636] on label "True" at bounding box center [877, 615] width 127 height 42
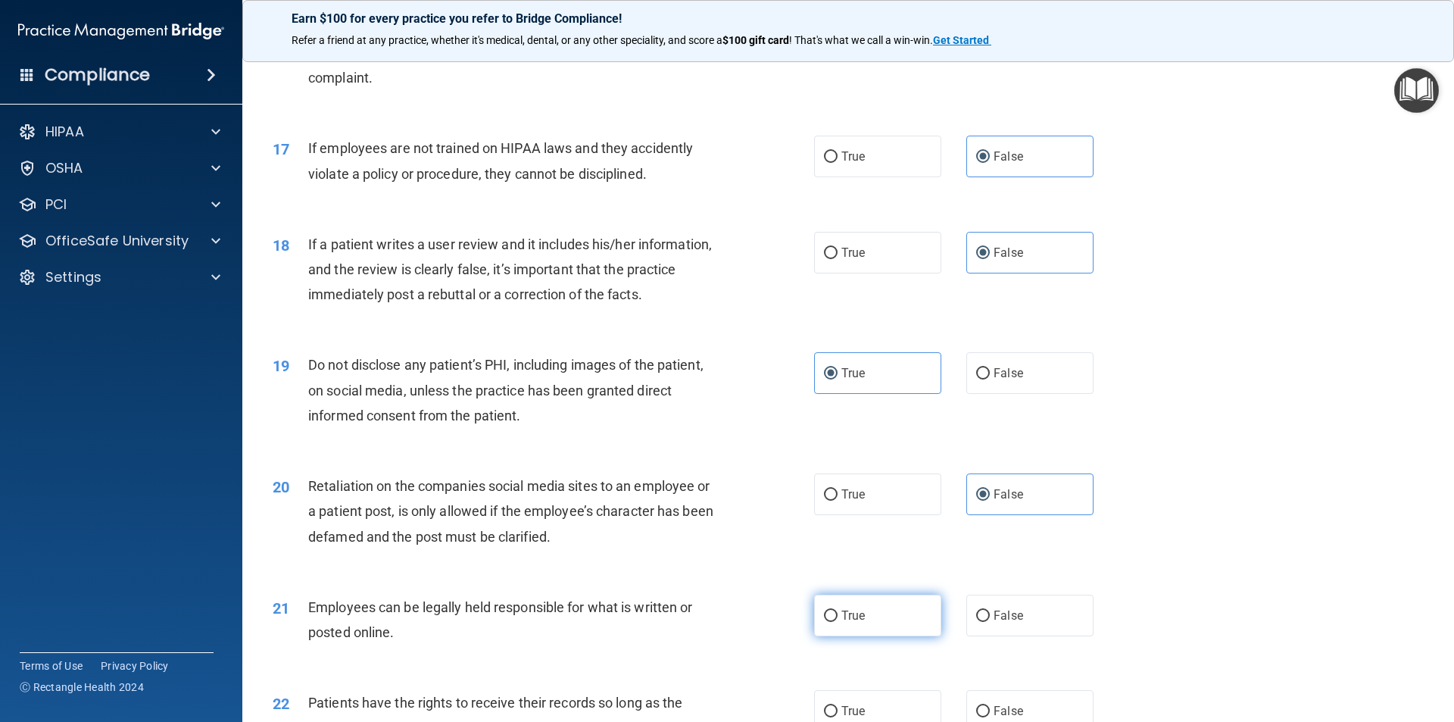
click at [838, 622] on input "True" at bounding box center [831, 615] width 14 height 11
radio input "true"
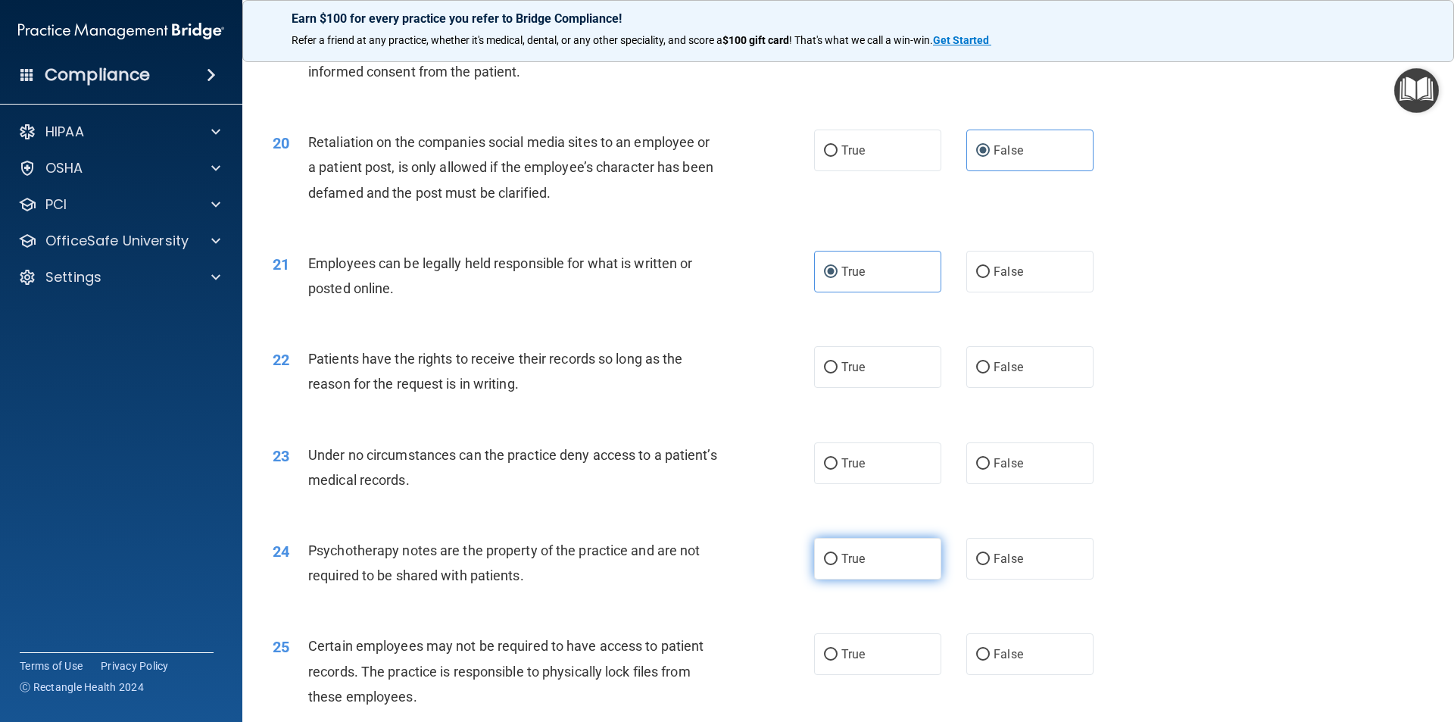
scroll to position [2348, 0]
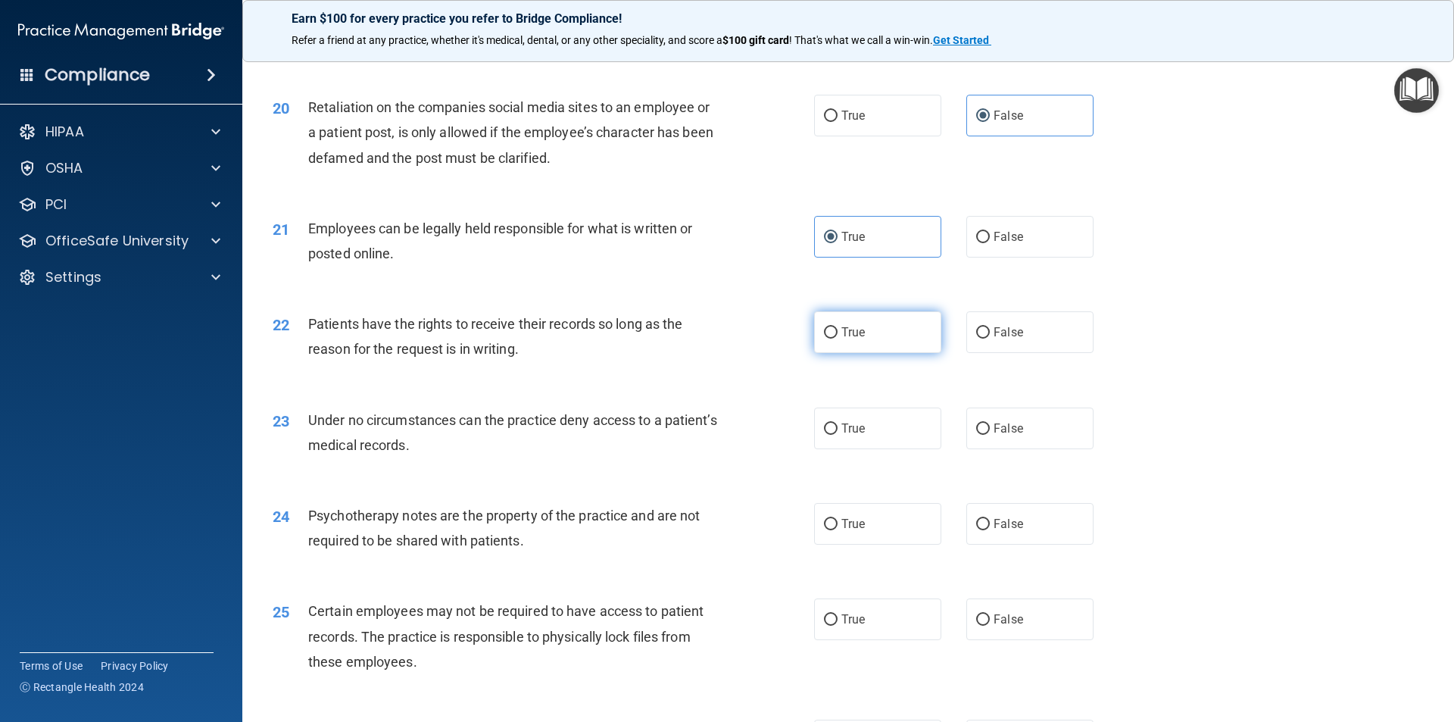
click at [845, 339] on span "True" at bounding box center [852, 332] width 23 height 14
click at [838, 339] on input "True" at bounding box center [831, 332] width 14 height 11
radio input "true"
click at [1015, 339] on span "False" at bounding box center [1009, 332] width 30 height 14
click at [990, 339] on input "False" at bounding box center [983, 332] width 14 height 11
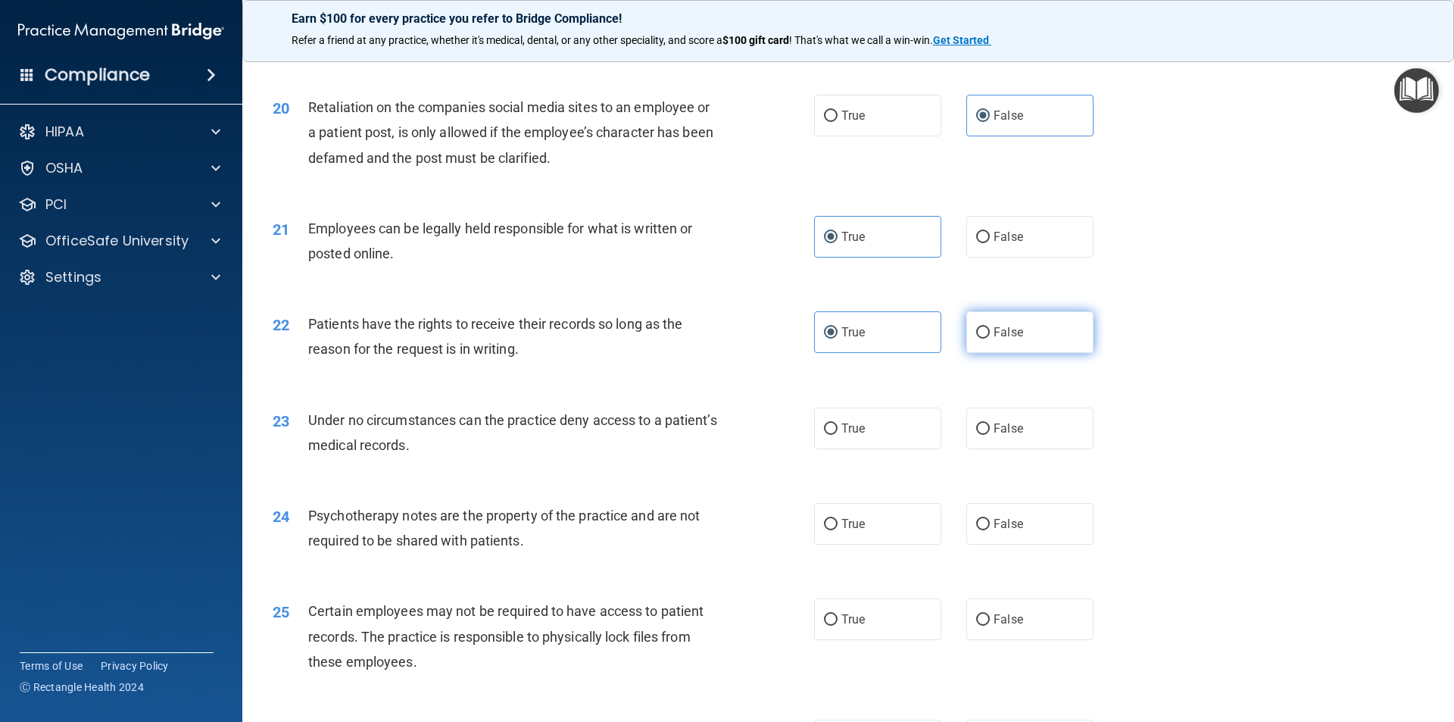
radio input "true"
radio input "false"
click at [978, 435] on input "False" at bounding box center [983, 428] width 14 height 11
radio input "true"
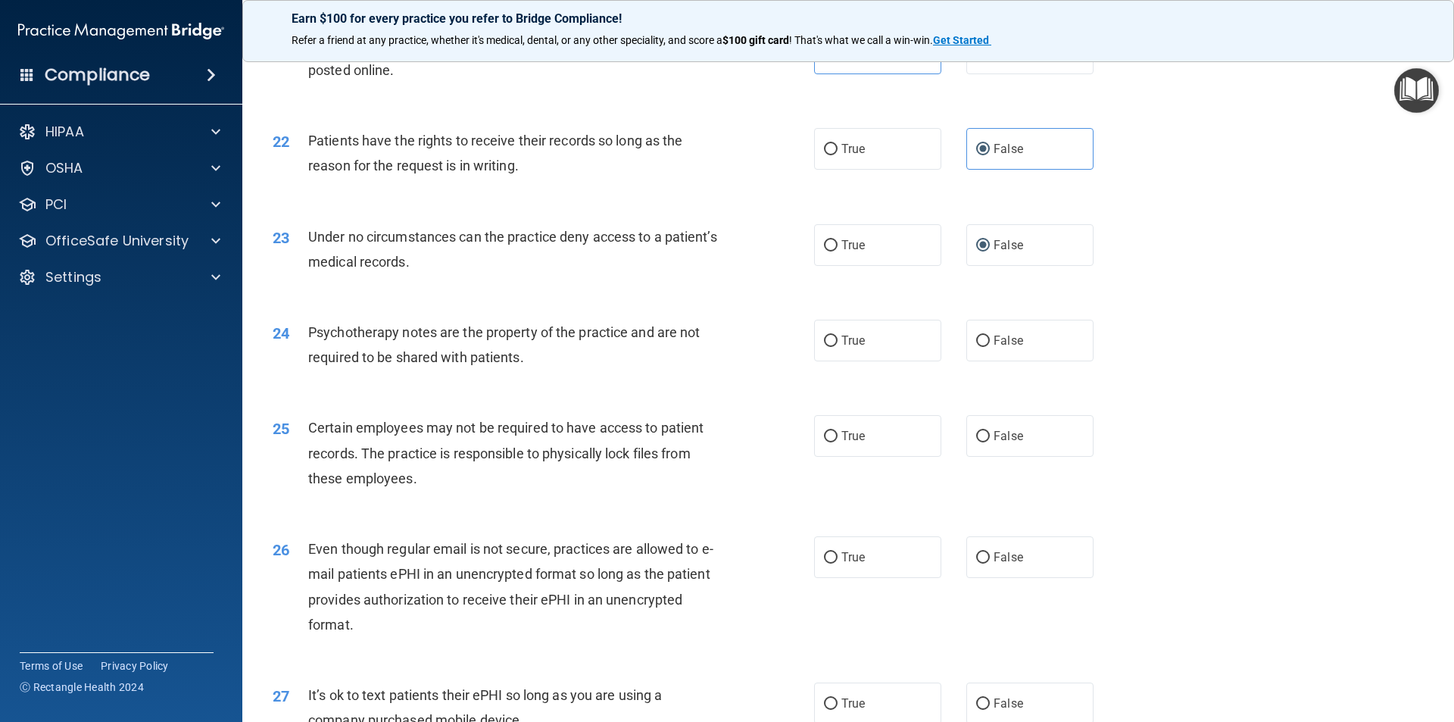
scroll to position [2651, 0]
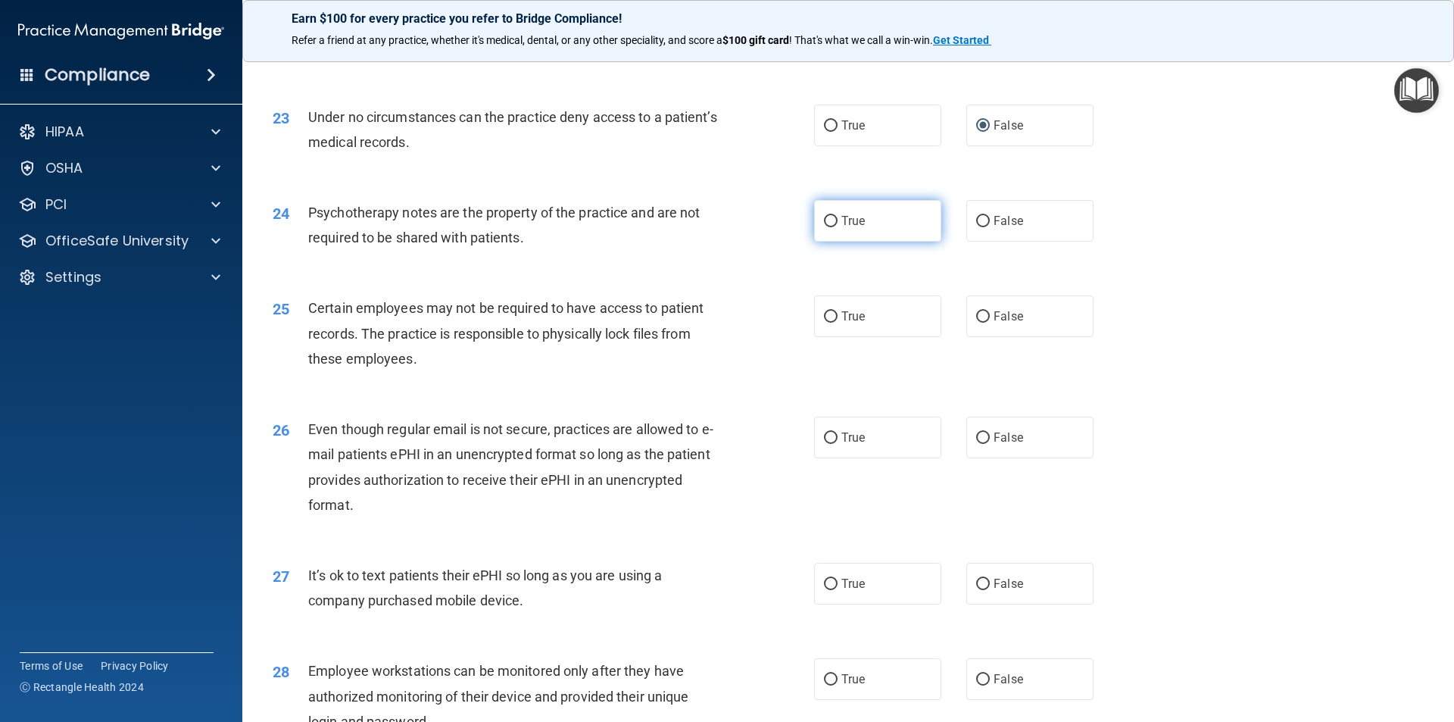
click at [888, 242] on label "True" at bounding box center [877, 221] width 127 height 42
click at [838, 227] on input "True" at bounding box center [831, 221] width 14 height 11
radio input "true"
click at [882, 332] on label "True" at bounding box center [877, 316] width 127 height 42
click at [838, 323] on input "True" at bounding box center [831, 316] width 14 height 11
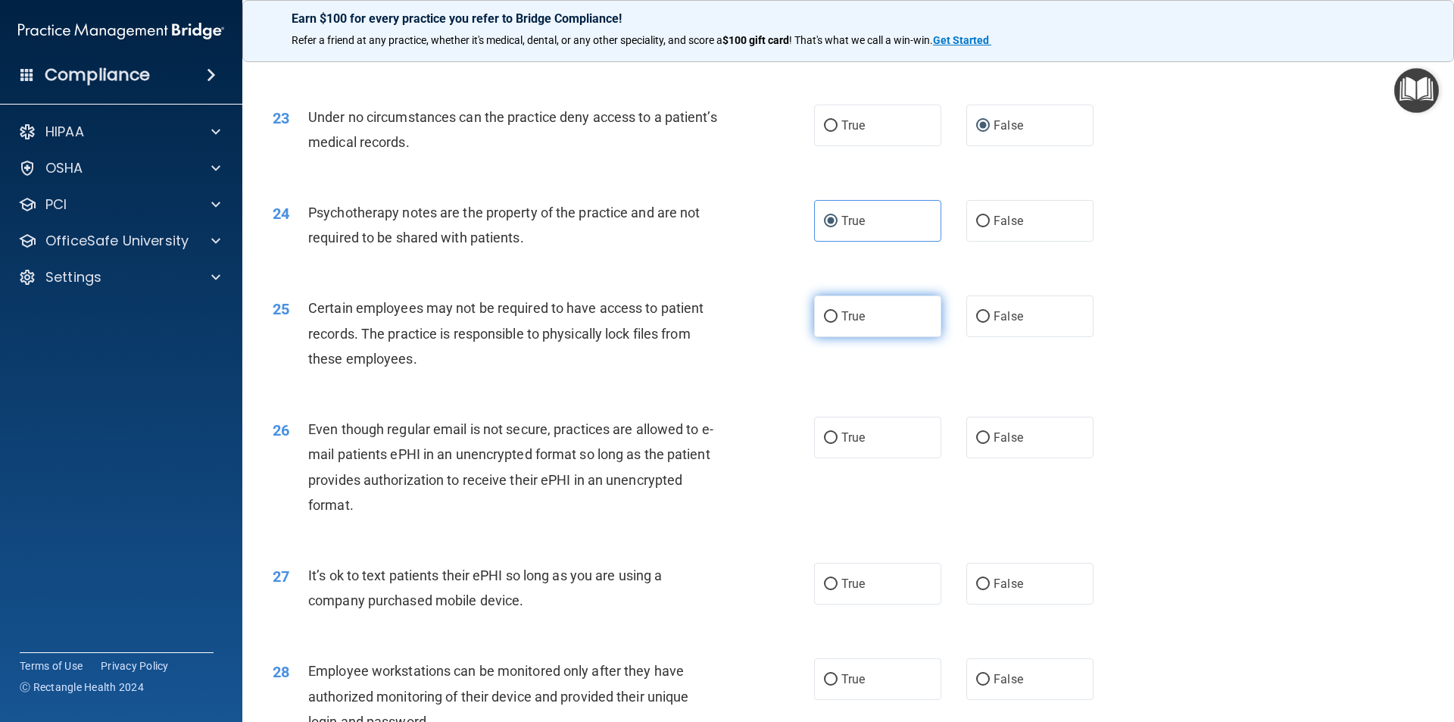
radio input "true"
click at [873, 458] on label "True" at bounding box center [877, 438] width 127 height 42
click at [838, 444] on input "True" at bounding box center [831, 437] width 14 height 11
radio input "true"
click at [994, 591] on span "False" at bounding box center [1009, 583] width 30 height 14
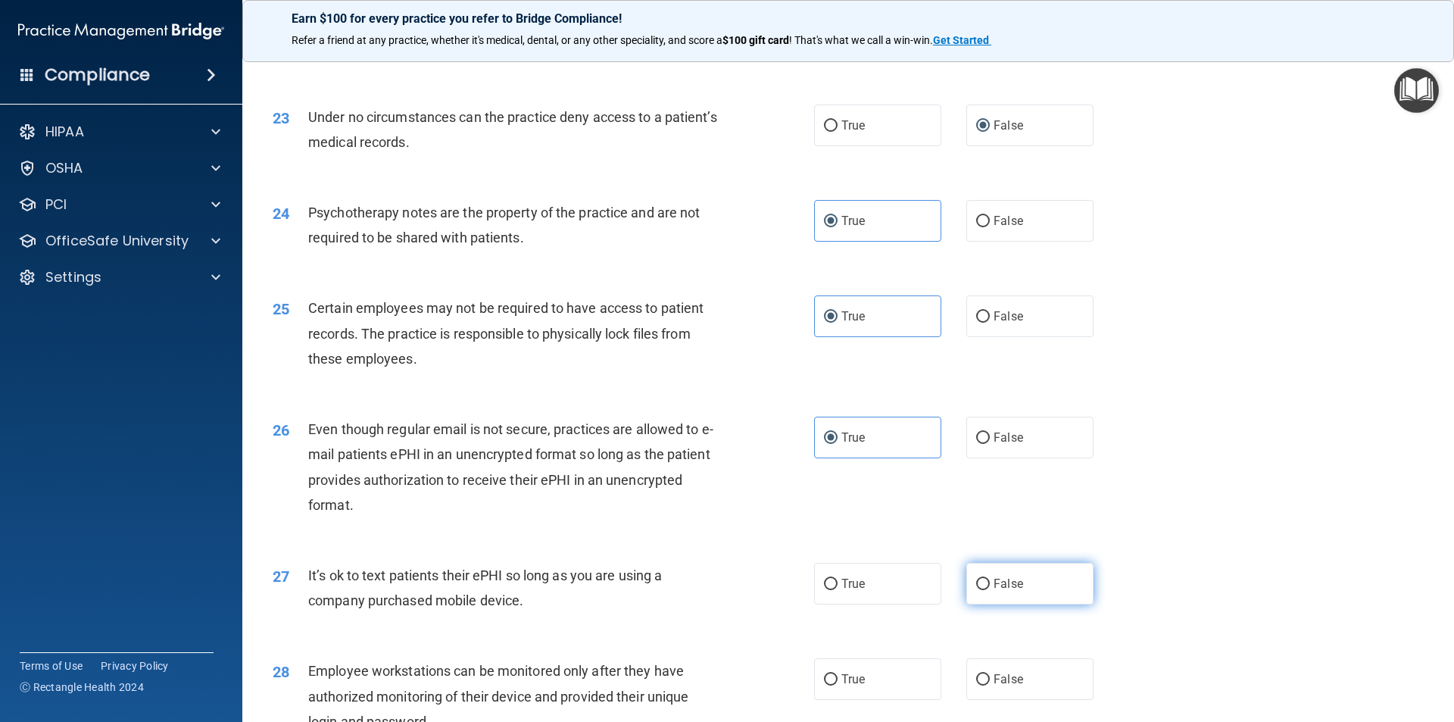
click at [989, 590] on input "False" at bounding box center [983, 584] width 14 height 11
radio input "true"
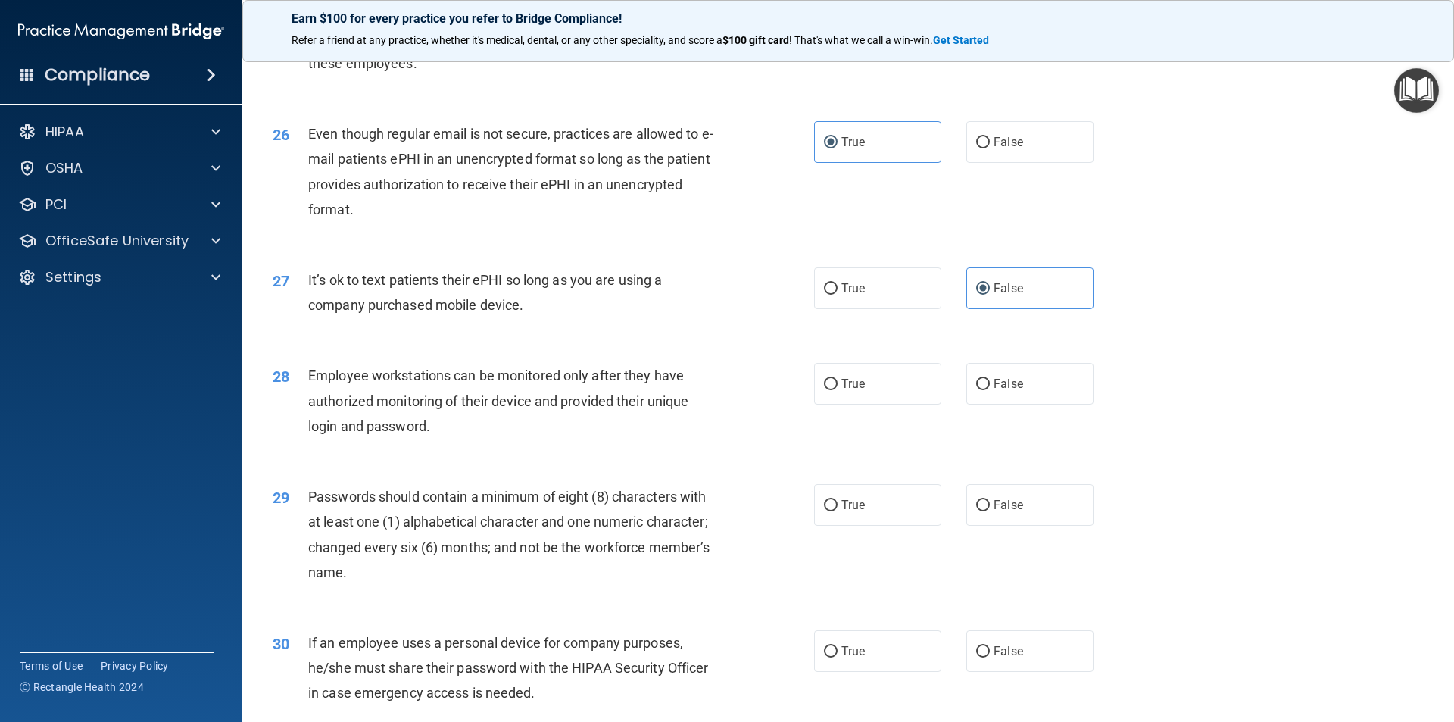
scroll to position [2953, 0]
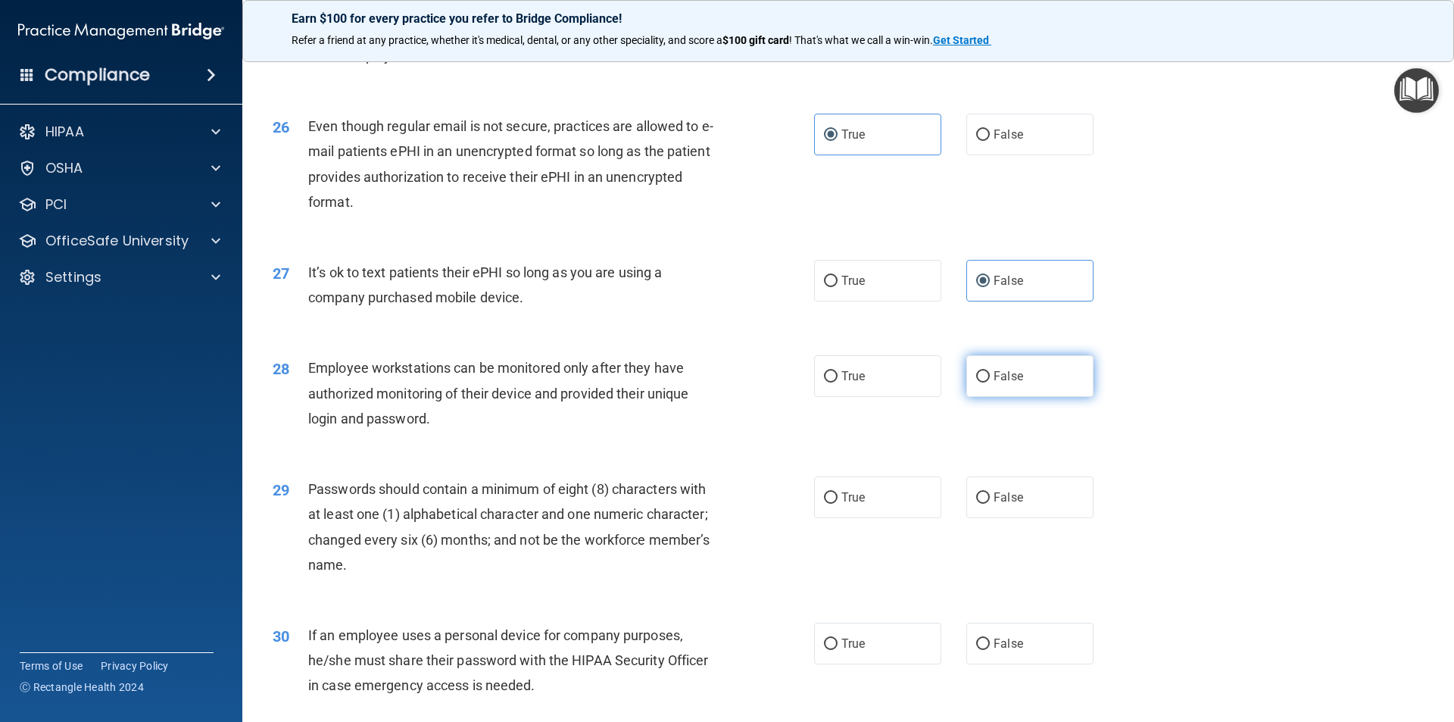
click at [1006, 383] on span "False" at bounding box center [1009, 376] width 30 height 14
click at [990, 382] on input "False" at bounding box center [983, 376] width 14 height 11
radio input "true"
click at [868, 518] on label "True" at bounding box center [877, 497] width 127 height 42
click at [838, 504] on input "True" at bounding box center [831, 497] width 14 height 11
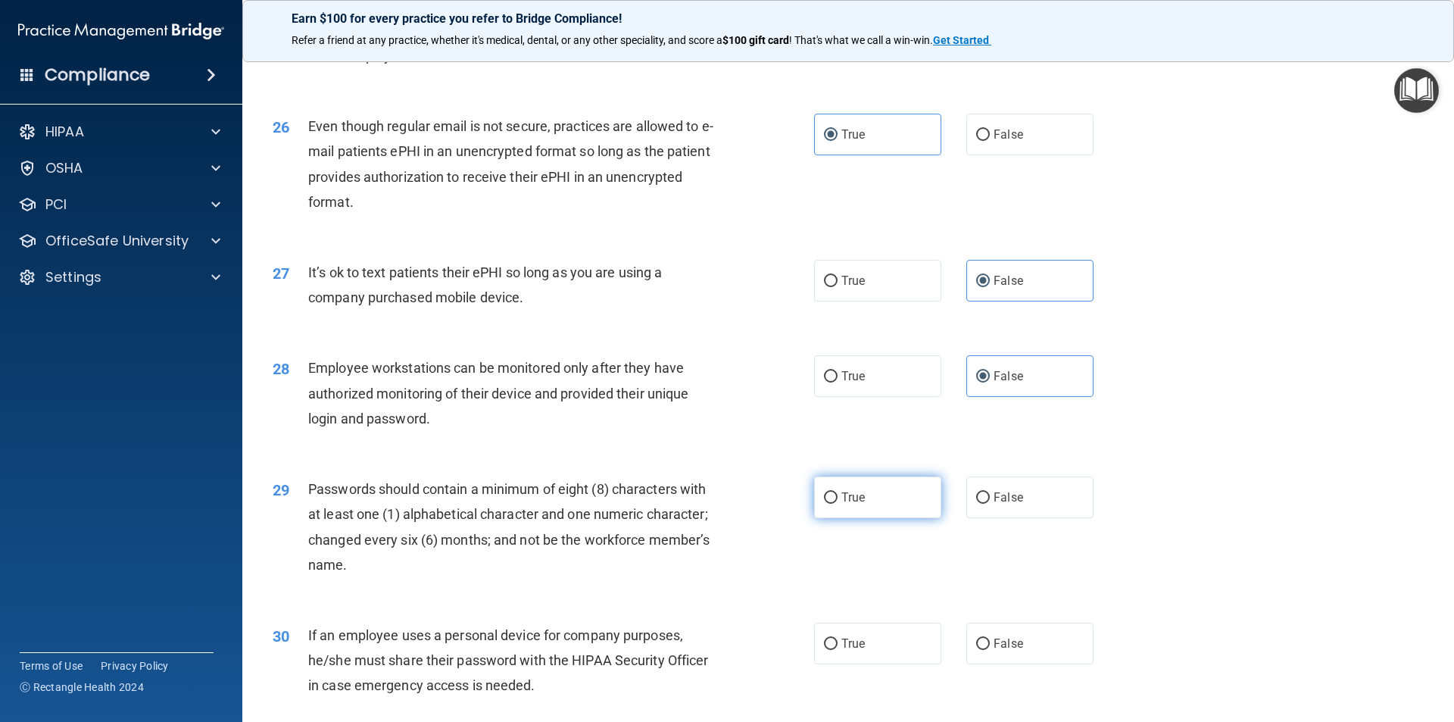
radio input "true"
click at [994, 664] on label "False" at bounding box center [1029, 644] width 127 height 42
click at [990, 650] on input "False" at bounding box center [983, 643] width 14 height 11
radio input "true"
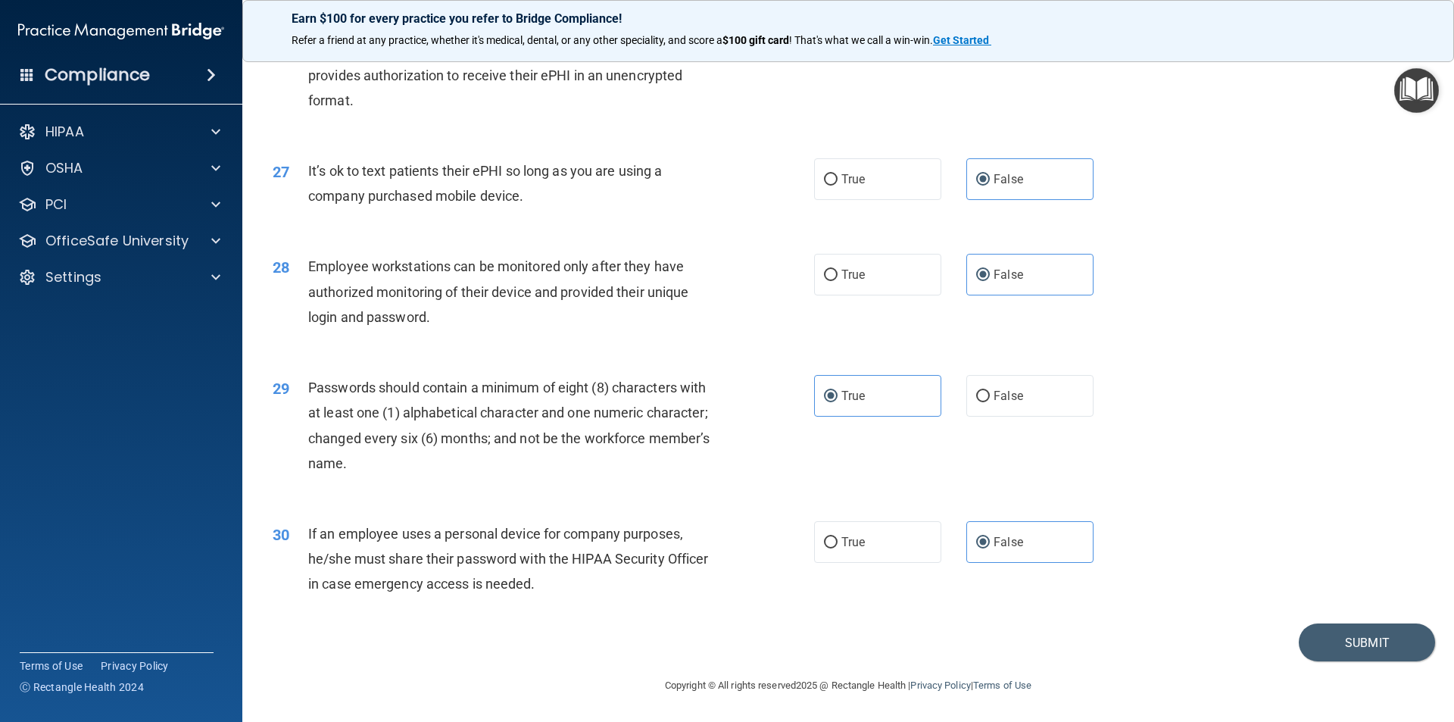
scroll to position [3080, 0]
click at [1339, 647] on button "Submit" at bounding box center [1367, 642] width 136 height 39
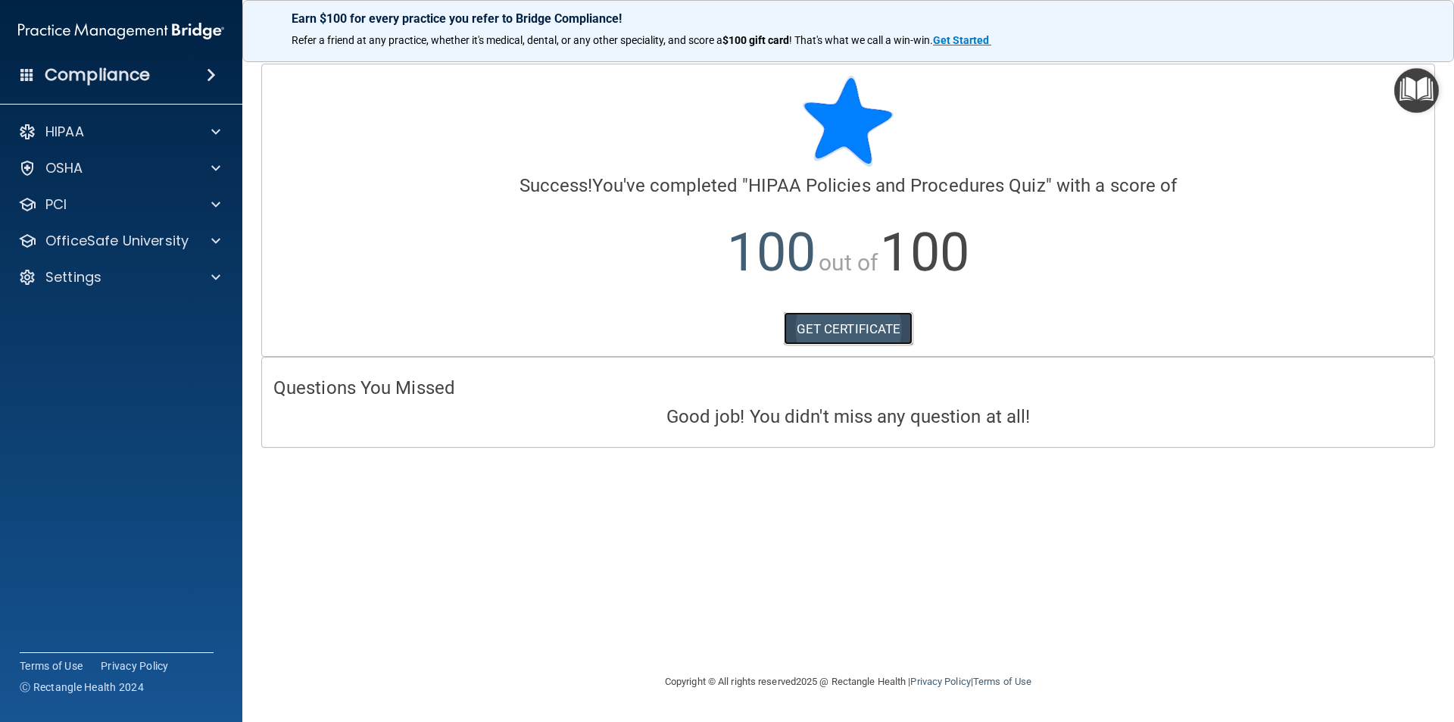
click at [835, 330] on link "GET CERTIFICATE" at bounding box center [848, 328] width 129 height 33
click at [81, 236] on p "OfficeSafe University" at bounding box center [116, 241] width 143 height 18
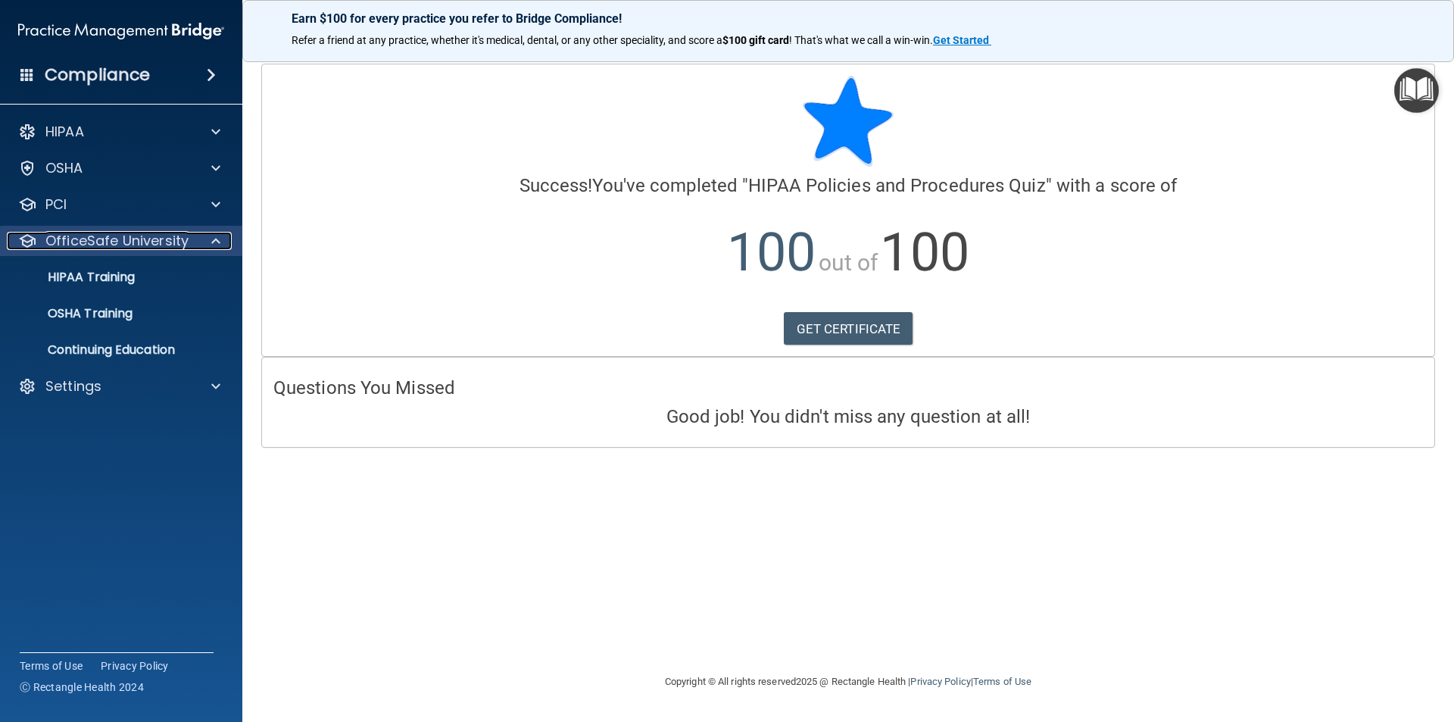
click at [76, 242] on p "OfficeSafe University" at bounding box center [116, 241] width 143 height 18
click at [91, 242] on p "OfficeSafe University" at bounding box center [116, 241] width 143 height 18
click at [91, 276] on p "HIPAA Training" at bounding box center [72, 277] width 125 height 15
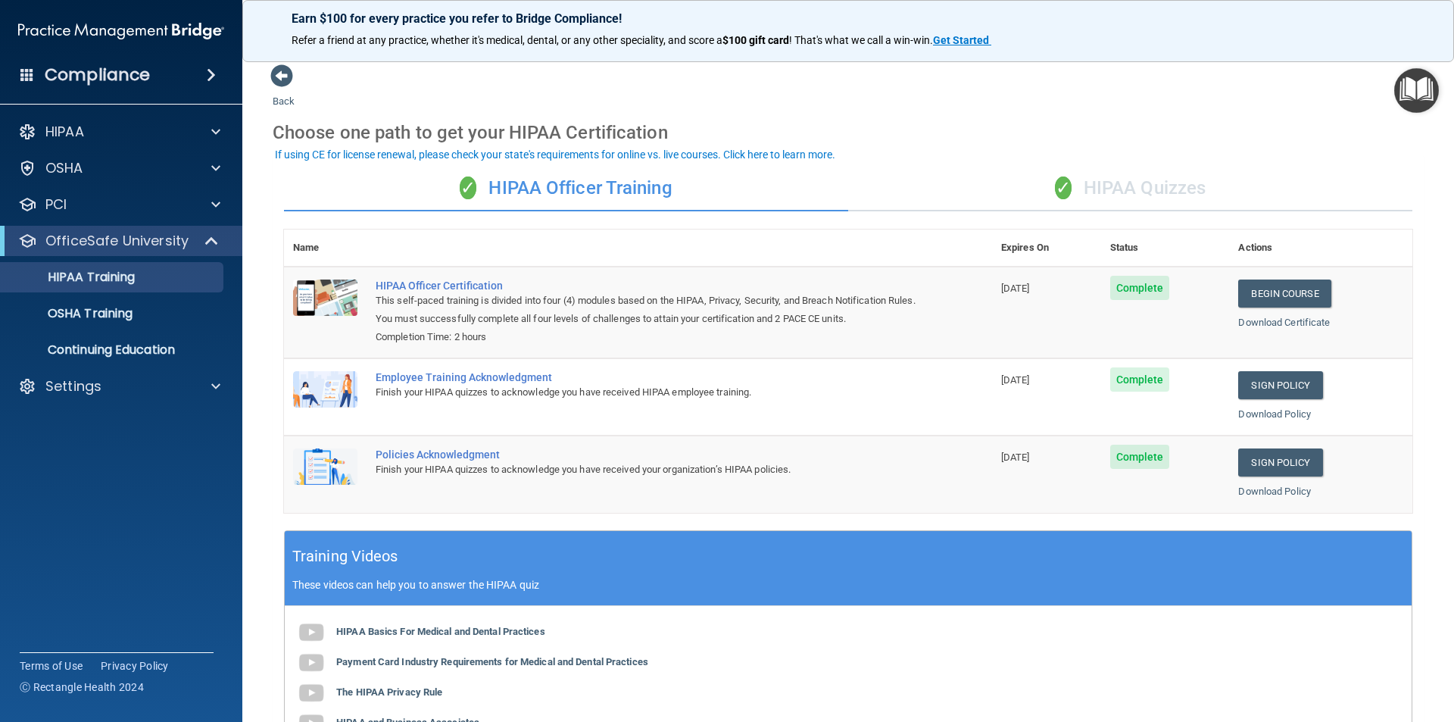
click at [1147, 188] on div "✓ HIPAA Quizzes" at bounding box center [1130, 188] width 564 height 45
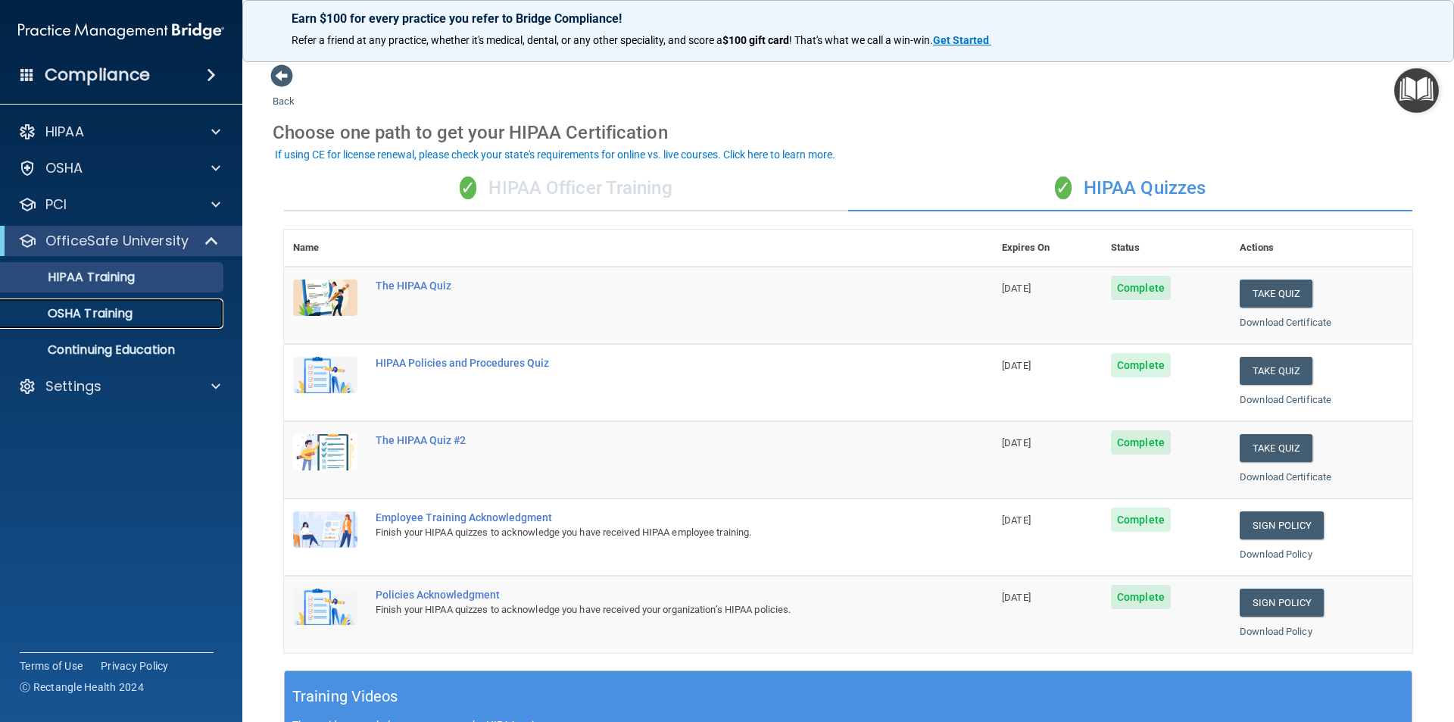
click at [89, 318] on p "OSHA Training" at bounding box center [71, 313] width 123 height 15
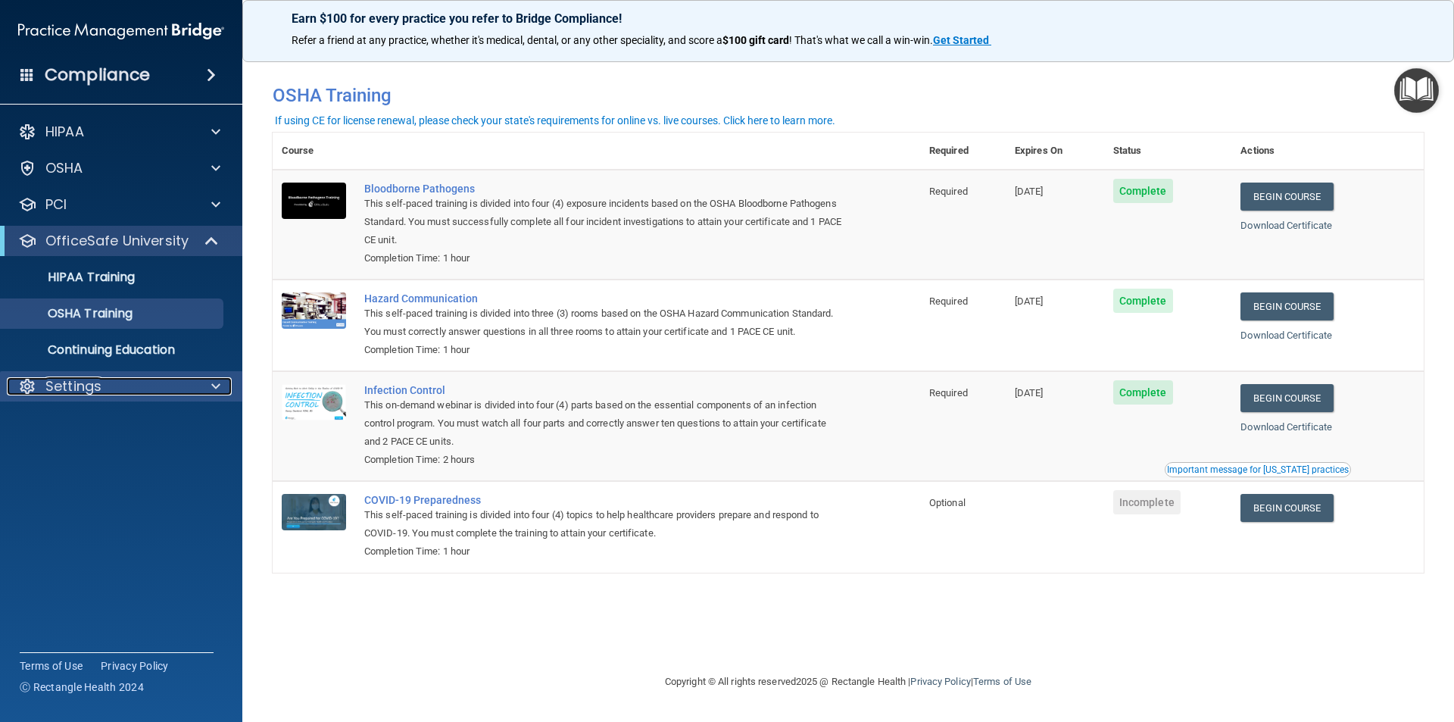
click at [92, 381] on p "Settings" at bounding box center [73, 386] width 56 height 18
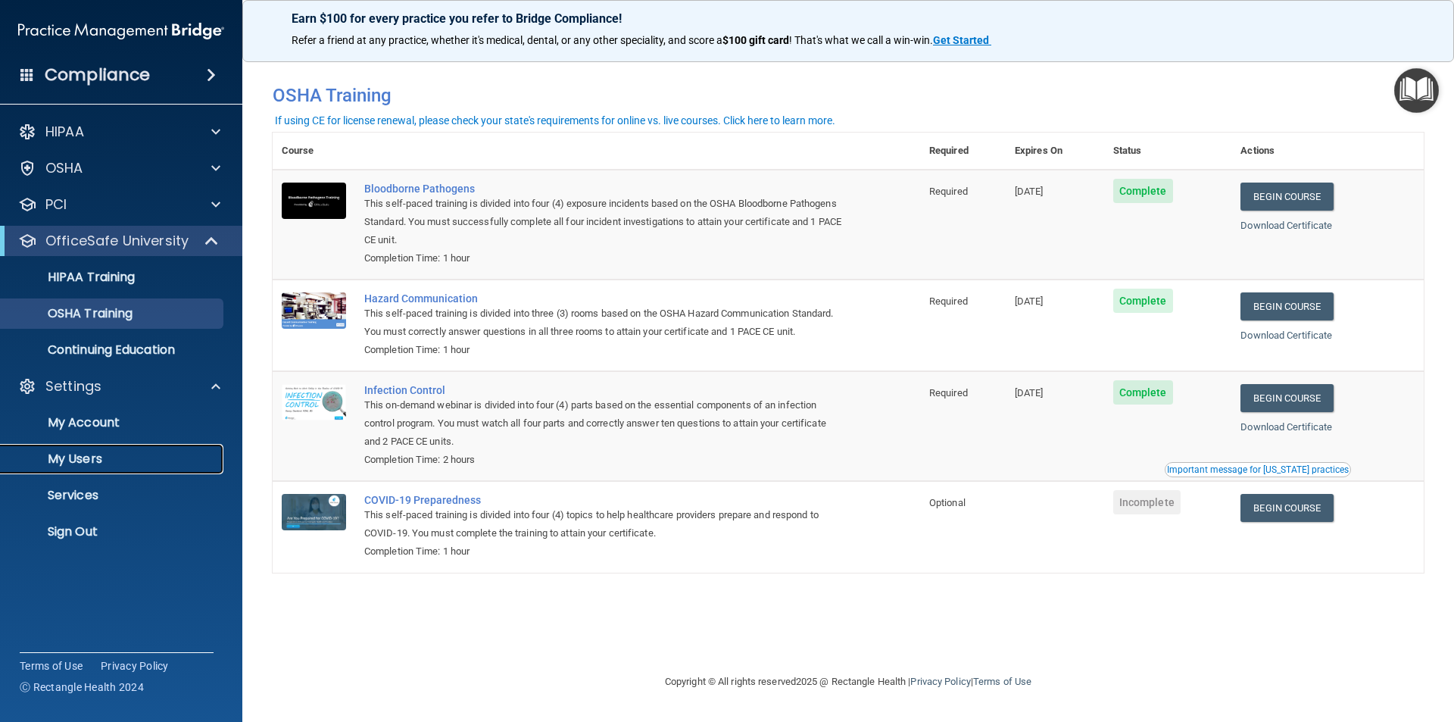
click at [87, 457] on p "My Users" at bounding box center [113, 458] width 207 height 15
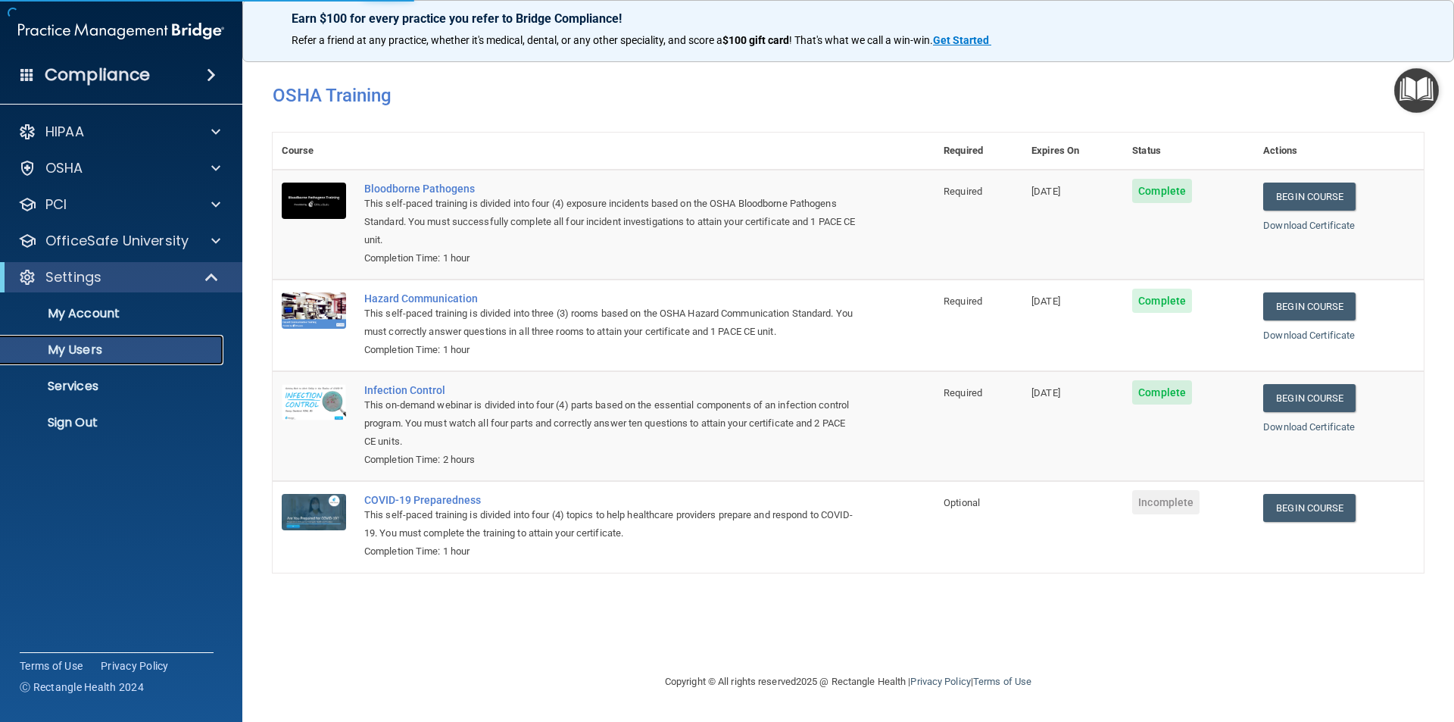
select select "20"
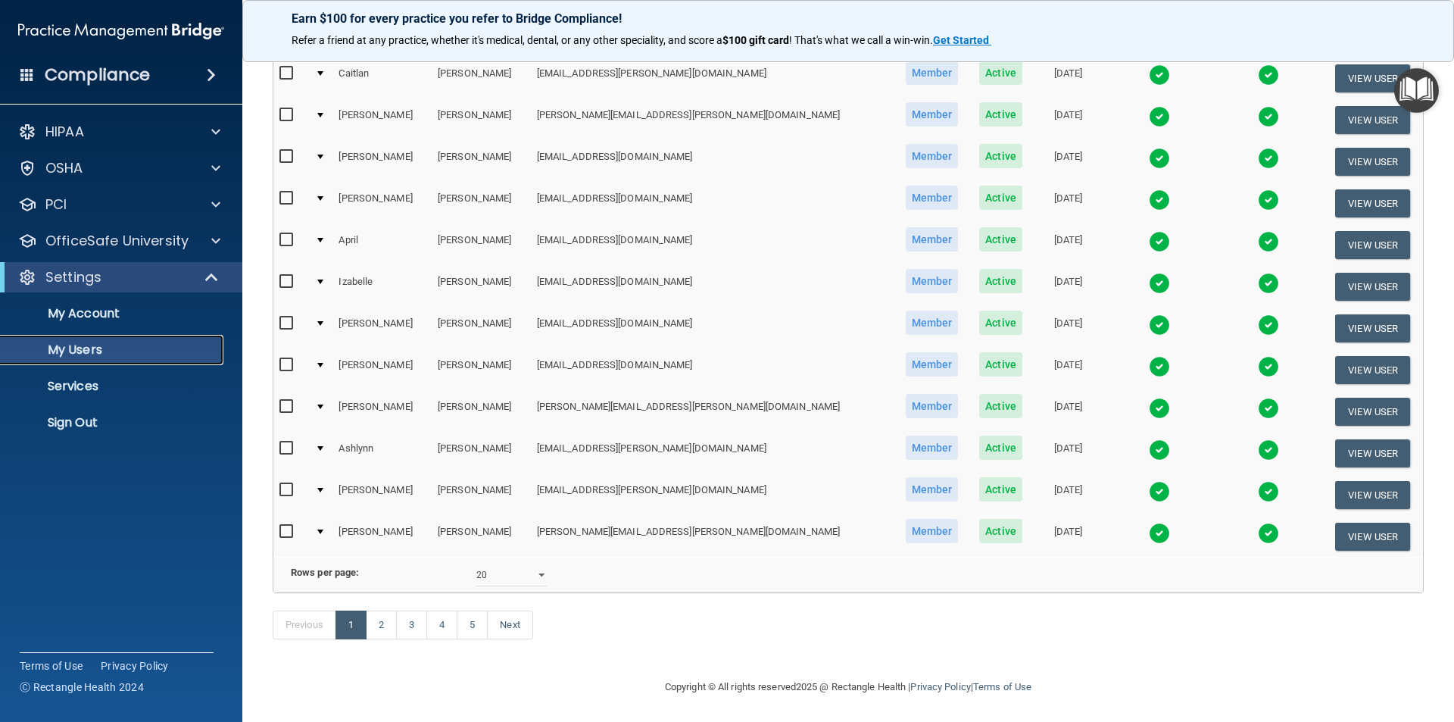
scroll to position [530, 0]
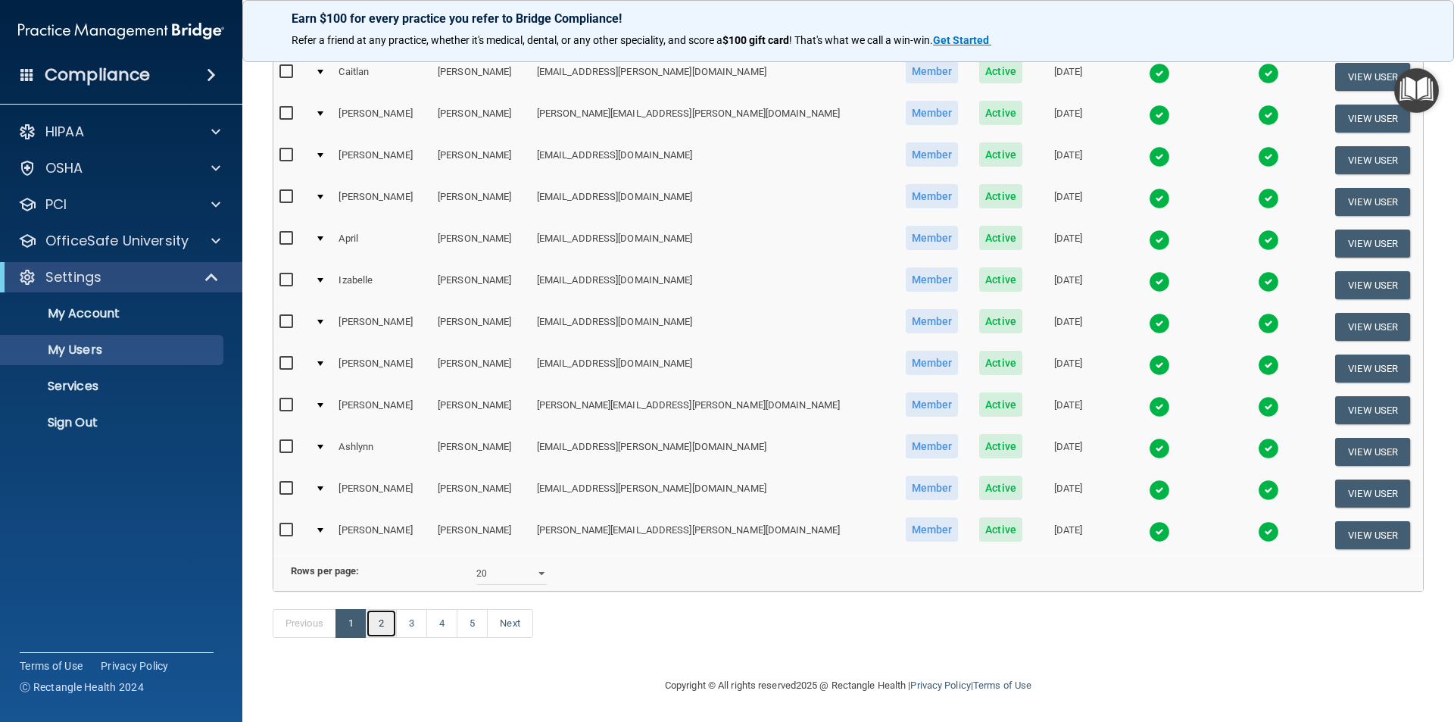
click at [381, 625] on link "2" at bounding box center [381, 623] width 31 height 29
select select "20"
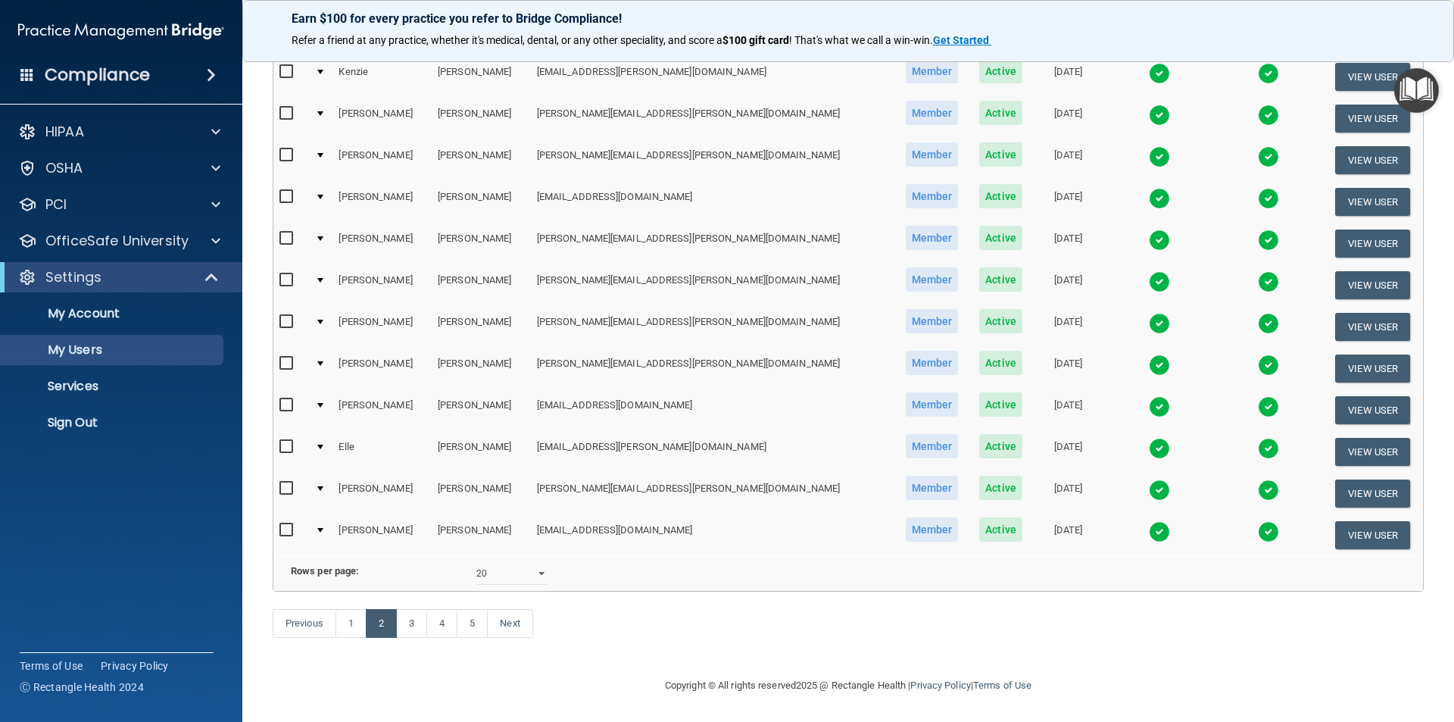
scroll to position [532, 0]
click at [416, 625] on link "3" at bounding box center [411, 623] width 31 height 29
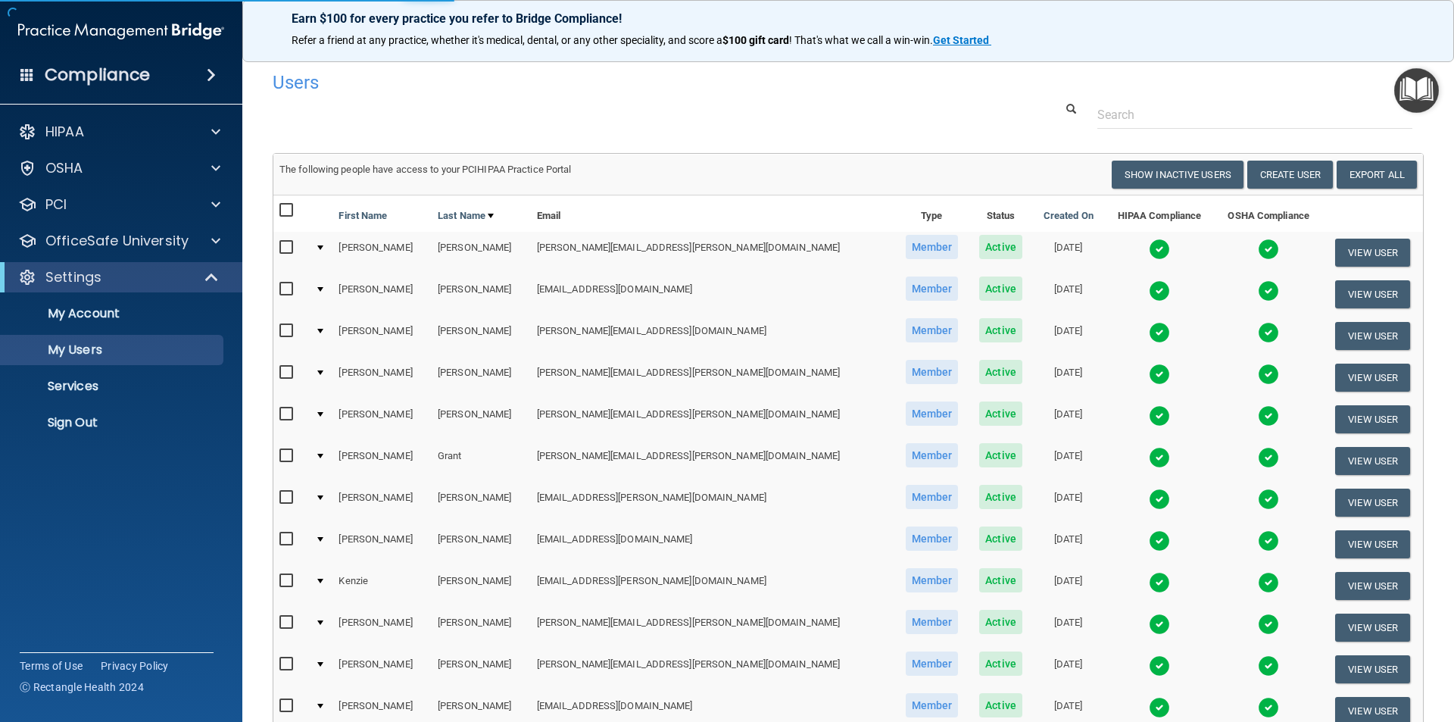
select select "20"
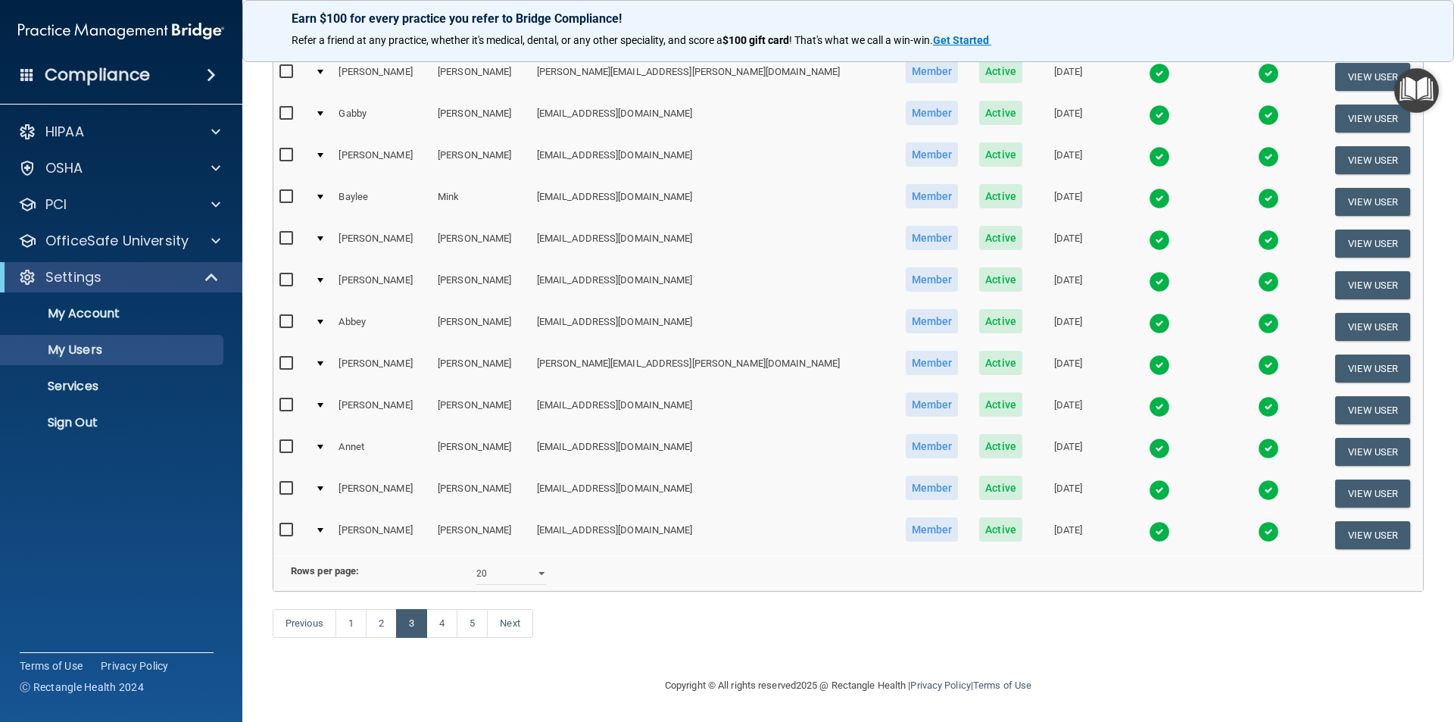
scroll to position [532, 0]
click at [445, 617] on link "4" at bounding box center [441, 623] width 31 height 29
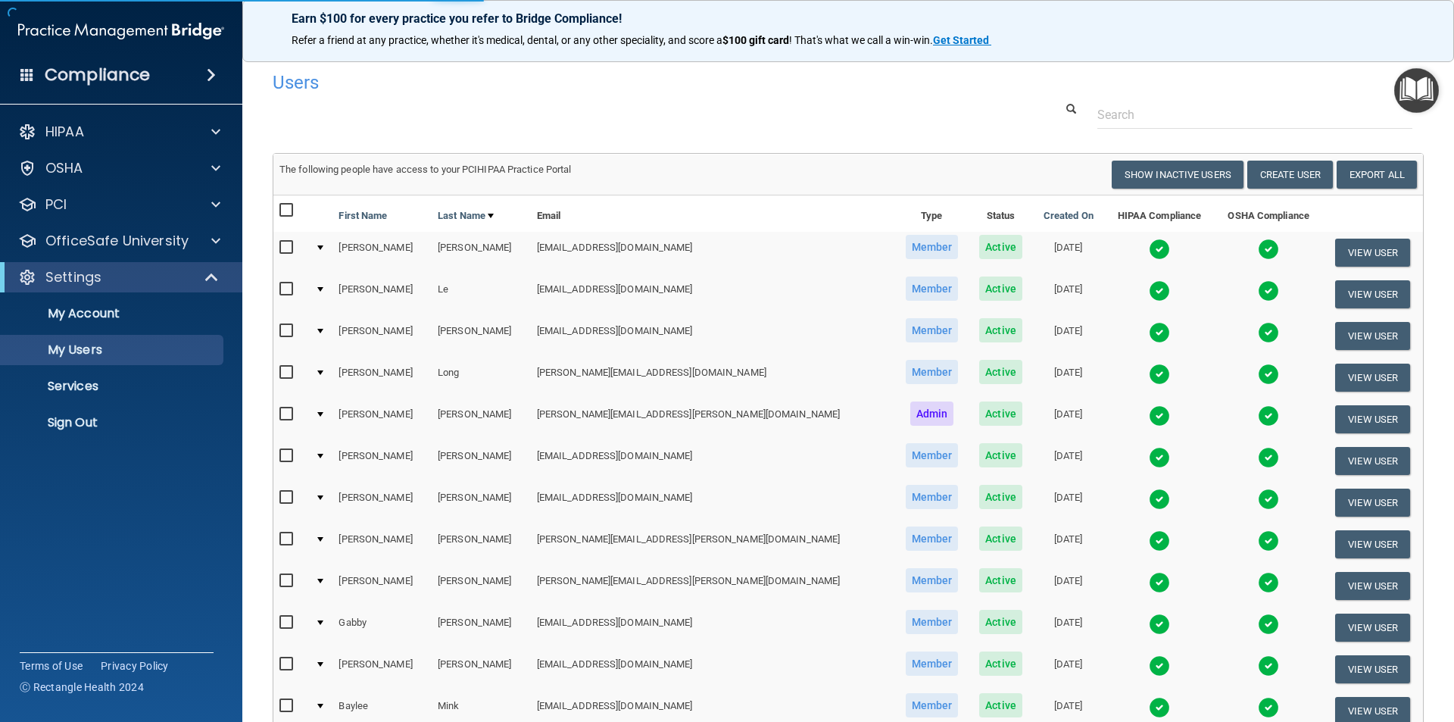
select select "20"
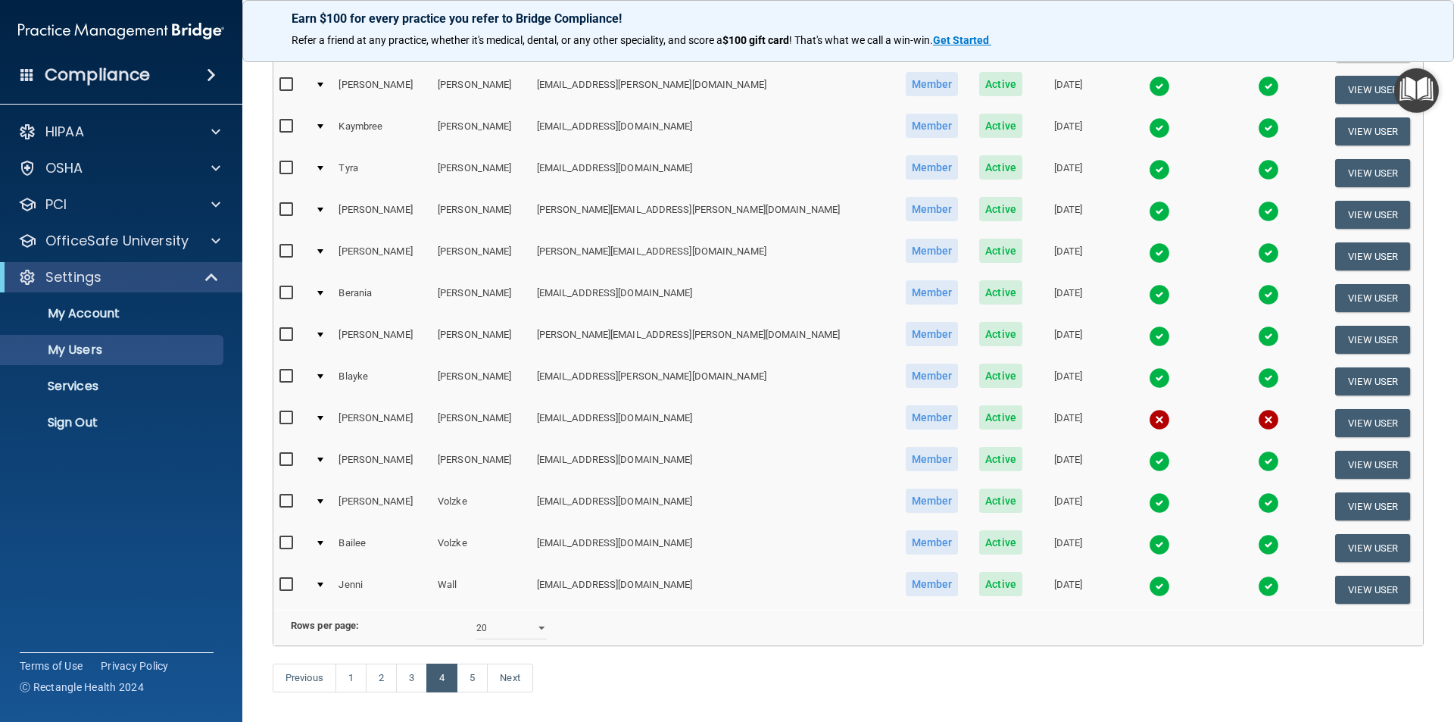
scroll to position [530, 0]
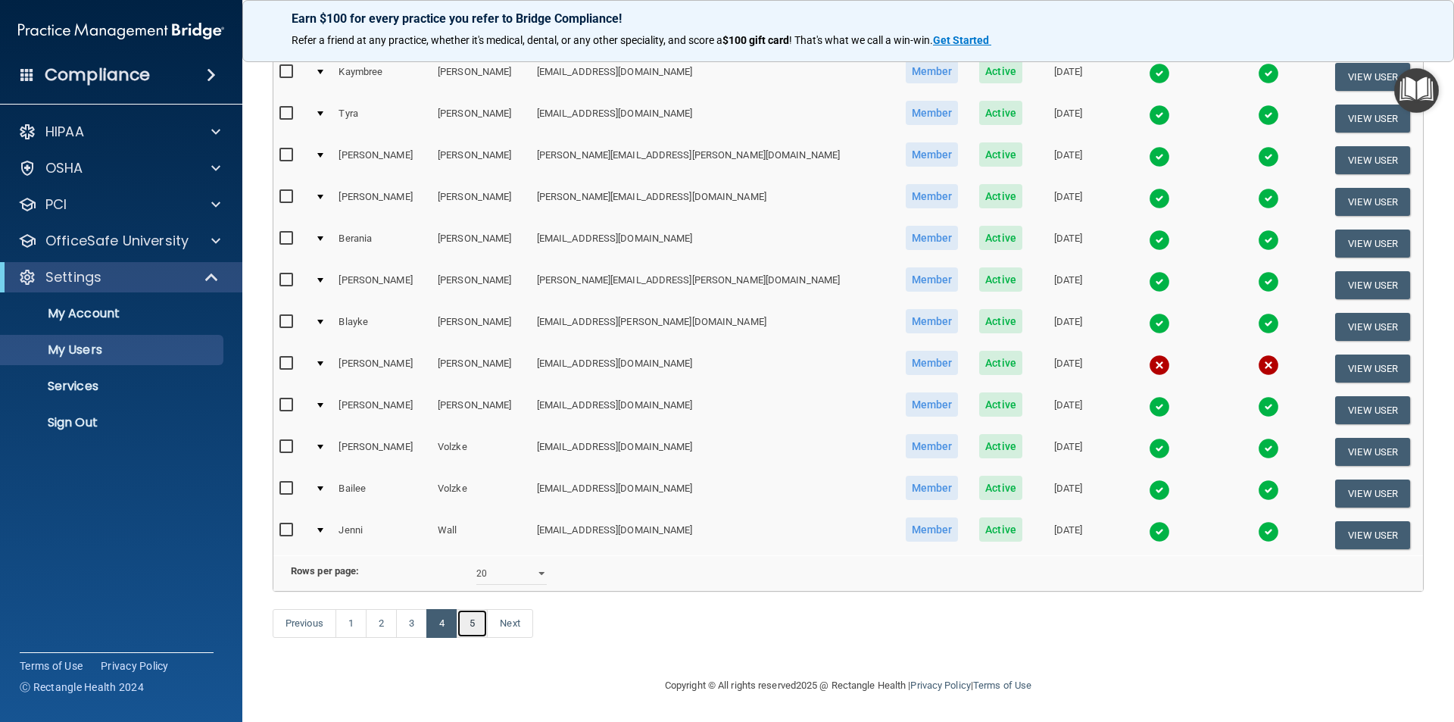
click at [476, 633] on link "5" at bounding box center [472, 623] width 31 height 29
select select "20"
